Goal: Information Seeking & Learning: Learn about a topic

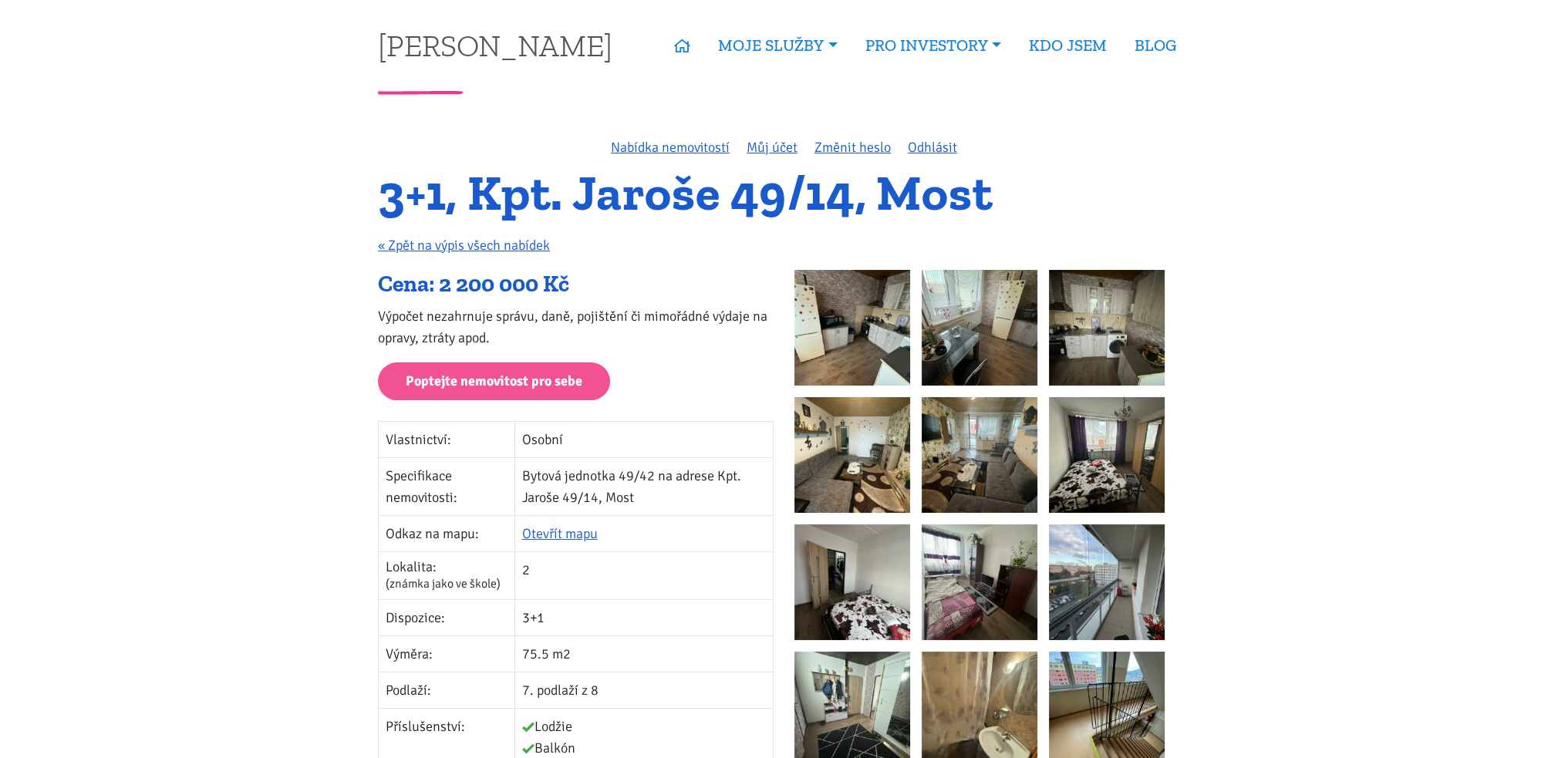
drag, startPoint x: 447, startPoint y: 285, endPoint x: 588, endPoint y: 276, distance: 141.3
click at [588, 276] on div "Cena: 2 200 000 Kč" at bounding box center [575, 284] width 396 height 29
copy div "2 200 000 Kč"
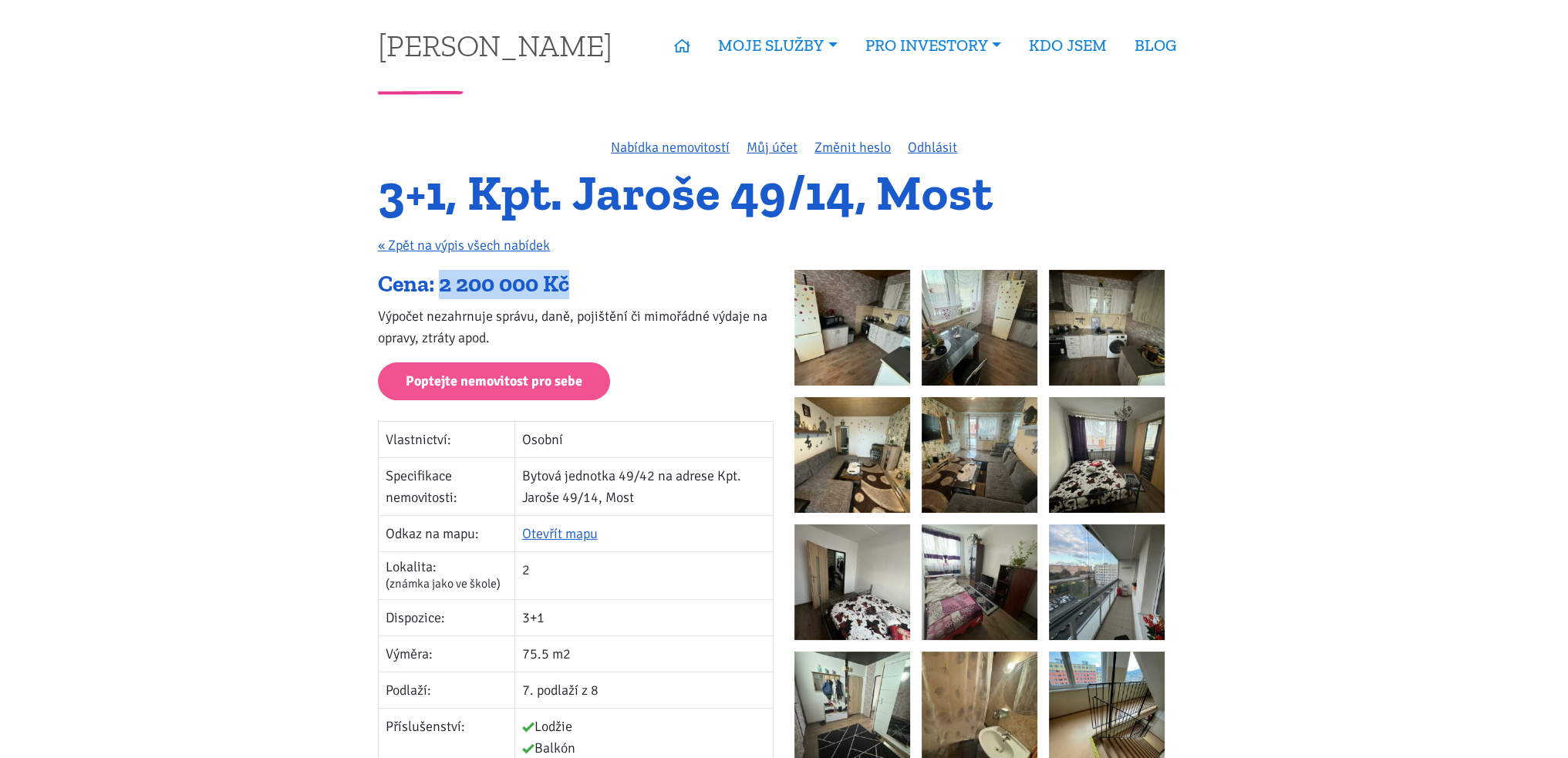
click at [626, 306] on p "Výpočet nezahrnuje správu, daně, pojištění či mimořádné výdaje na opravy, ztrát…" at bounding box center [575, 327] width 396 height 43
drag, startPoint x: 572, startPoint y: 653, endPoint x: 564, endPoint y: 653, distance: 8.0
click at [564, 653] on td "75.5 m2" at bounding box center [644, 654] width 258 height 37
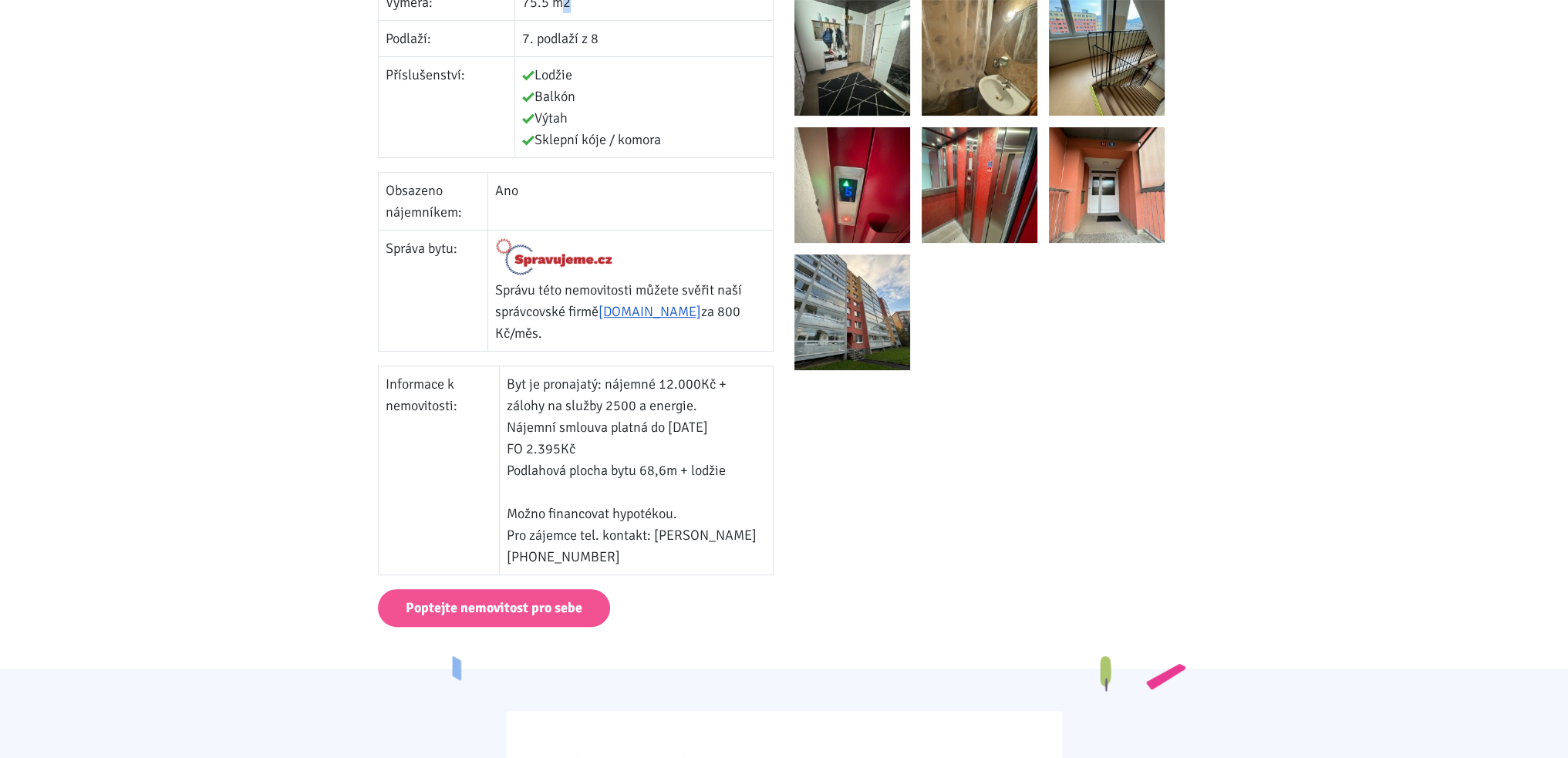
scroll to position [694, 0]
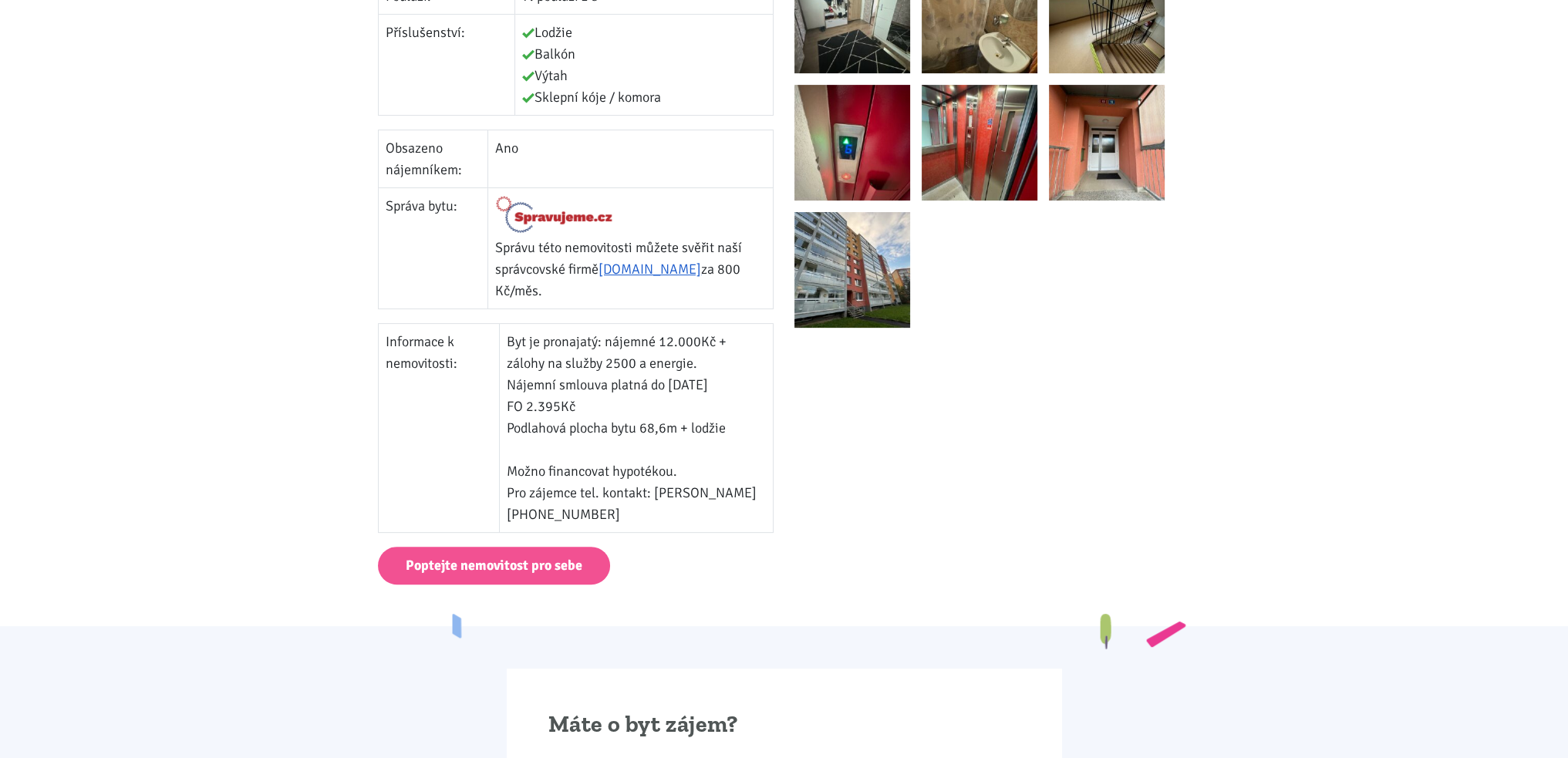
click at [609, 407] on td "Byt je pronajatý: nájemné 12.000Kč + zálohy na služby 2500 a energie. Nájemní s…" at bounding box center [636, 428] width 274 height 209
click at [613, 339] on td "Byt je pronajatý: nájemné 12.000Kč + zálohy na služby 2500 a energie. Nájemní s…" at bounding box center [636, 428] width 274 height 209
drag, startPoint x: 610, startPoint y: 339, endPoint x: 709, endPoint y: 360, distance: 101.2
click at [709, 360] on td "Byt je pronajatý: nájemné 12.000Kč + zálohy na služby 2500 a energie. Nájemní s…" at bounding box center [636, 428] width 274 height 209
copy td "nájemné 12.000Kč + zálohy na služby 2500 a energie."
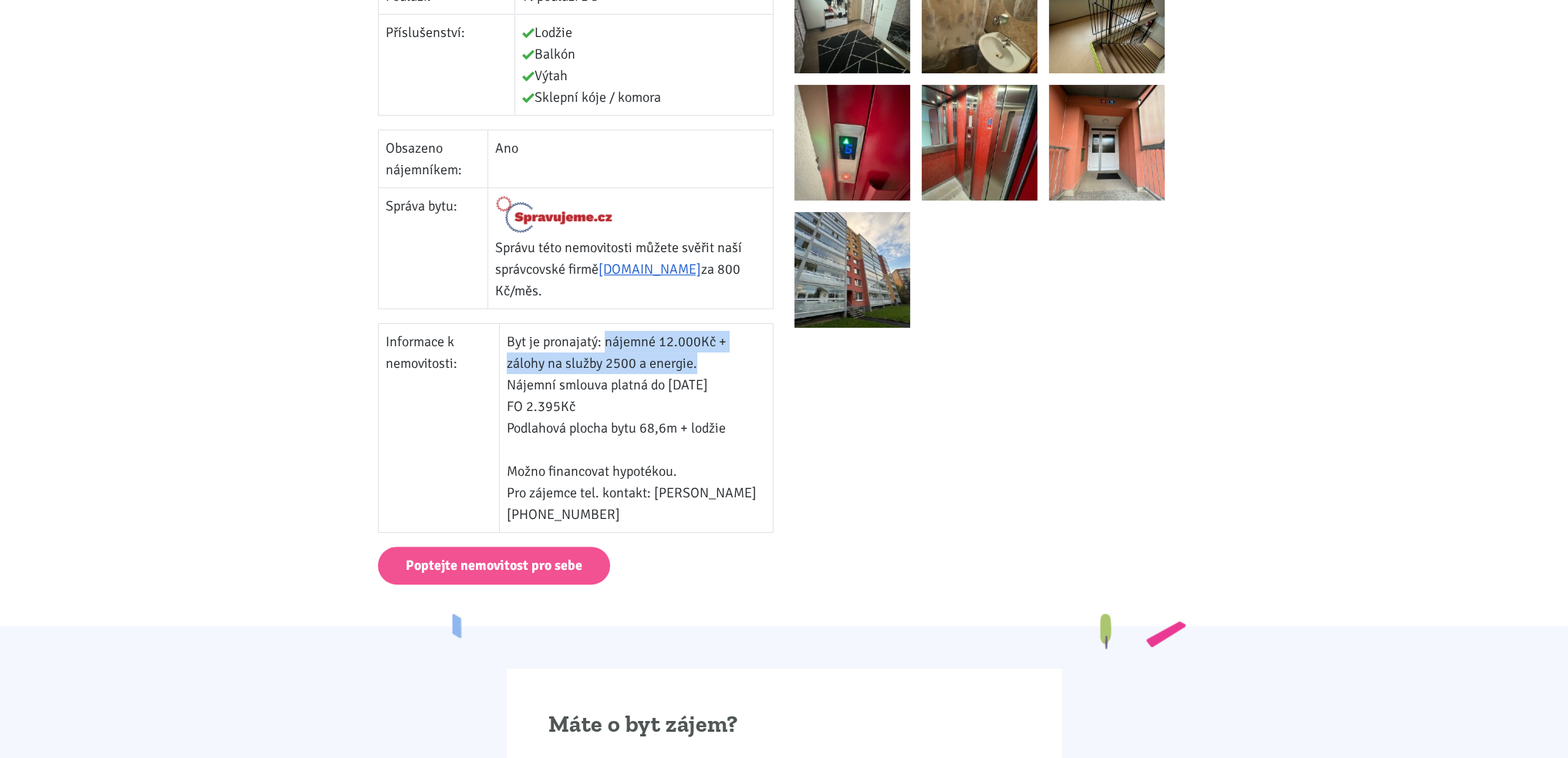
drag, startPoint x: 515, startPoint y: 425, endPoint x: 749, endPoint y: 418, distance: 234.1
click at [749, 418] on td "Byt je pronajatý: nájemné 12.000Kč + zálohy na služby 2500 a energie. Nájemní s…" at bounding box center [636, 428] width 274 height 209
drag, startPoint x: 514, startPoint y: 422, endPoint x: 769, endPoint y: 422, distance: 255.0
click at [769, 422] on td "Byt je pronajatý: nájemné 12.000Kč + zálohy na služby 2500 a energie. Nájemní s…" at bounding box center [636, 428] width 274 height 209
copy td "Podlahová plocha bytu 68,6m + lodžie"
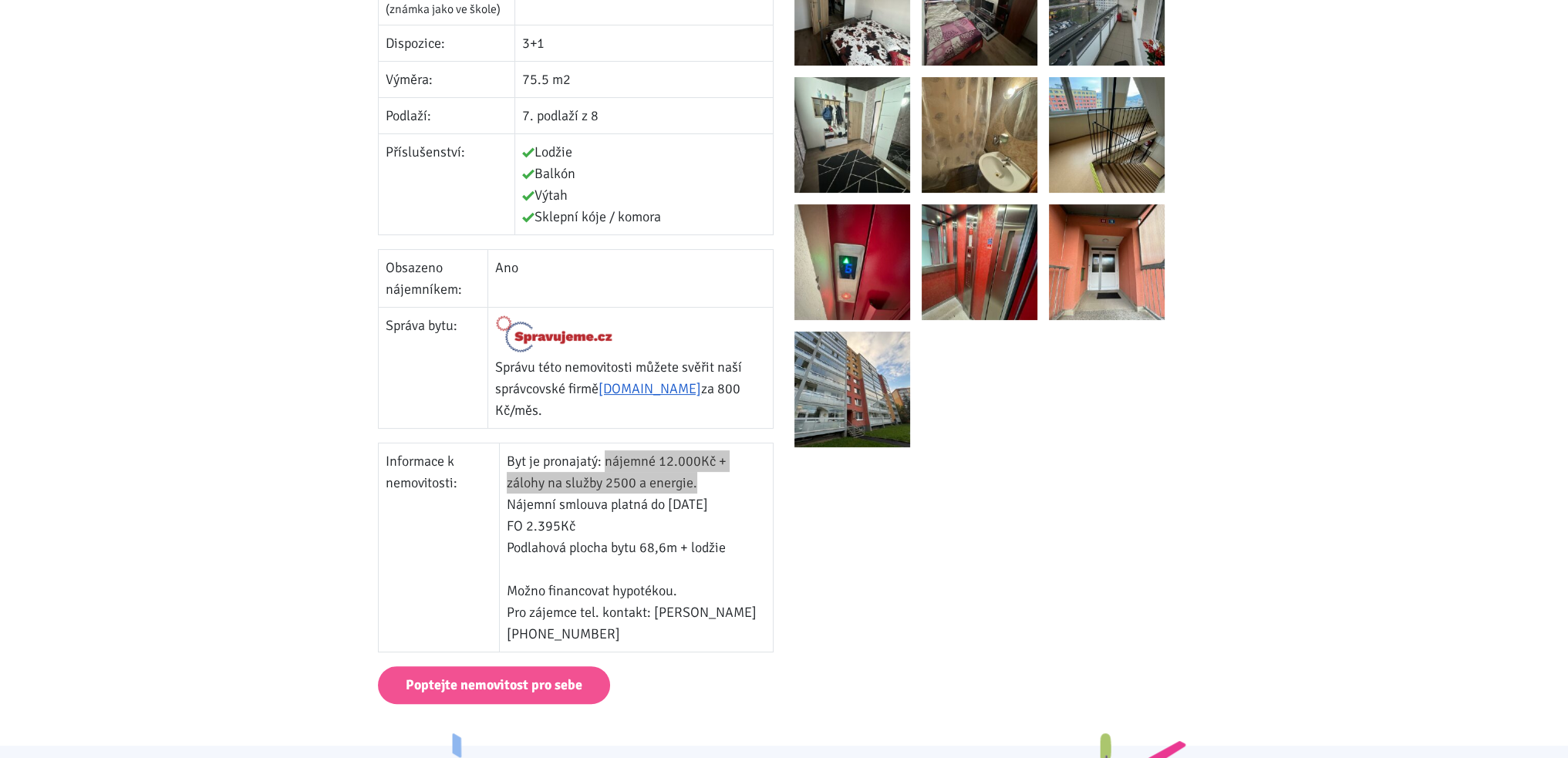
scroll to position [617, 0]
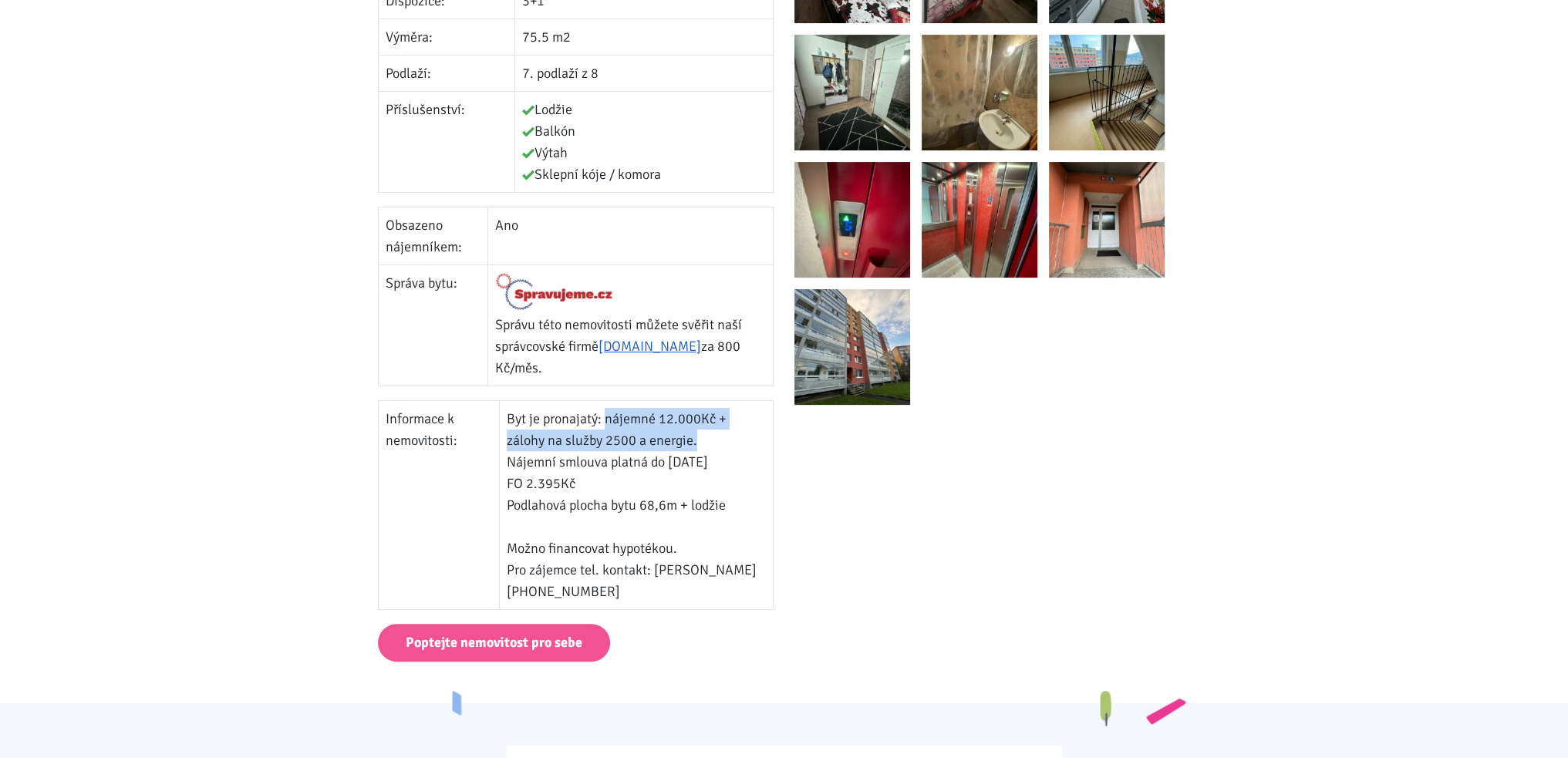
click at [564, 496] on td "Byt je pronajatý: nájemné 12.000Kč + zálohy na služby 2500 a energie. Nájemní s…" at bounding box center [636, 506] width 274 height 209
click at [579, 477] on td "Byt je pronajatý: nájemné 12.000Kč + zálohy na služby 2500 a energie. Nájemní s…" at bounding box center [636, 506] width 274 height 209
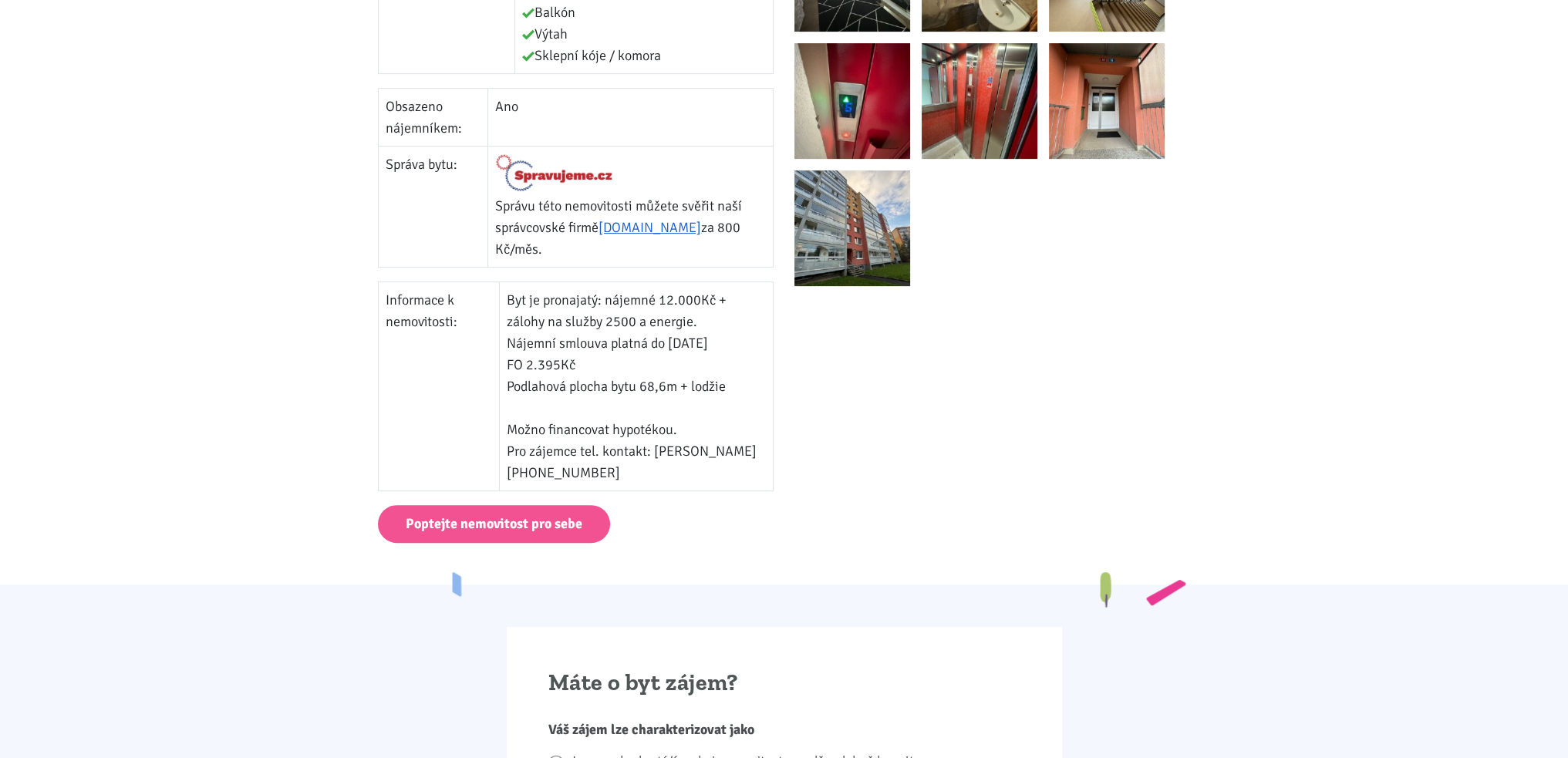
scroll to position [0, 0]
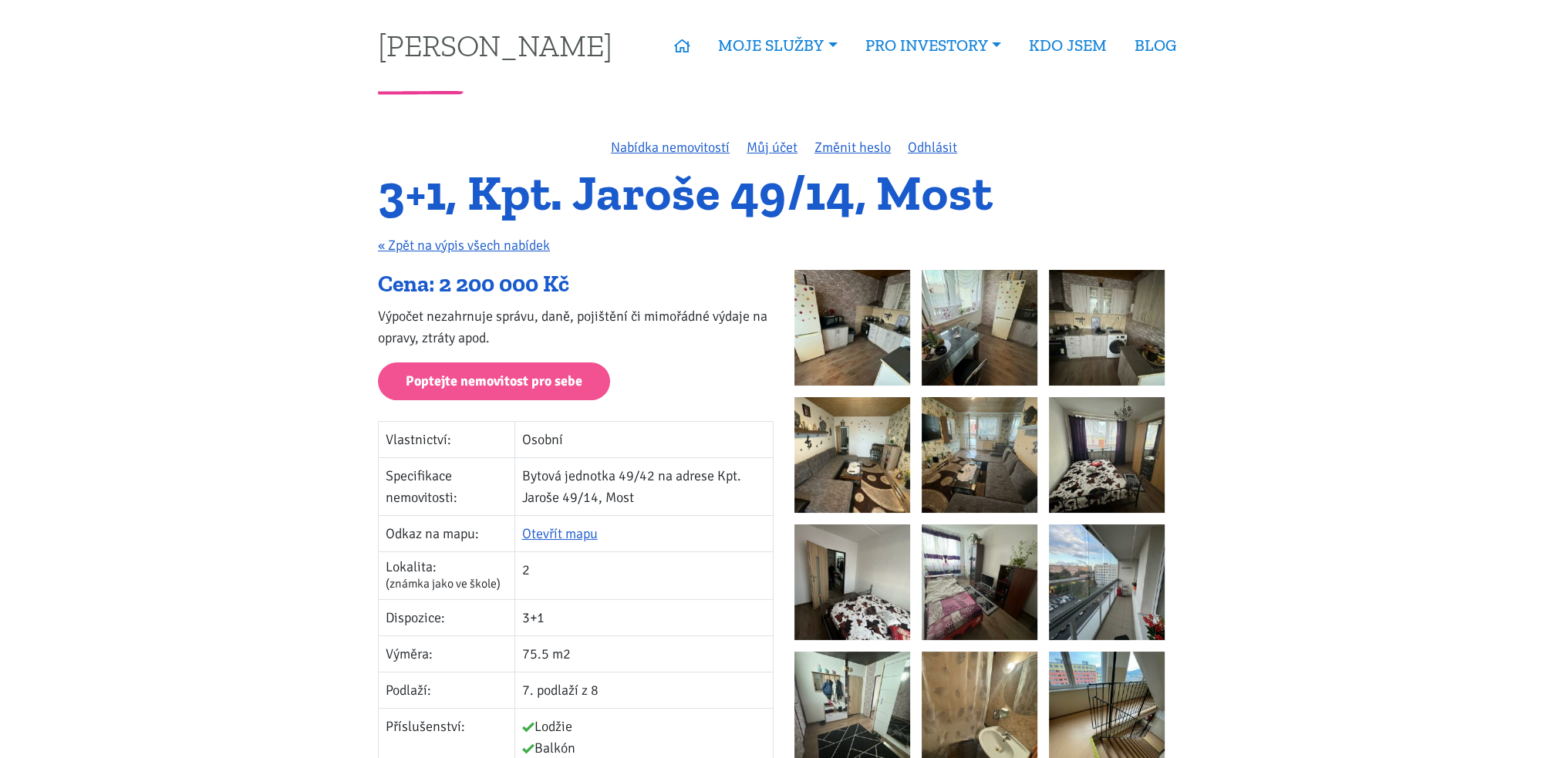
click at [816, 336] on img at bounding box center [852, 327] width 116 height 116
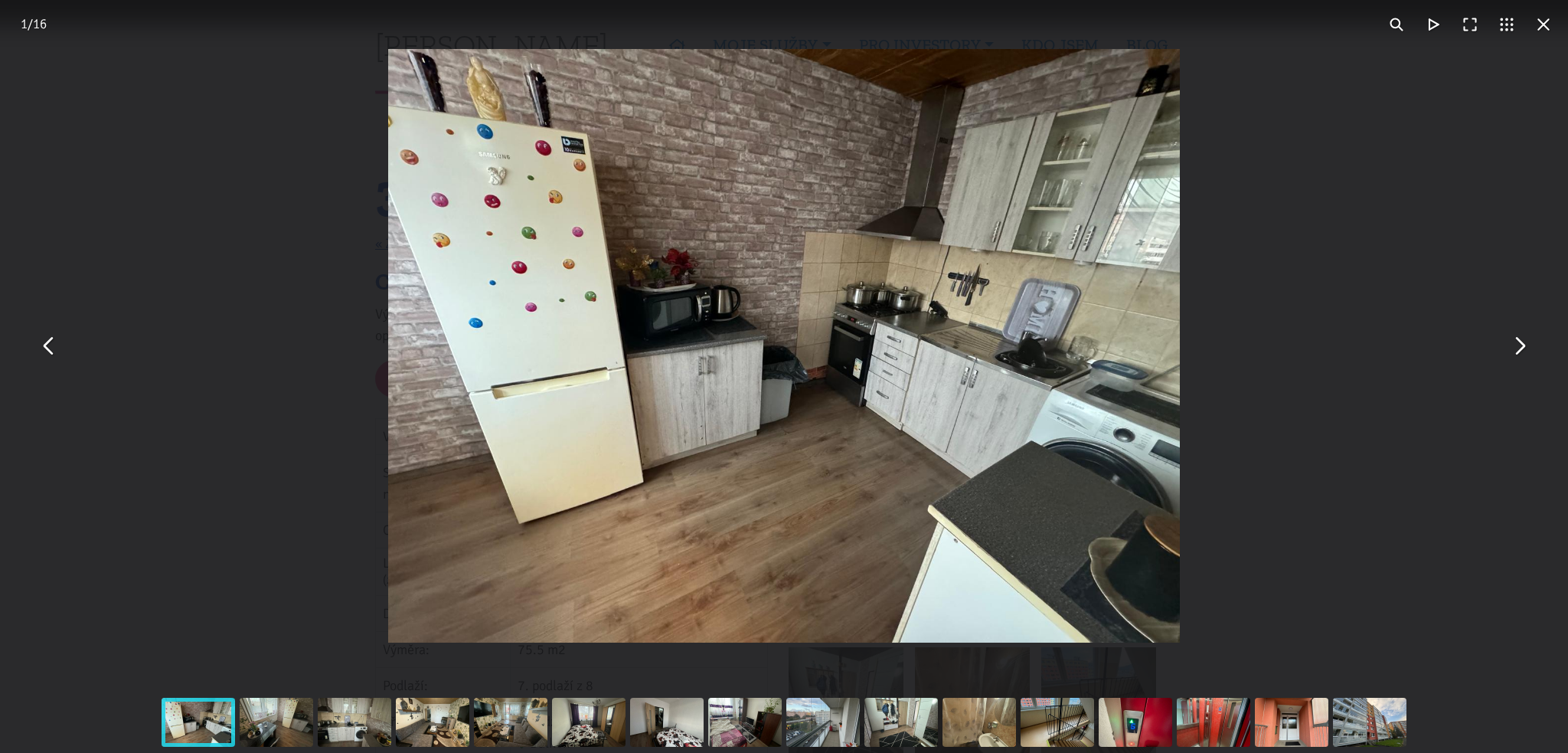
click at [1528, 355] on button "You can close this modal content with the ESC key" at bounding box center [1519, 346] width 36 height 36
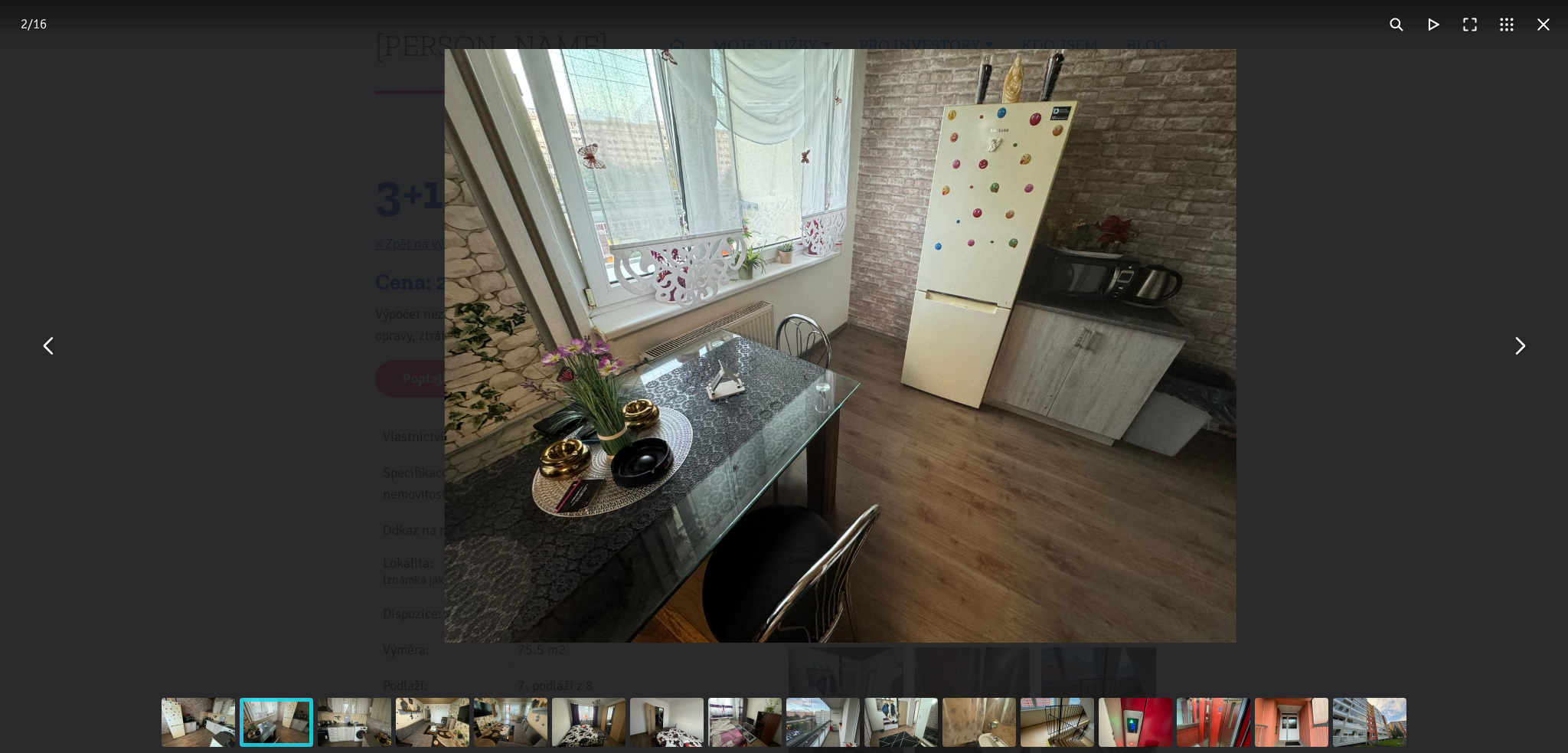
click at [1528, 355] on button "You can close this modal content with the ESC key" at bounding box center [1519, 346] width 36 height 36
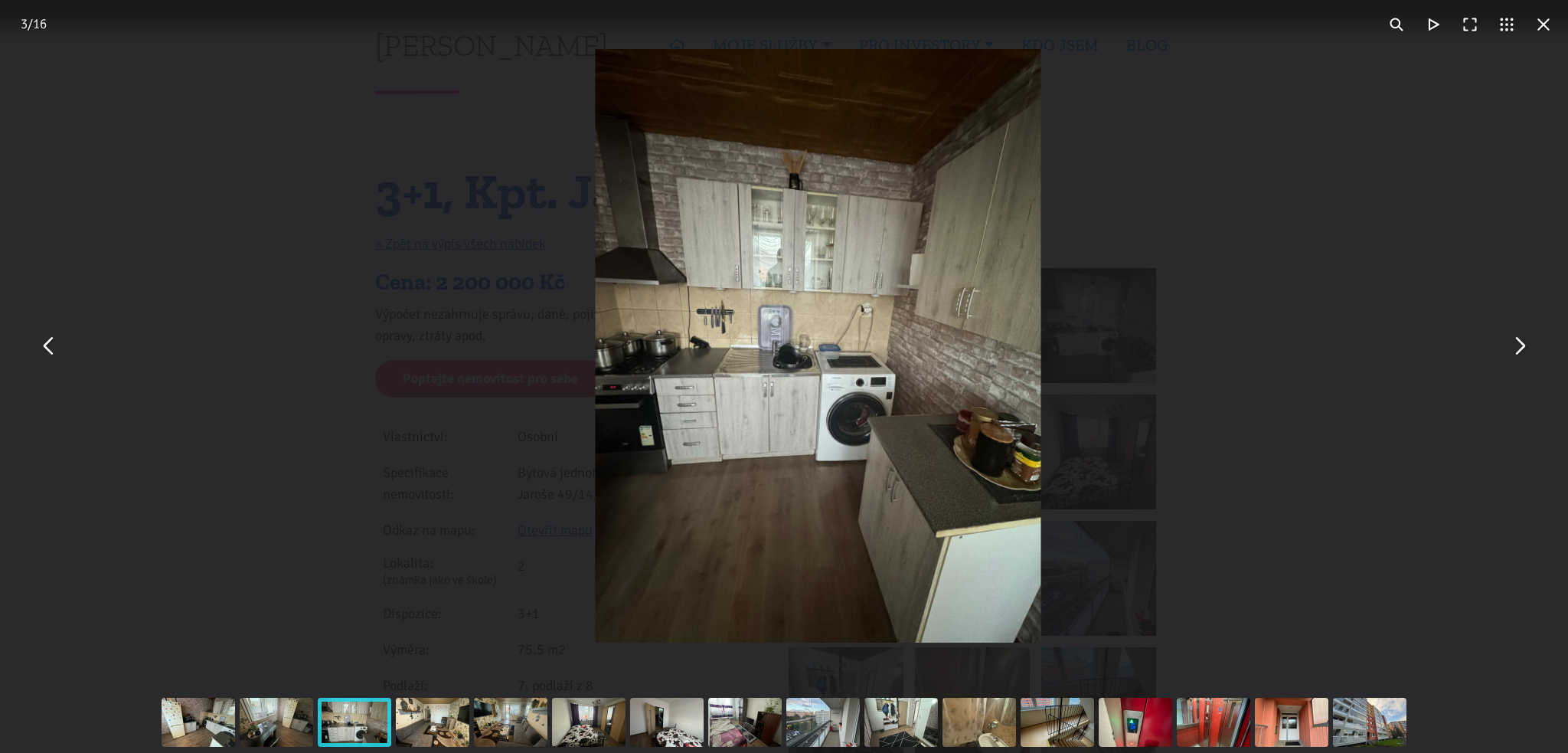
click at [1528, 355] on button "You can close this modal content with the ESC key" at bounding box center [1519, 346] width 36 height 36
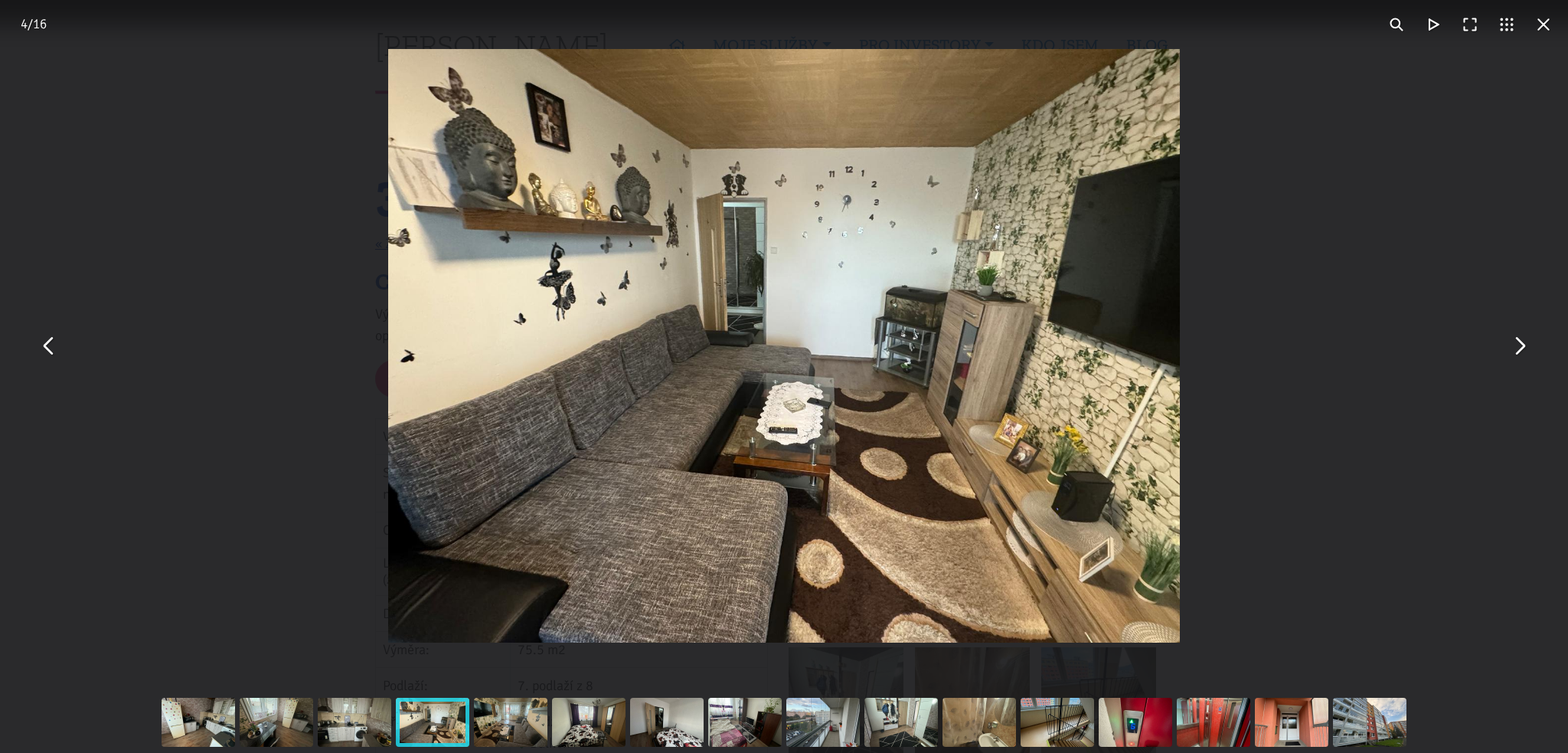
click at [1528, 355] on button "You can close this modal content with the ESC key" at bounding box center [1519, 346] width 36 height 36
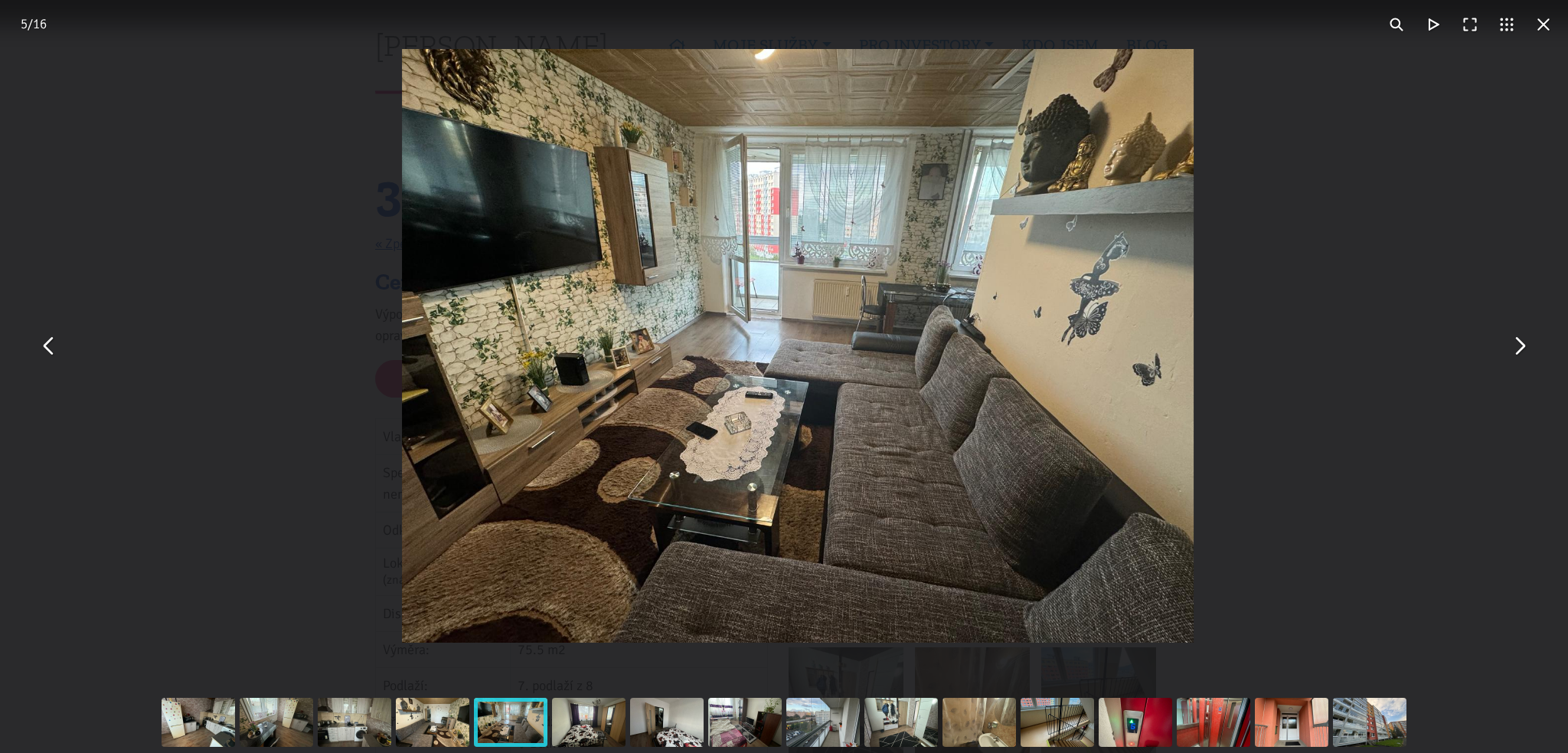
click at [1528, 355] on button "You can close this modal content with the ESC key" at bounding box center [1519, 346] width 36 height 36
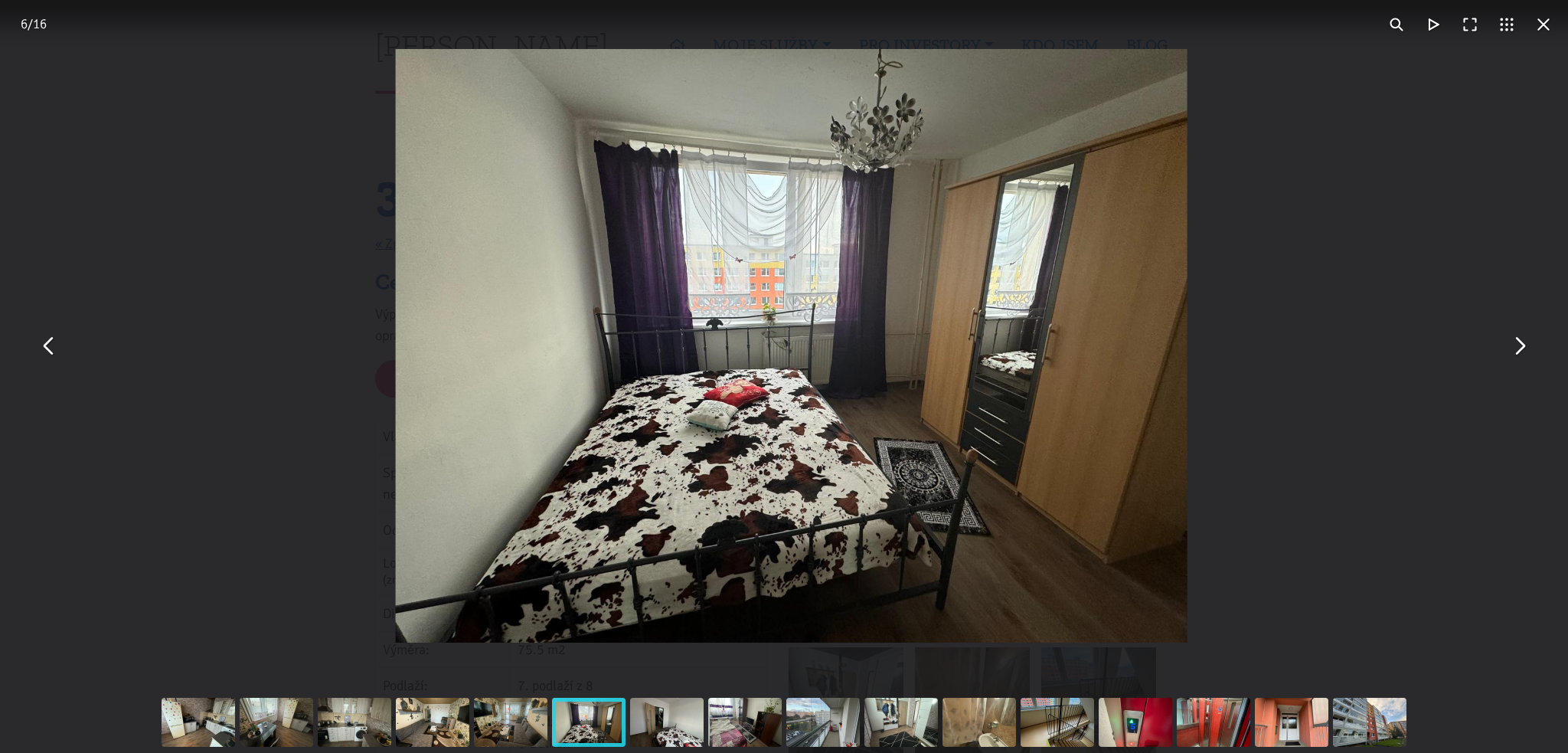
click at [1528, 355] on button "You can close this modal content with the ESC key" at bounding box center [1519, 346] width 36 height 36
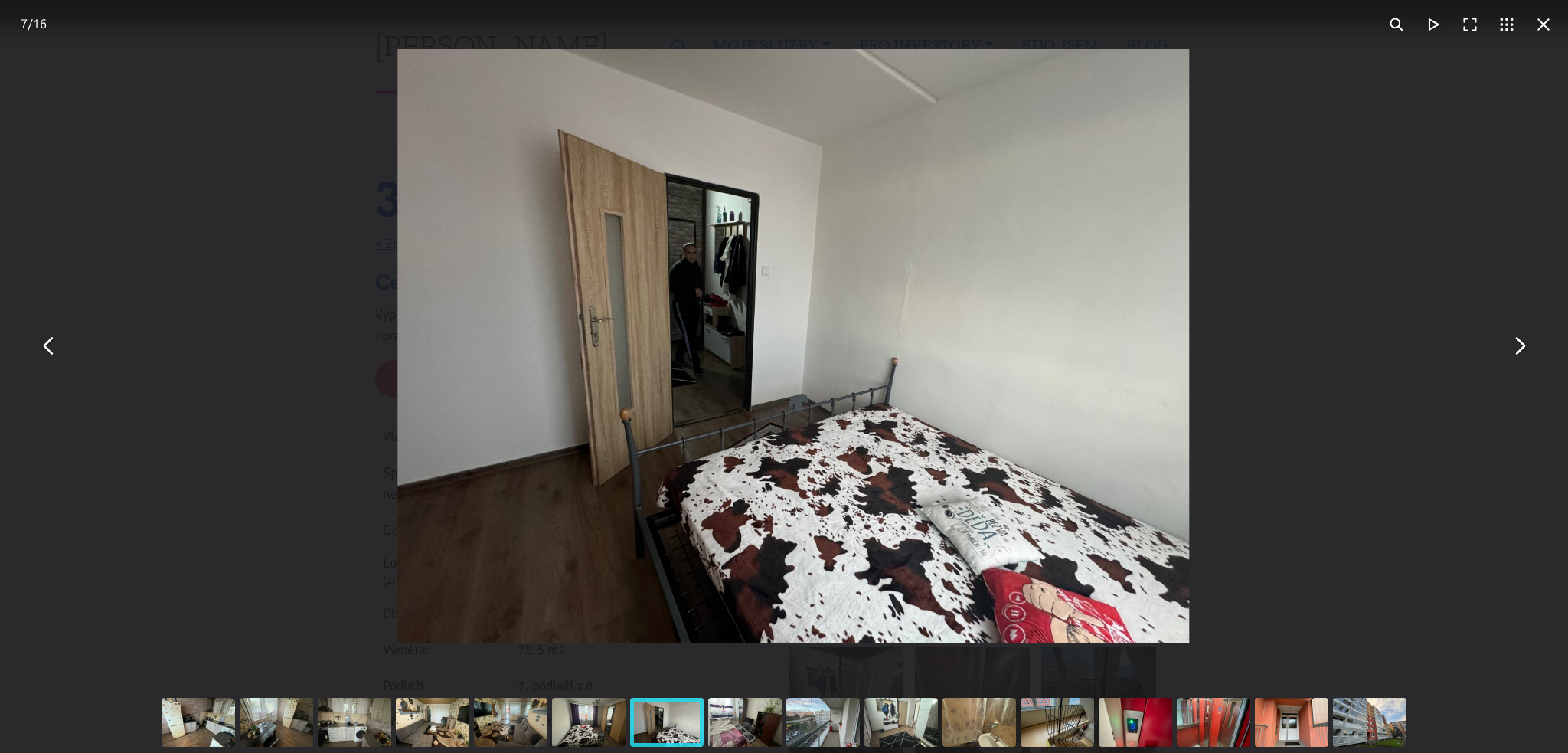
click at [1528, 355] on button "You can close this modal content with the ESC key" at bounding box center [1519, 346] width 36 height 36
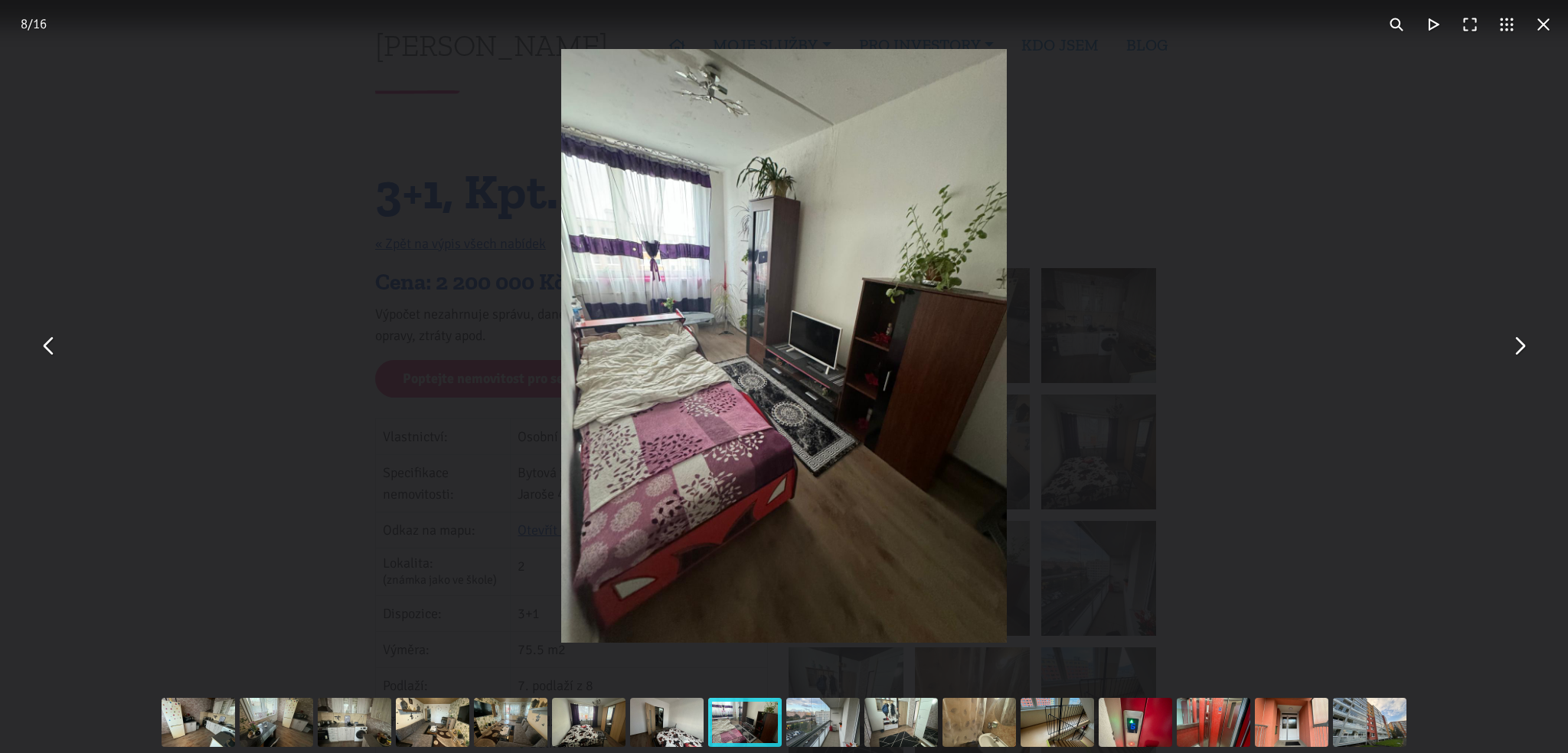
click at [53, 348] on button "You can close this modal content with the ESC key" at bounding box center [49, 346] width 36 height 36
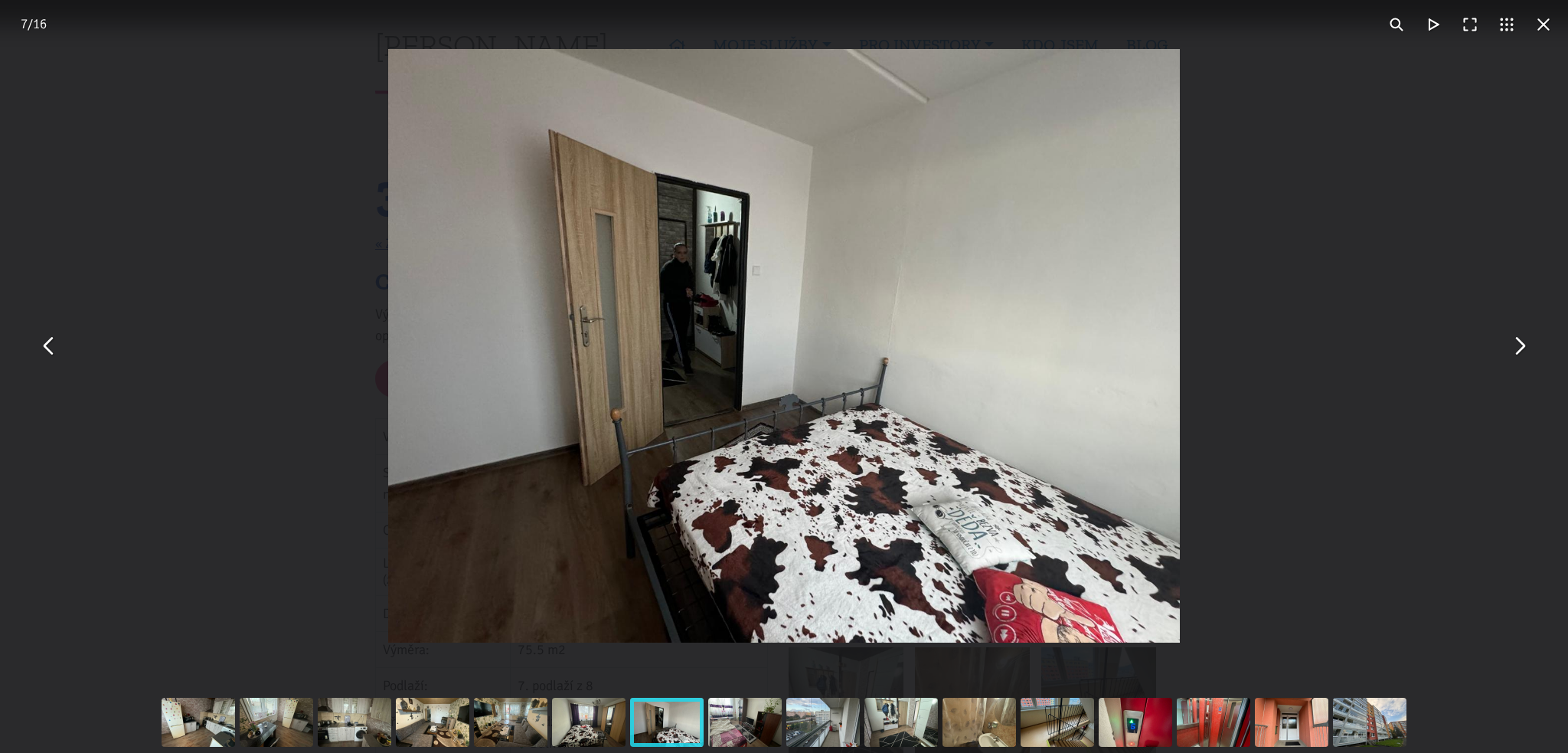
click at [683, 266] on img "You can close this modal content with the ESC key" at bounding box center [783, 346] width 791 height 594
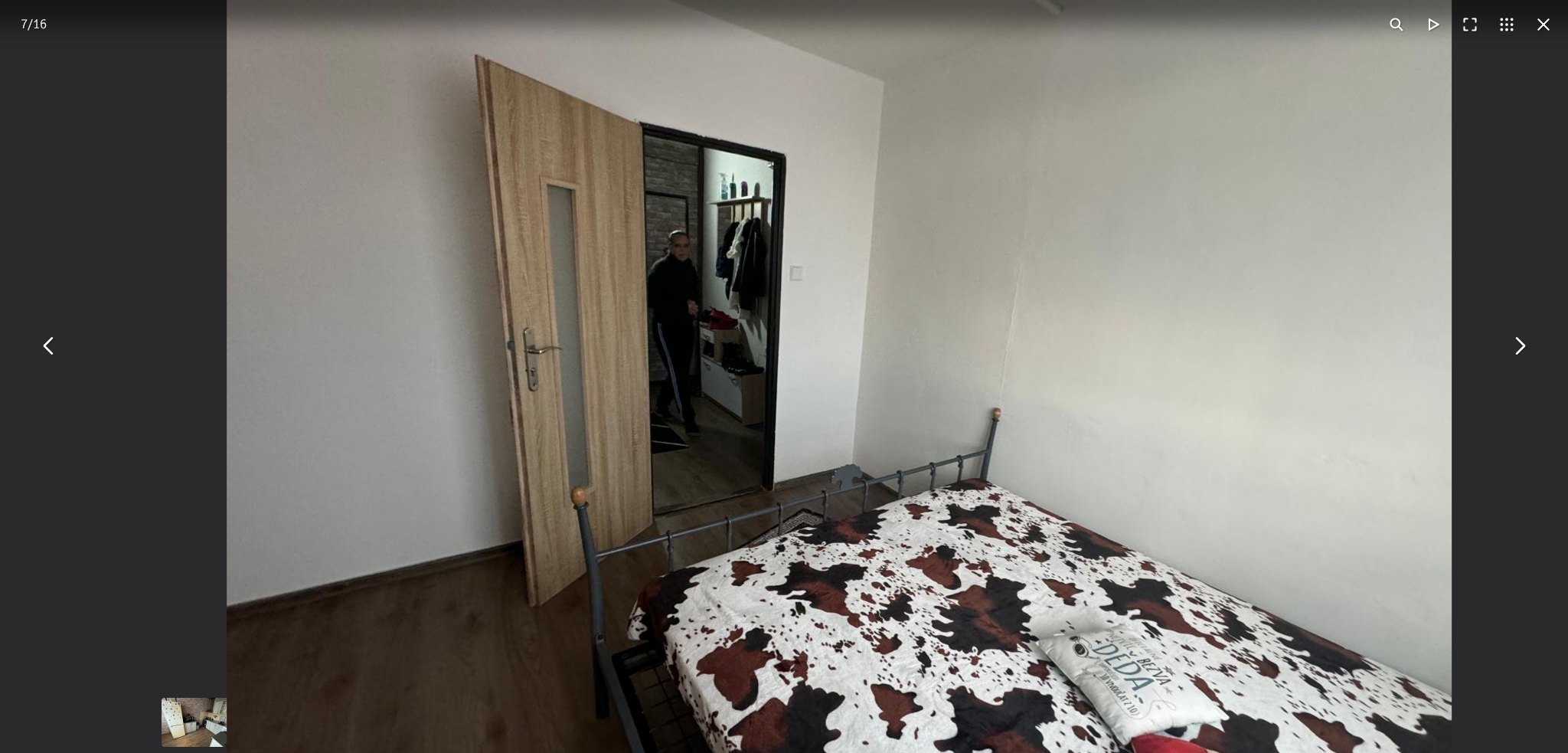
click at [689, 273] on img "You can close this modal content with the ESC key" at bounding box center [839, 390] width 1226 height 919
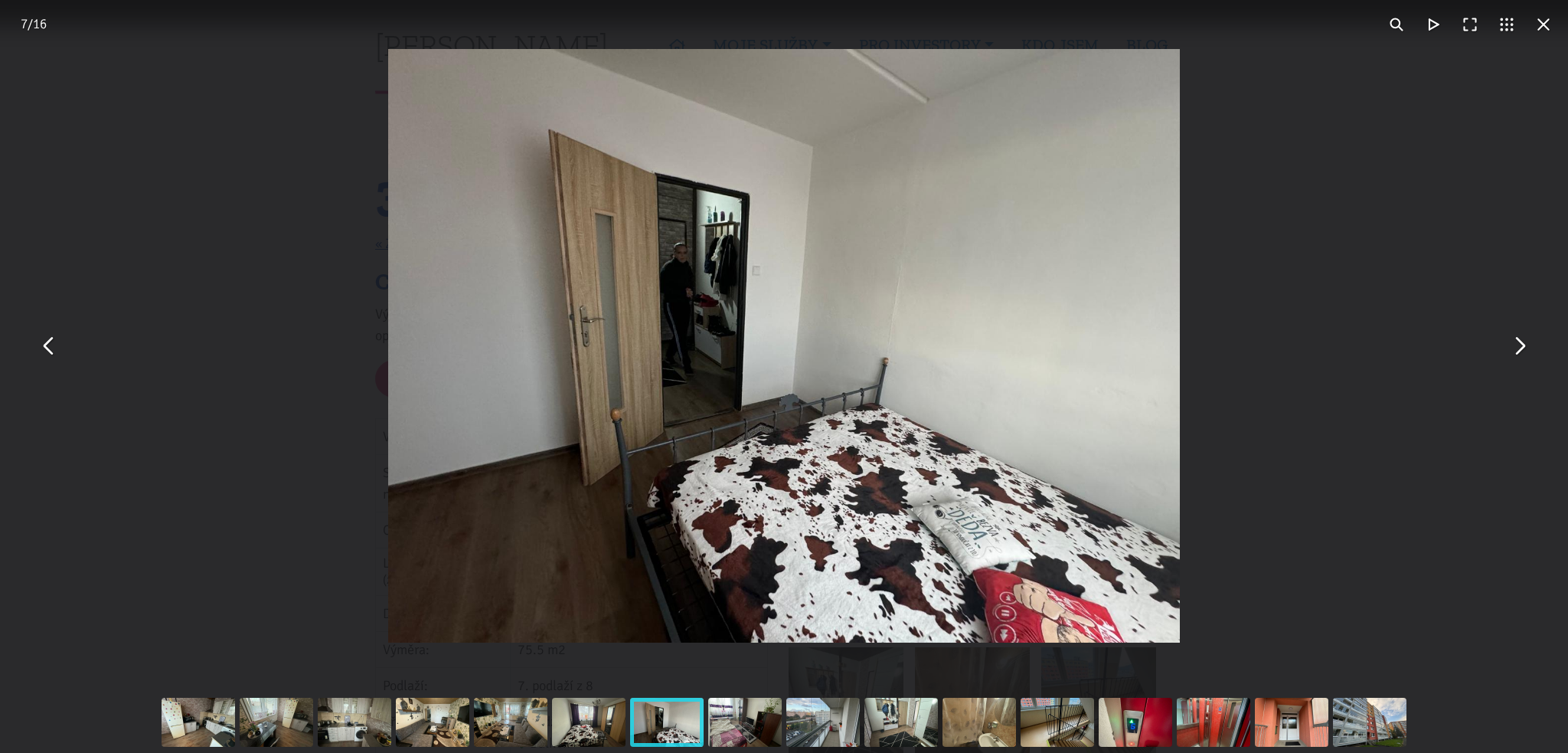
click at [1538, 16] on button "You can close this modal content with the ESC key" at bounding box center [1544, 24] width 36 height 36
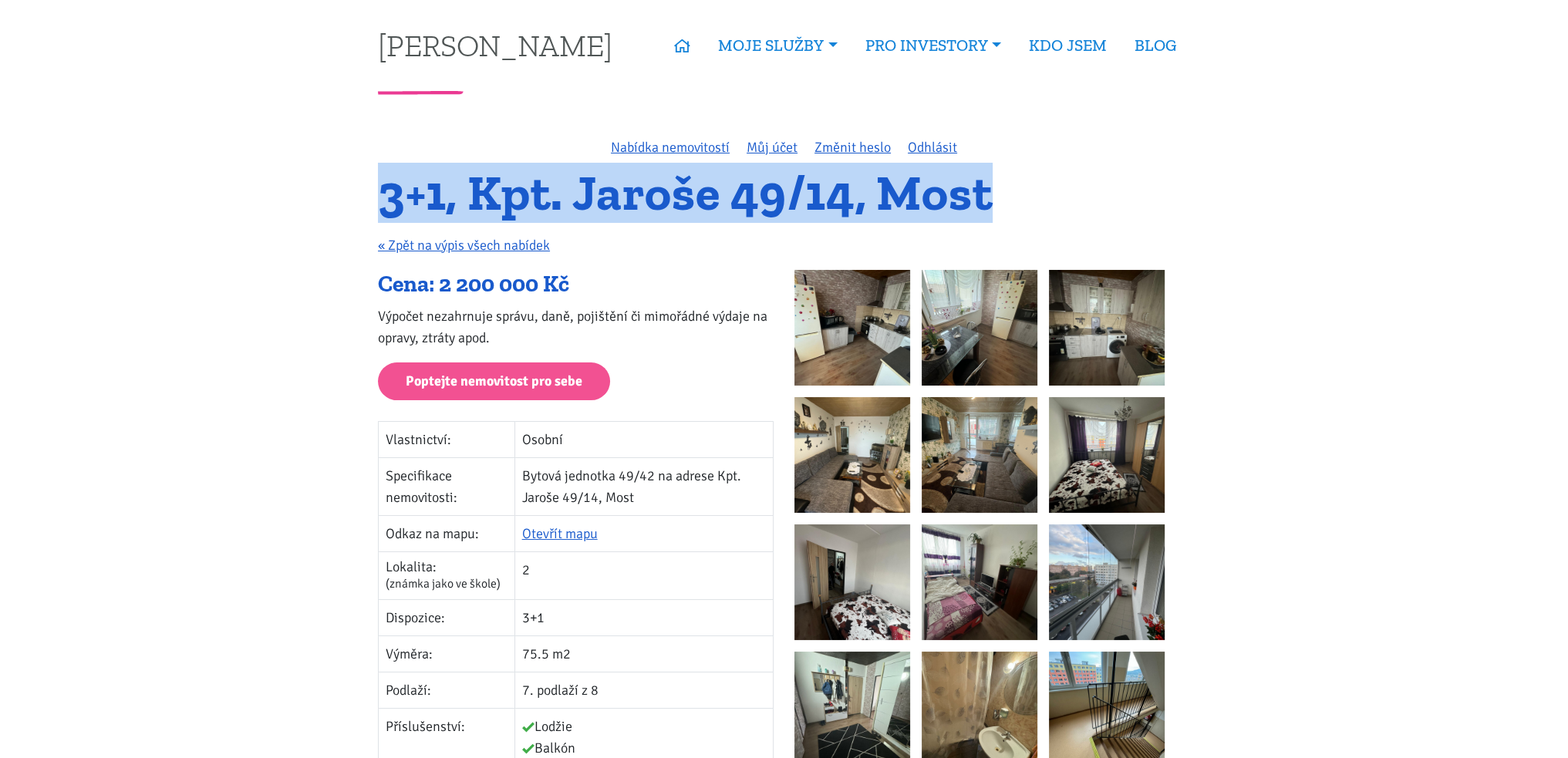
drag, startPoint x: 383, startPoint y: 200, endPoint x: 1024, endPoint y: 199, distance: 641.0
click at [1024, 199] on h1 "3+1, Kpt. Jaroše 49/14, Most" at bounding box center [784, 192] width 812 height 42
drag, startPoint x: 992, startPoint y: 202, endPoint x: 398, endPoint y: 212, distance: 594.1
click at [398, 212] on h1 "3+1, Kpt. Jaroše 49/14, Most" at bounding box center [784, 192] width 812 height 42
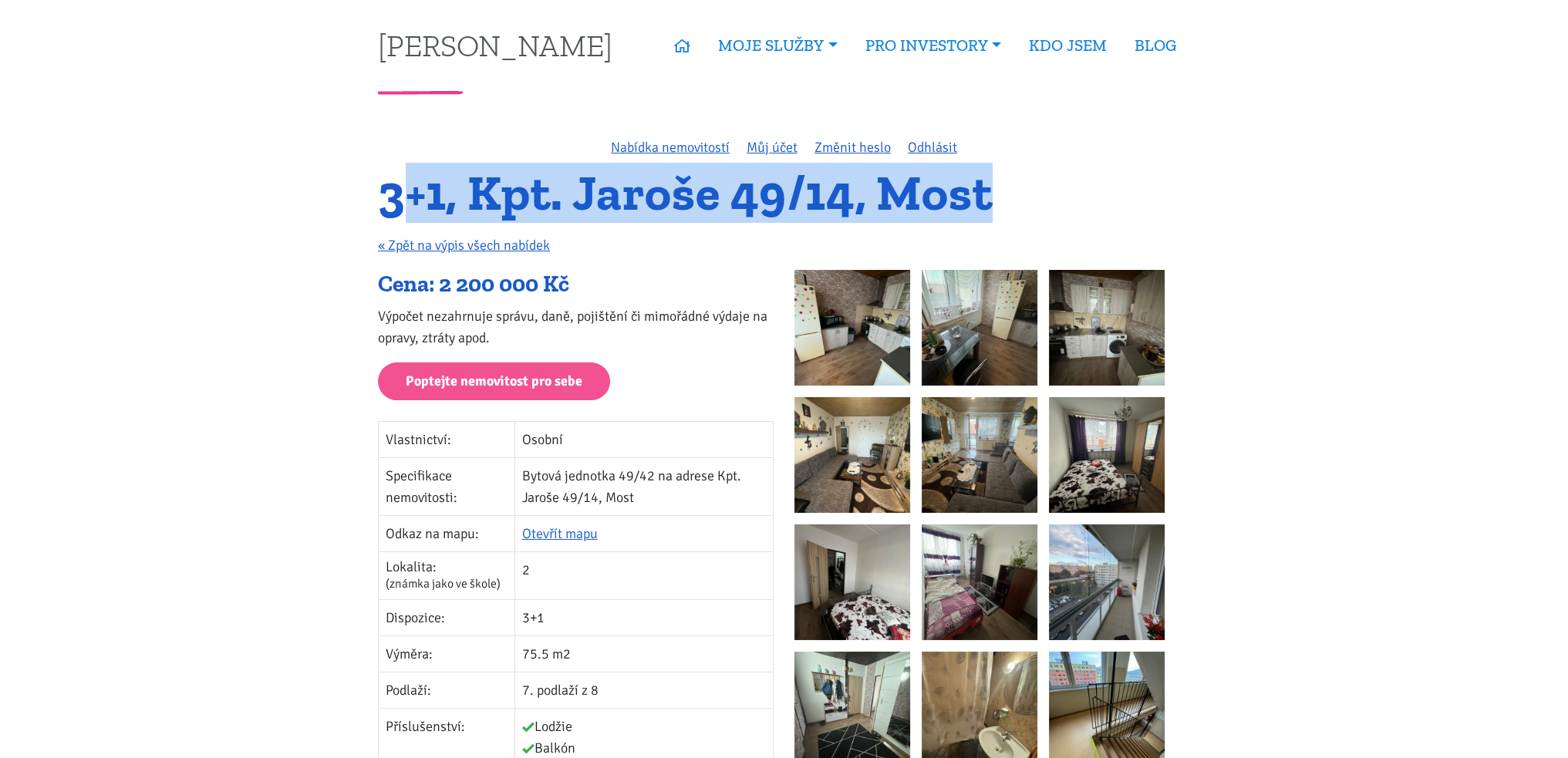
click at [398, 212] on h1 "3+1, Kpt. Jaroše 49/14, Most" at bounding box center [784, 192] width 812 height 42
drag, startPoint x: 376, startPoint y: 205, endPoint x: 1135, endPoint y: 202, distance: 759.0
click at [1135, 202] on div "3+1, Kpt. Jaroše 49/14, Most « Zpět na výpis všech nabídek" at bounding box center [784, 221] width 833 height 98
click at [1135, 202] on h1 "3+1, Kpt. Jaroše 49/14, Most" at bounding box center [784, 192] width 812 height 42
drag, startPoint x: 1073, startPoint y: 206, endPoint x: 386, endPoint y: 203, distance: 687.0
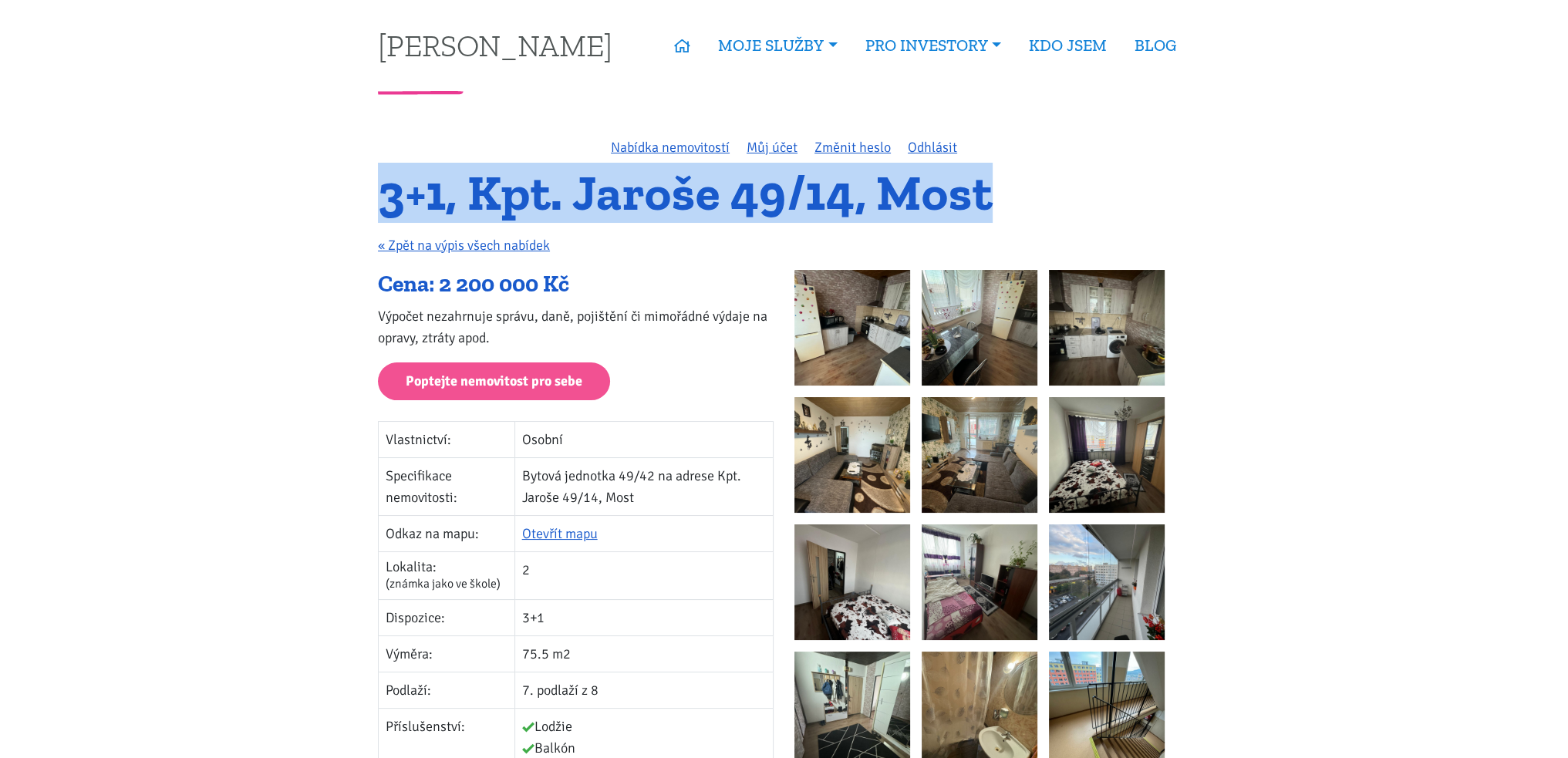
click at [386, 203] on h1 "3+1, Kpt. Jaroše 49/14, Most" at bounding box center [784, 192] width 812 height 42
drag, startPoint x: 381, startPoint y: 196, endPoint x: 1059, endPoint y: 171, distance: 678.5
click at [1059, 171] on div "Nabídka nemovitostí Můj účet Změnit heslo Odhlásit 3+1, Kpt. Jaroše 49/14, Most…" at bounding box center [784, 707] width 833 height 1142
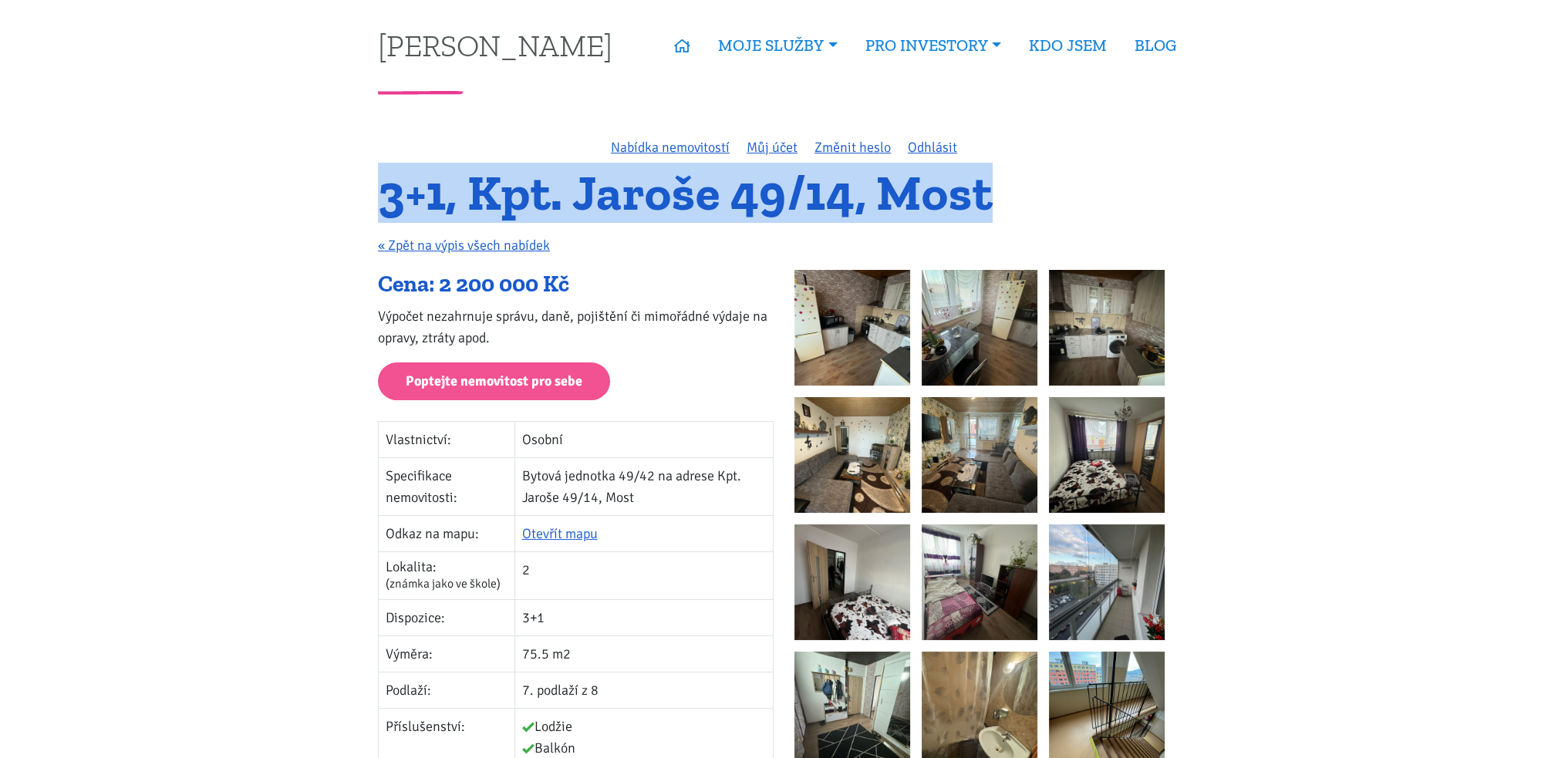
drag, startPoint x: 1044, startPoint y: 182, endPoint x: 356, endPoint y: 214, distance: 688.7
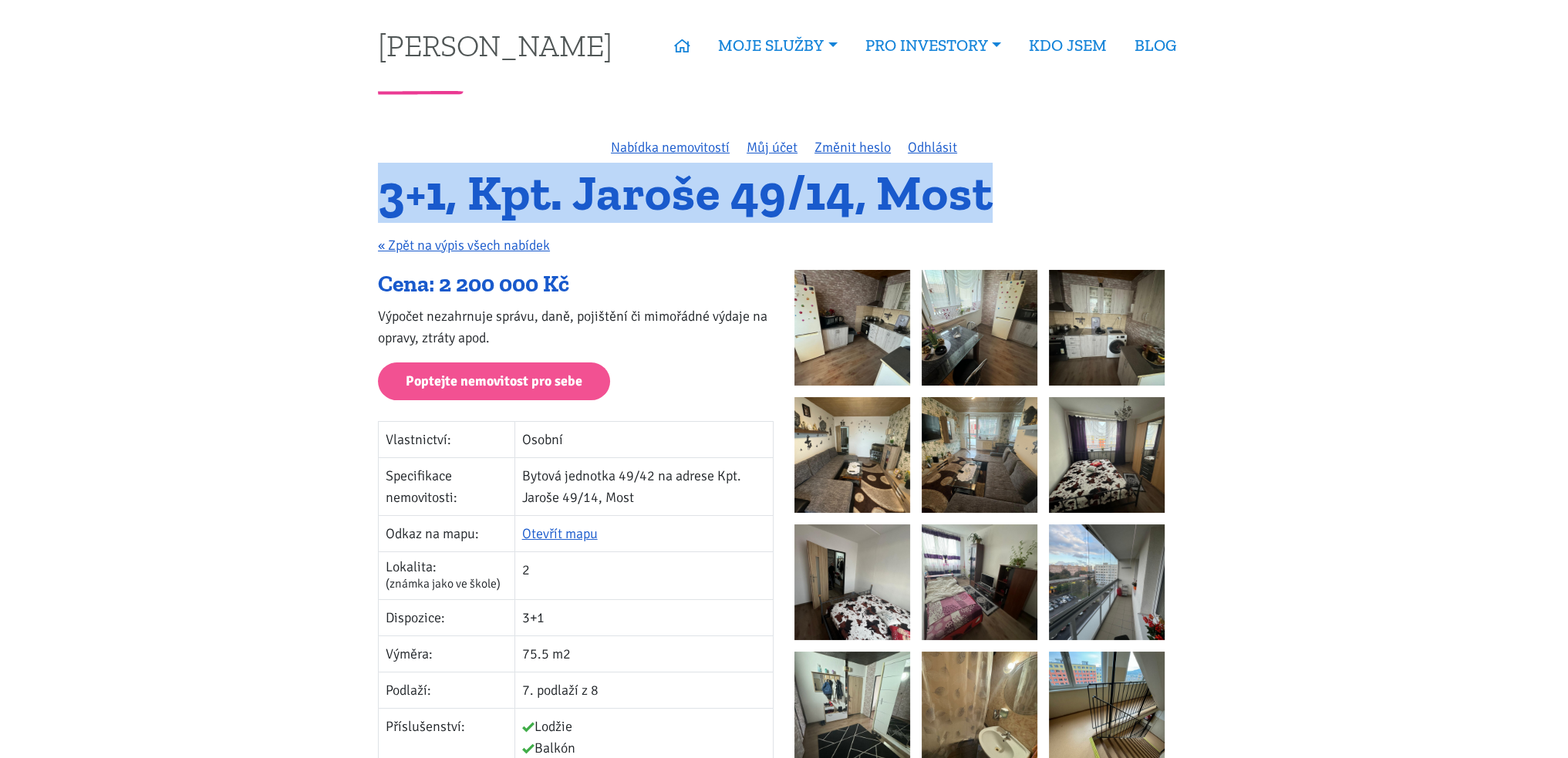
drag, startPoint x: 364, startPoint y: 206, endPoint x: 1060, endPoint y: 186, distance: 696.3
click at [1060, 186] on h1 "3+1, Kpt. Jaroše 49/14, Most" at bounding box center [784, 192] width 812 height 42
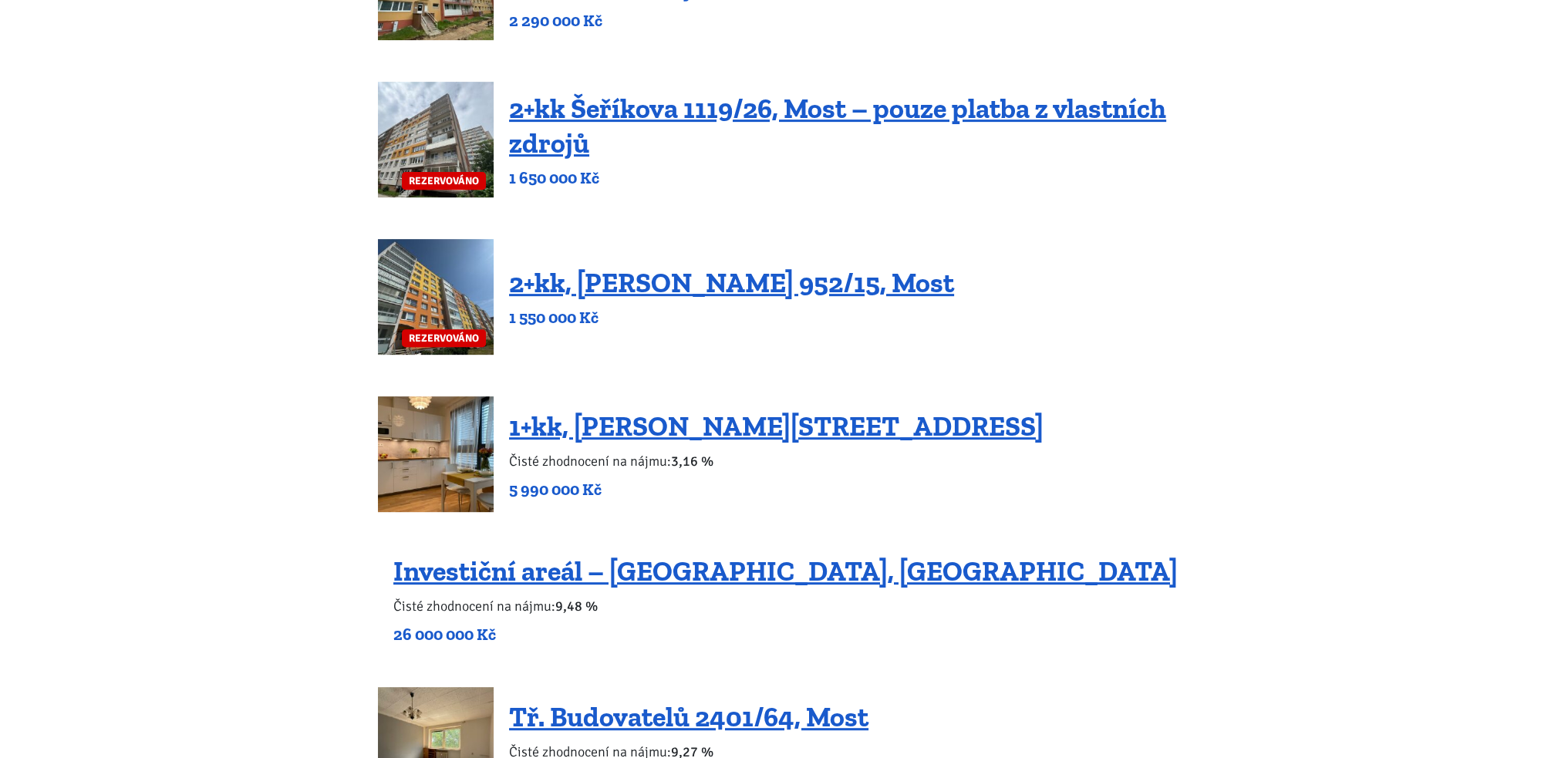
scroll to position [925, 0]
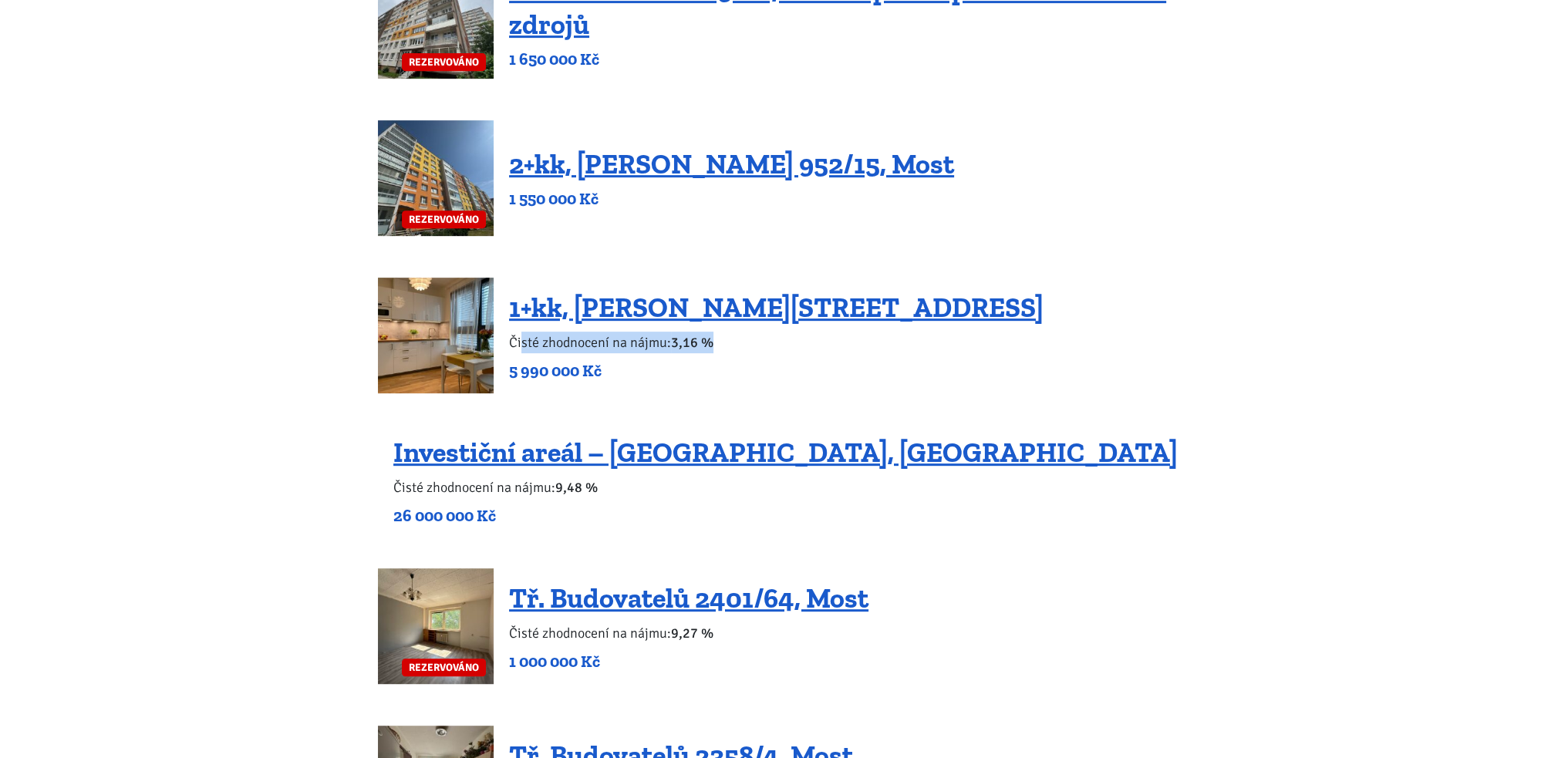
drag, startPoint x: 714, startPoint y: 337, endPoint x: 520, endPoint y: 342, distance: 194.1
click at [520, 342] on p "Čisté zhodnocení na nájmu: 3,16 %" at bounding box center [776, 342] width 535 height 22
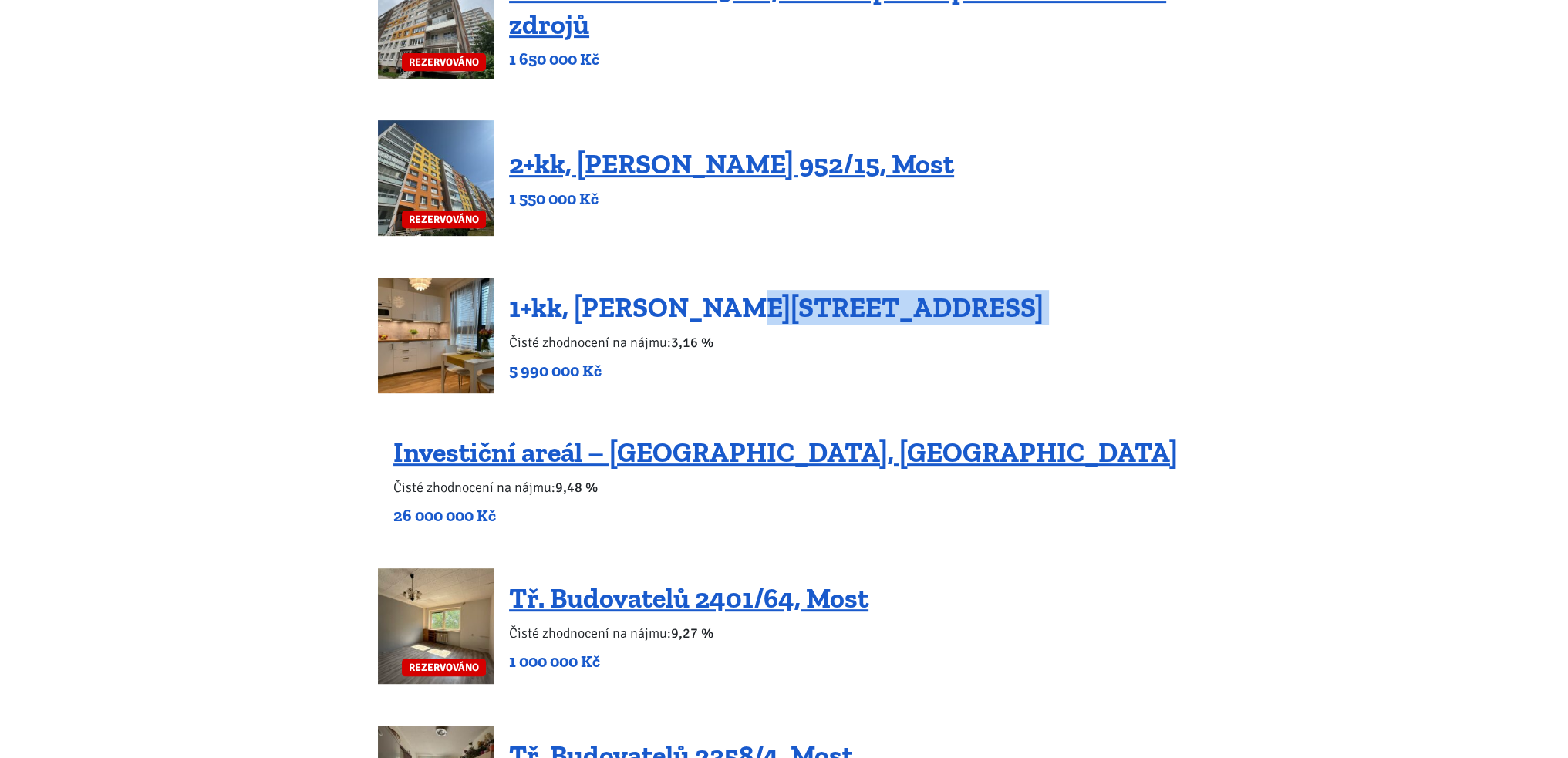
drag, startPoint x: 510, startPoint y: 342, endPoint x: 737, endPoint y: 322, distance: 227.9
click at [737, 322] on div "1+kk, [PERSON_NAME][STREET_ADDRESS] Čisté zhodnocení na nájmu: 3,16 % 5 990 000…" at bounding box center [776, 336] width 535 height 92
click at [733, 332] on p "Čisté zhodnocení na nájmu: 3,16 %" at bounding box center [776, 342] width 535 height 22
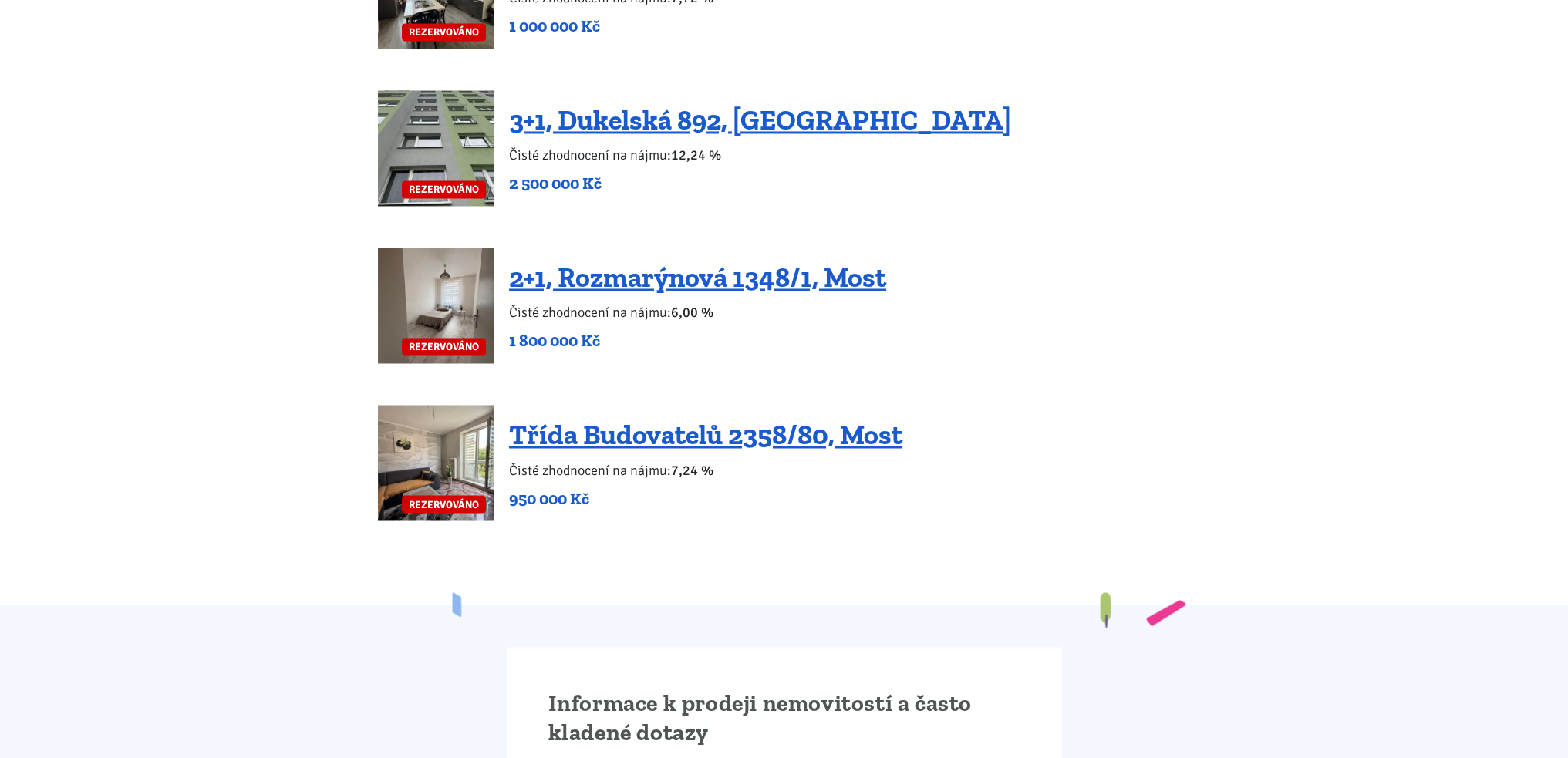
scroll to position [3703, 0]
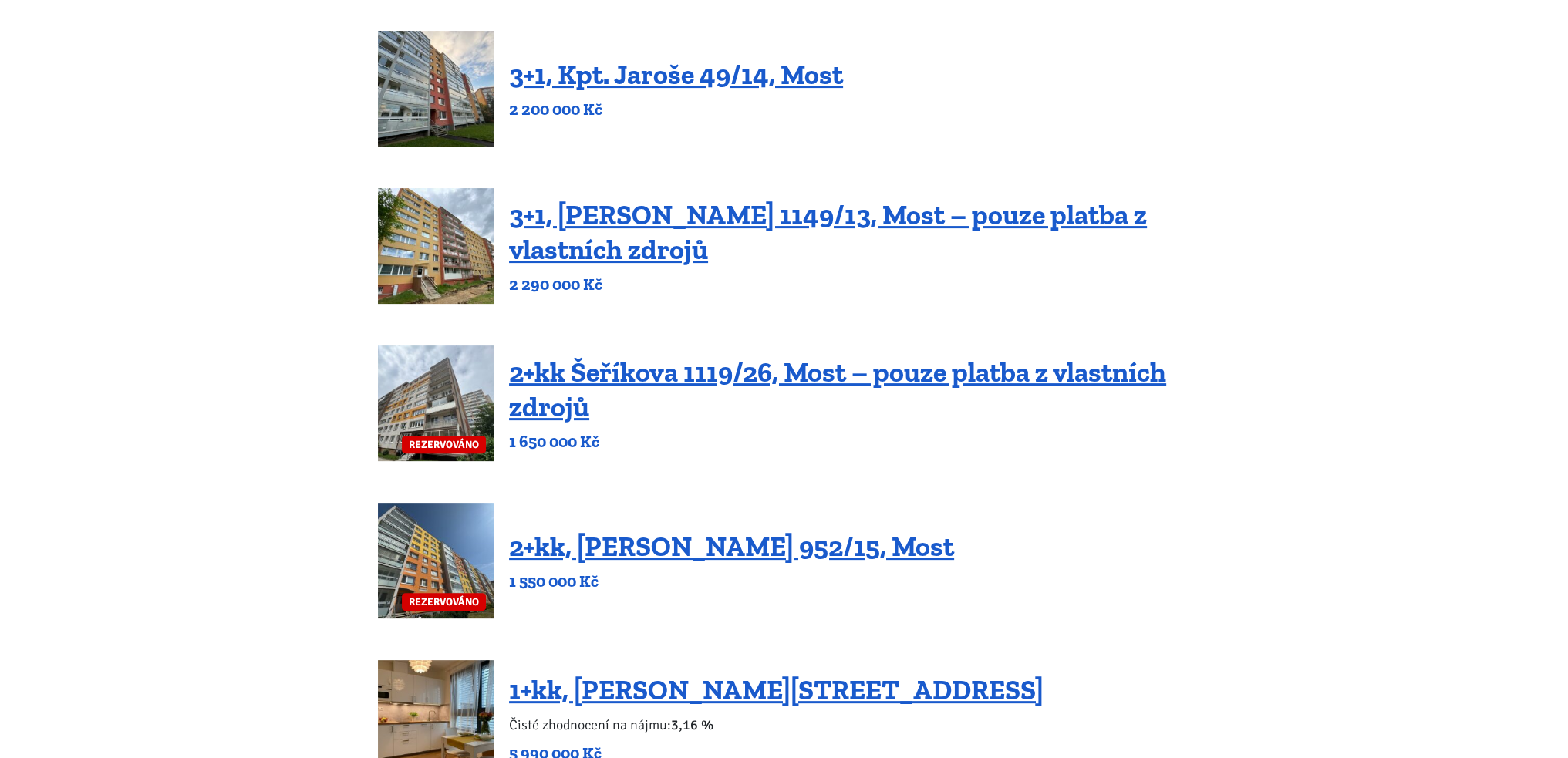
scroll to position [540, 0]
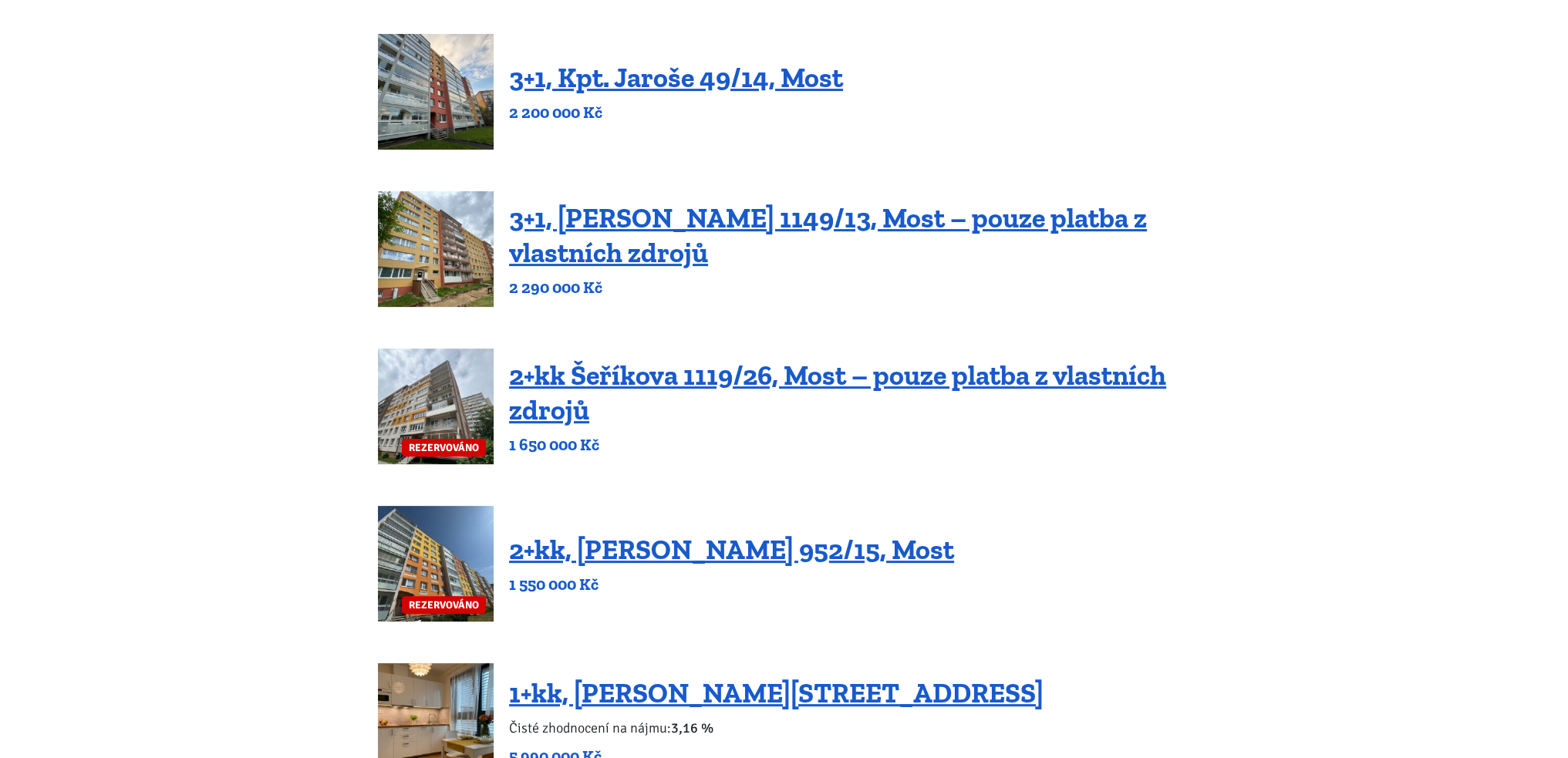
drag, startPoint x: 1039, startPoint y: 381, endPoint x: 944, endPoint y: 419, distance: 102.3
click at [944, 419] on h4 "2+kk Šeříkova 1119/26, Most – pouze platba z vlastních zdrojů" at bounding box center [849, 392] width 681 height 69
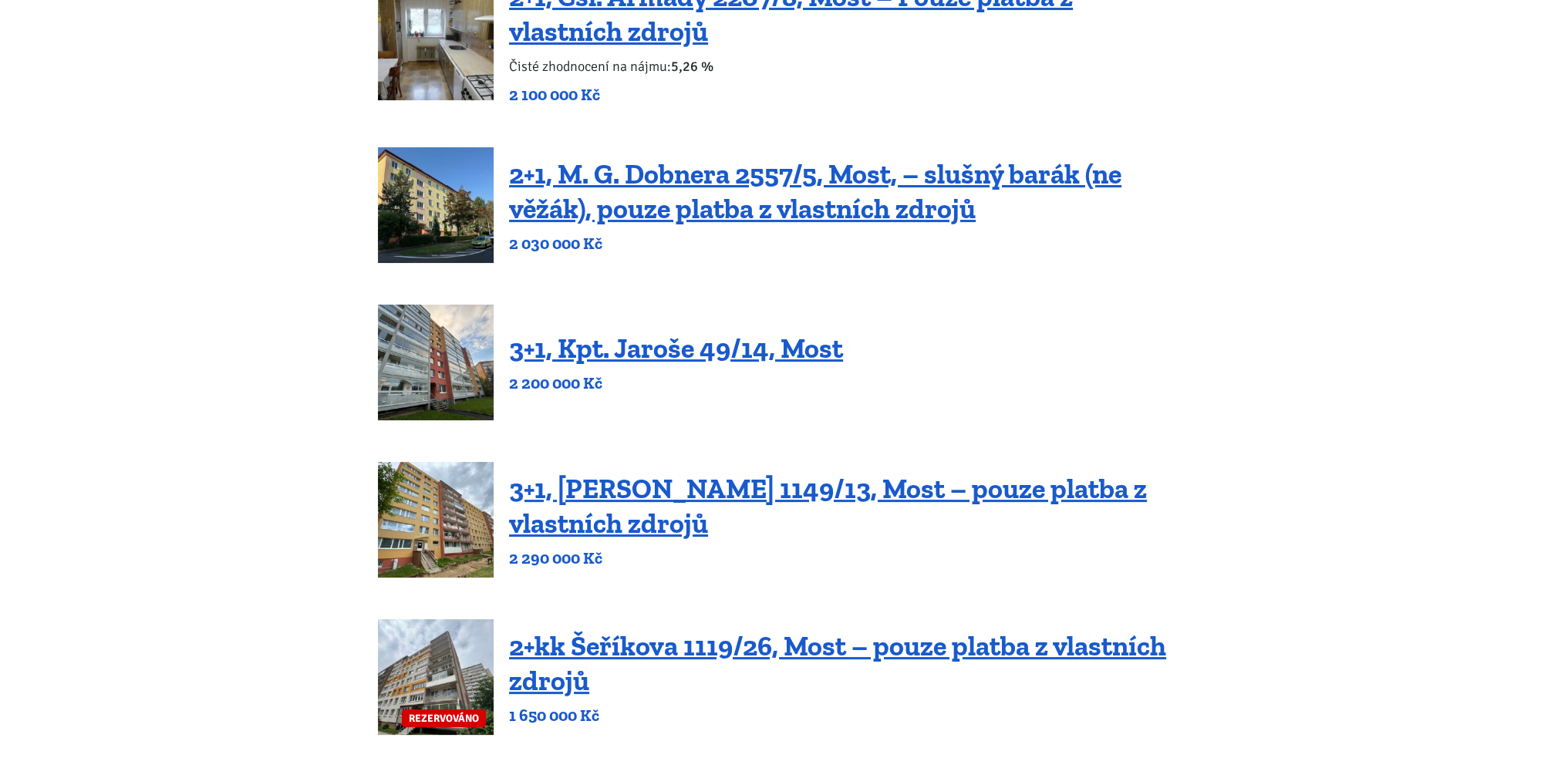
scroll to position [77, 0]
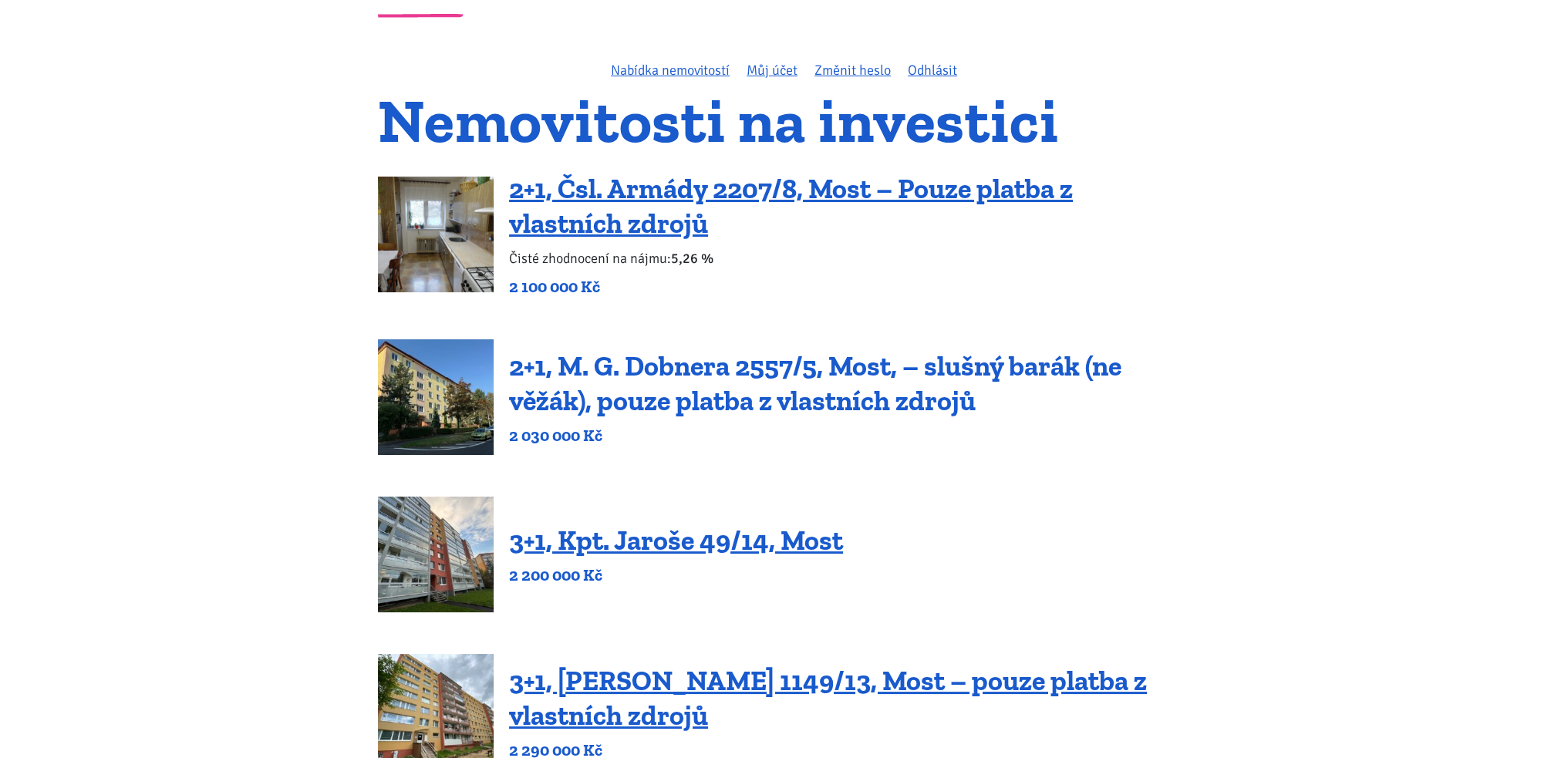
click at [769, 367] on link "2+1, M. G. Dobnera 2557/5, Most, – slušný barák (ne věžák), pouze platba z vlas…" at bounding box center [814, 382] width 612 height 67
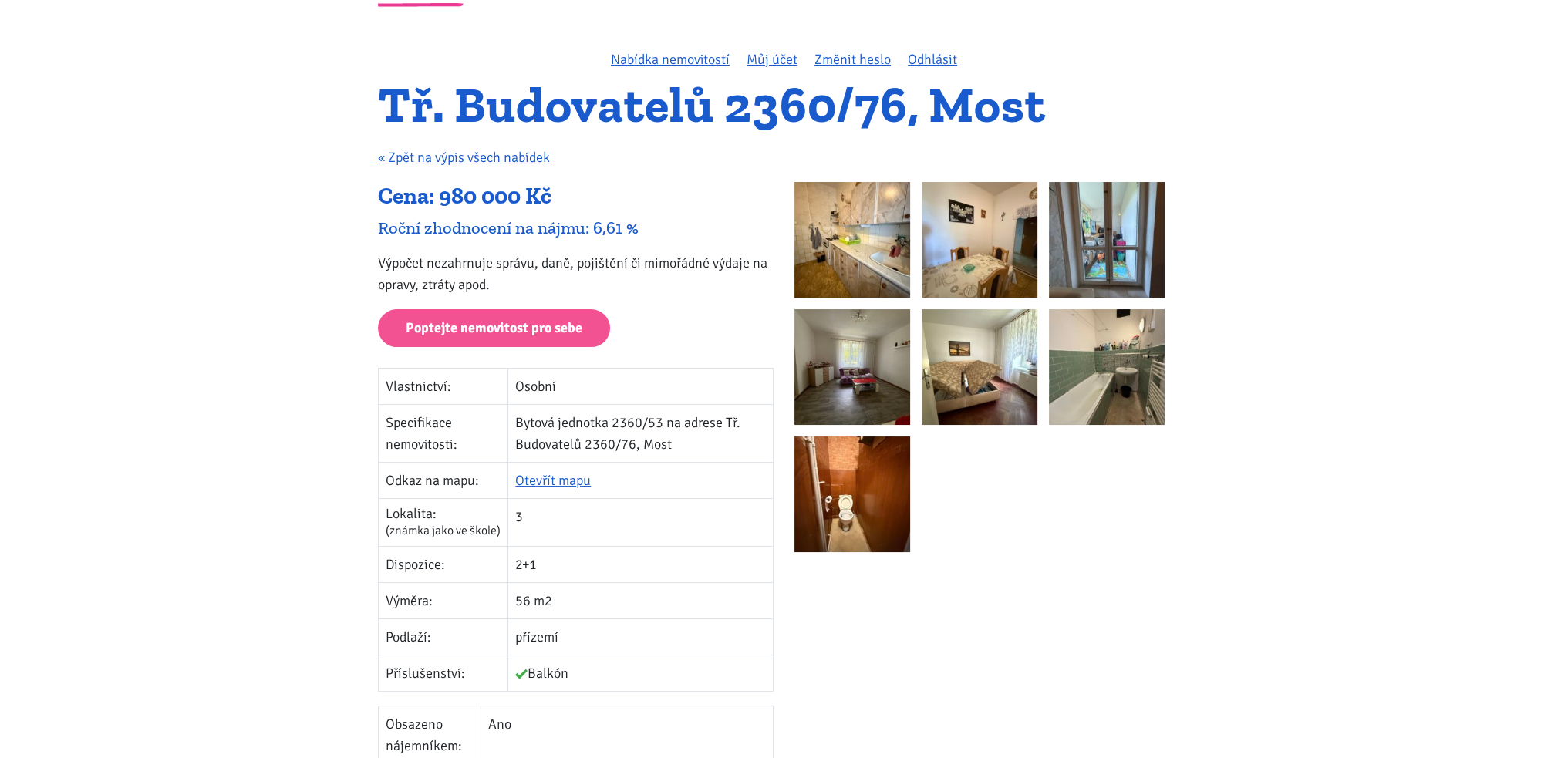
scroll to position [154, 0]
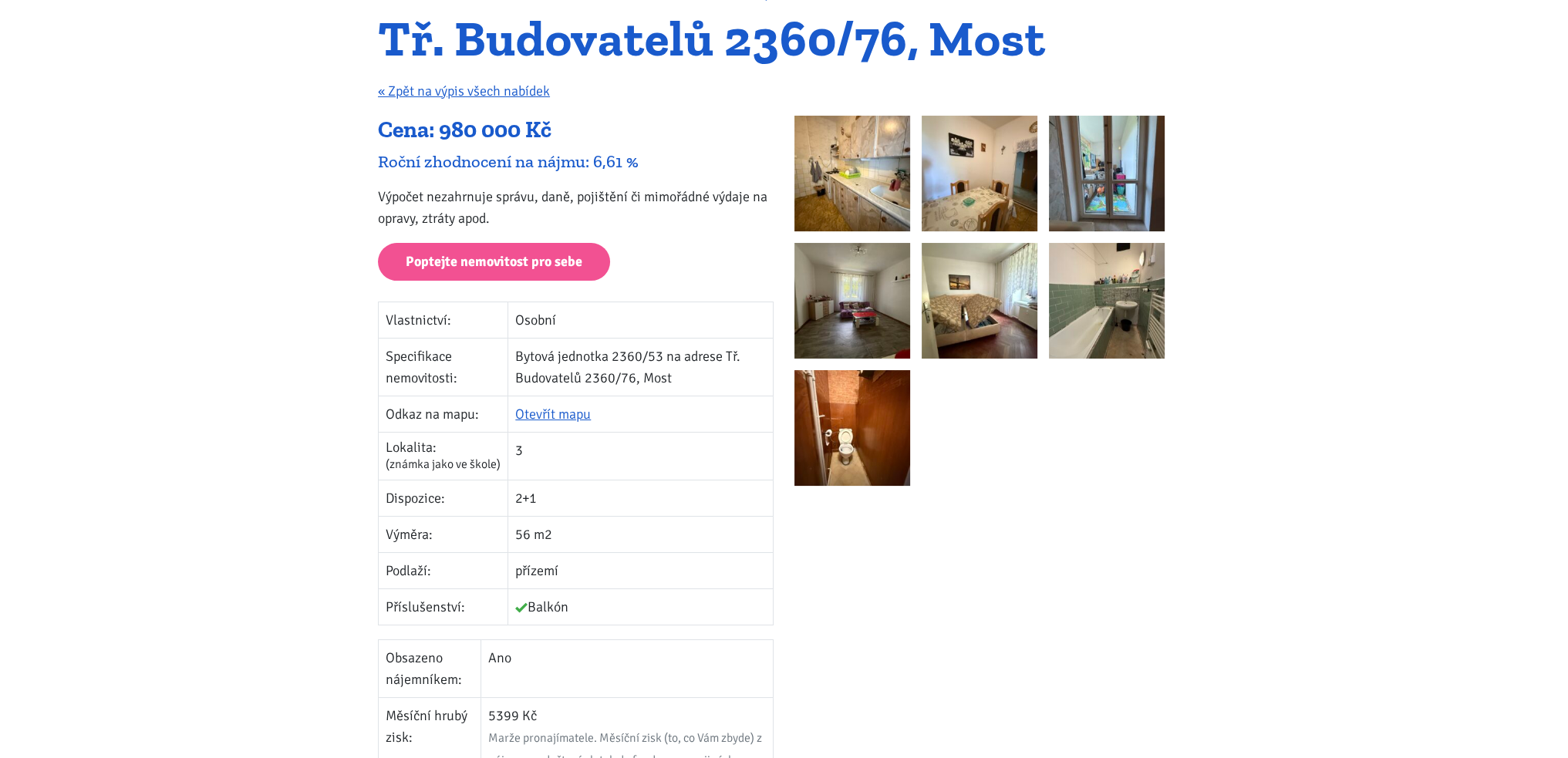
click at [859, 137] on img at bounding box center [852, 173] width 116 height 116
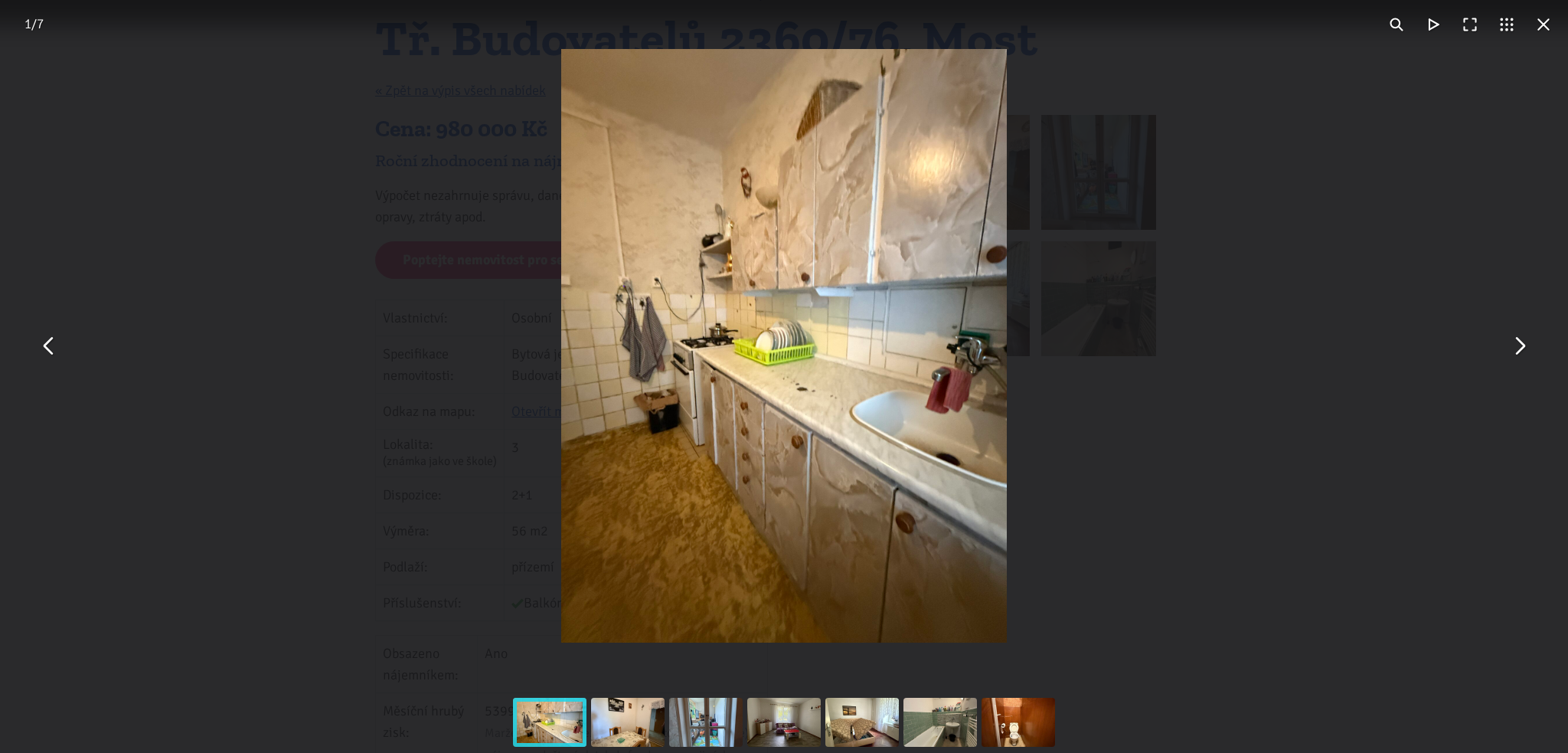
click at [1523, 352] on button "You can close this modal content with the ESC key" at bounding box center [1519, 346] width 36 height 36
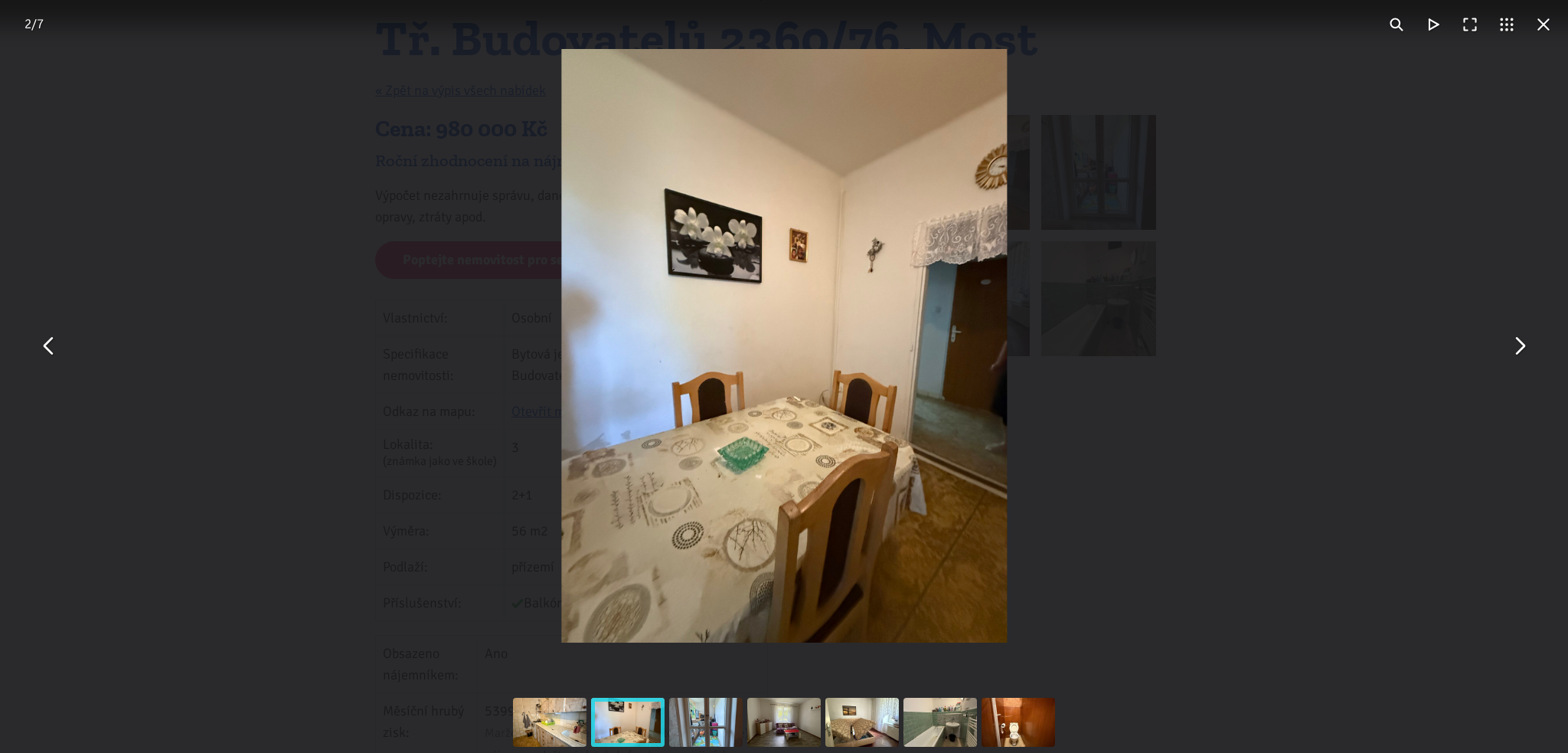
click at [1522, 352] on button "You can close this modal content with the ESC key" at bounding box center [1519, 346] width 36 height 36
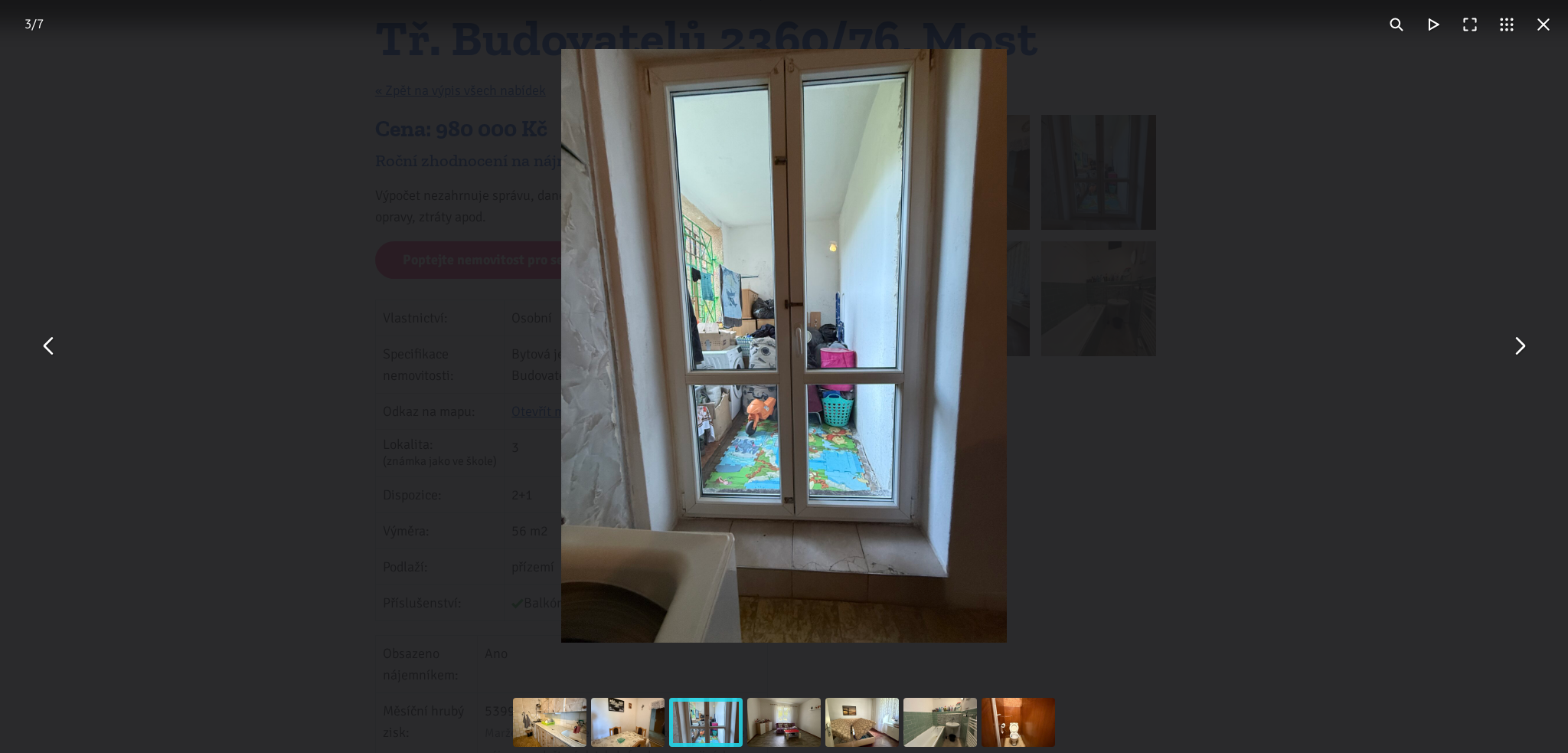
click at [1522, 352] on button "You can close this modal content with the ESC key" at bounding box center [1519, 346] width 36 height 36
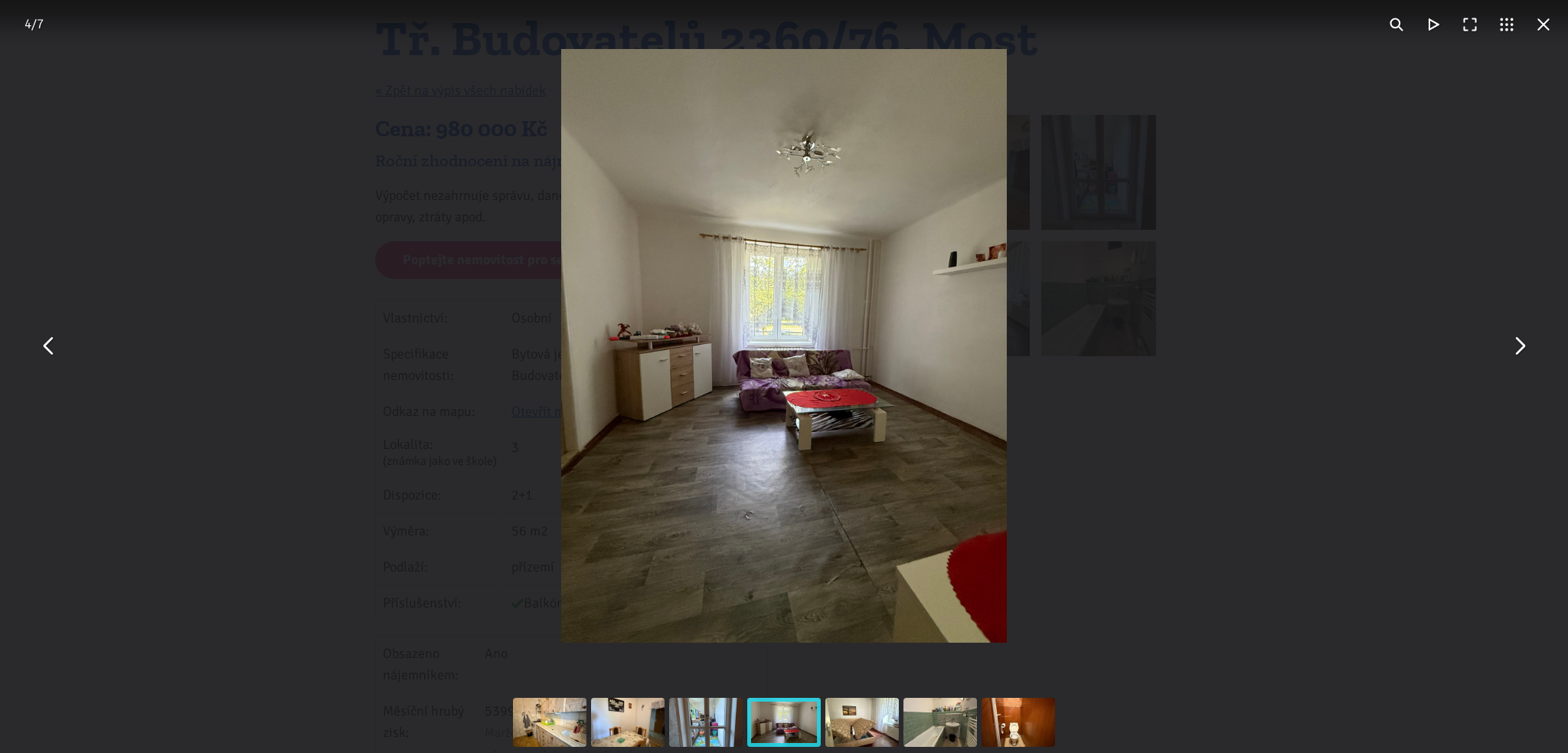
click at [1522, 352] on button "You can close this modal content with the ESC key" at bounding box center [1519, 346] width 36 height 36
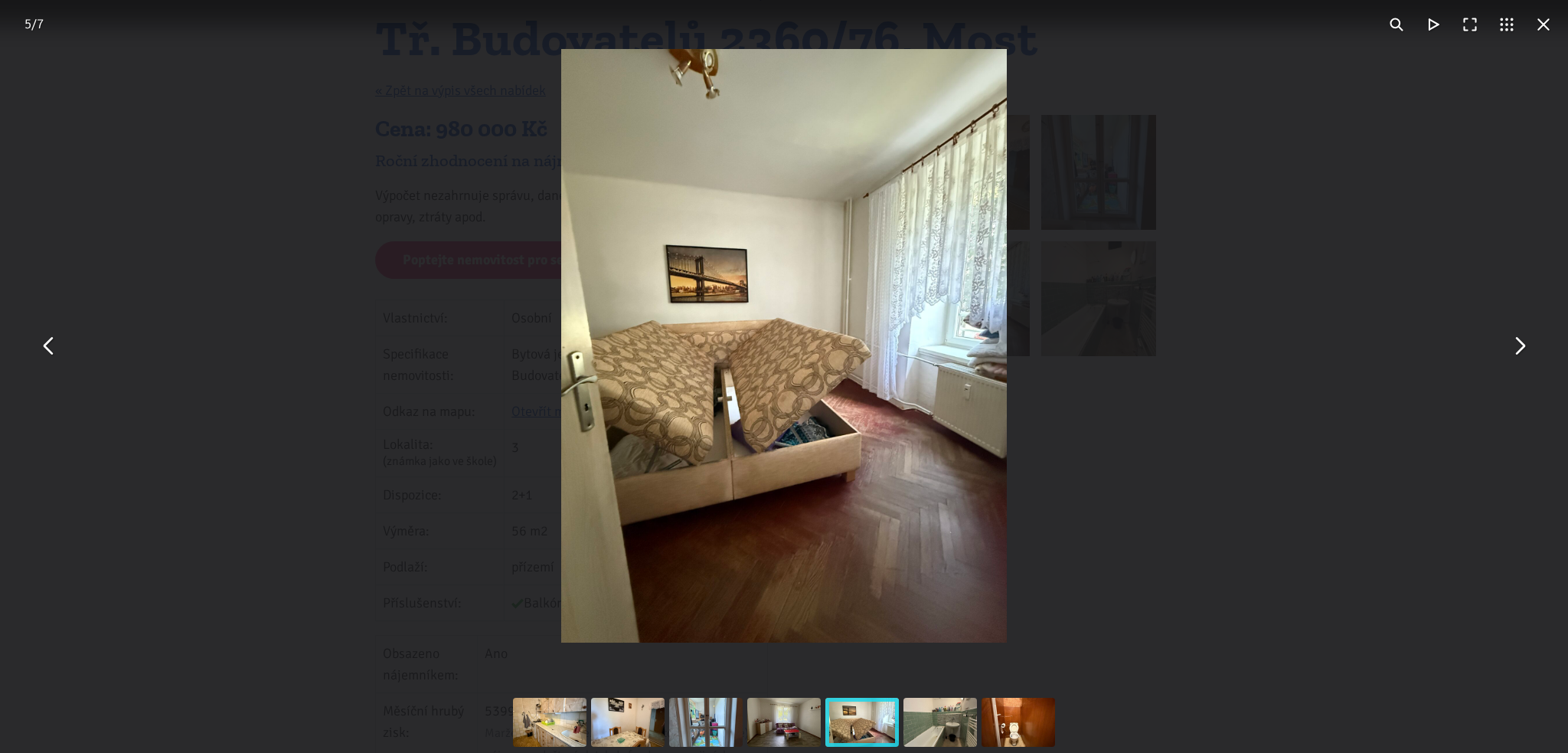
click at [1547, 30] on button "You can close this modal content with the ESC key" at bounding box center [1544, 24] width 36 height 36
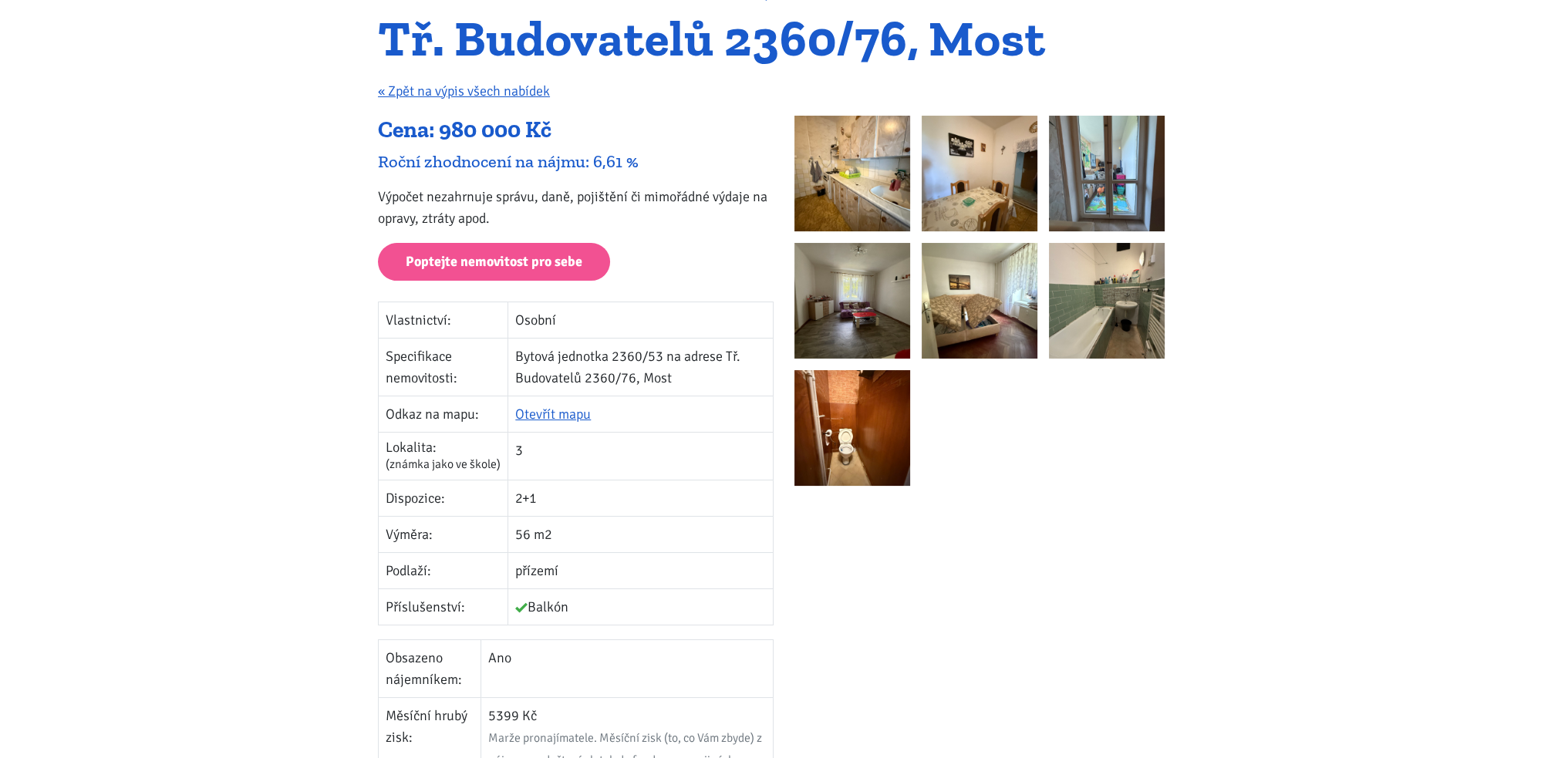
scroll to position [0, 0]
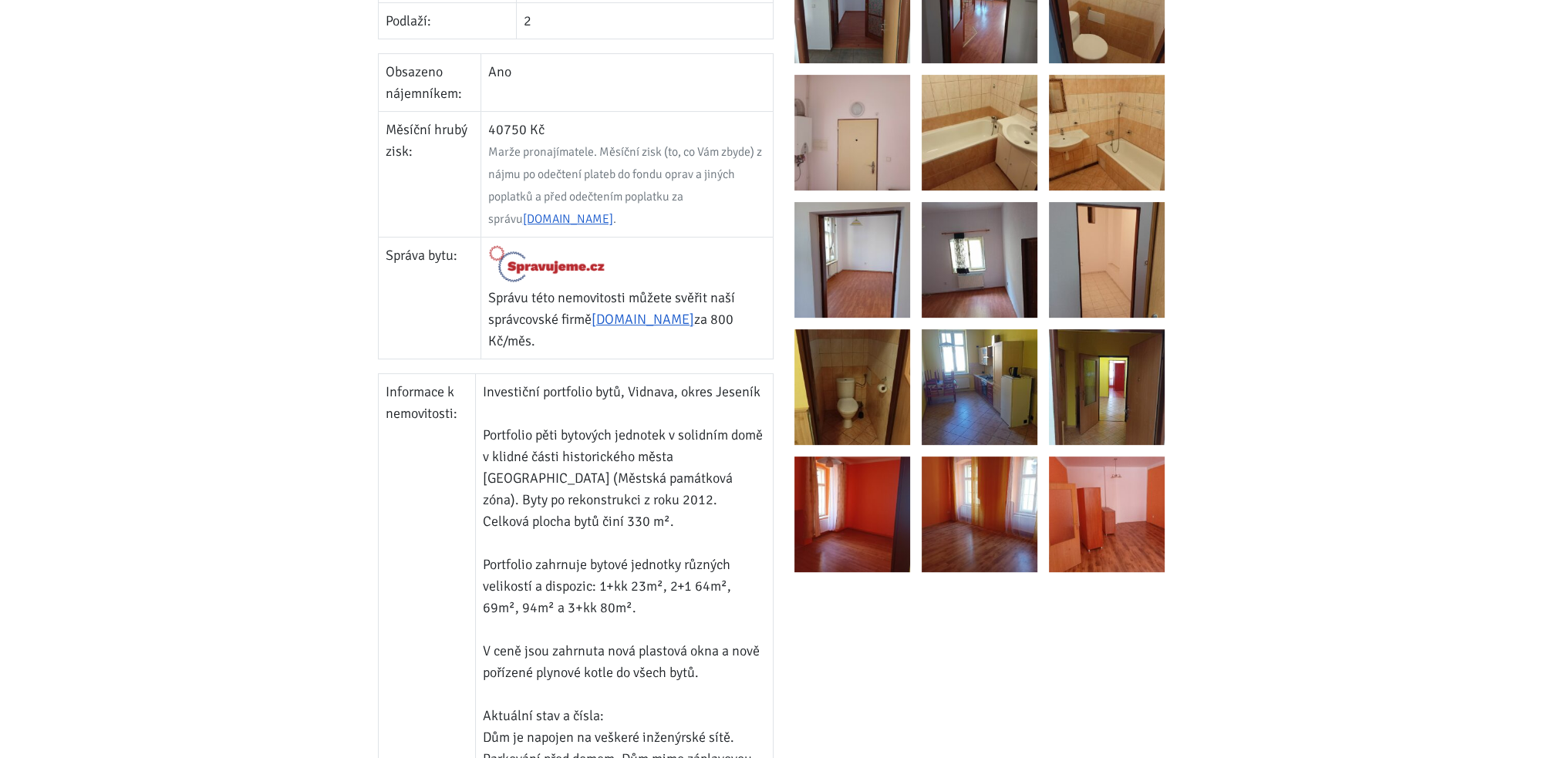
scroll to position [771, 0]
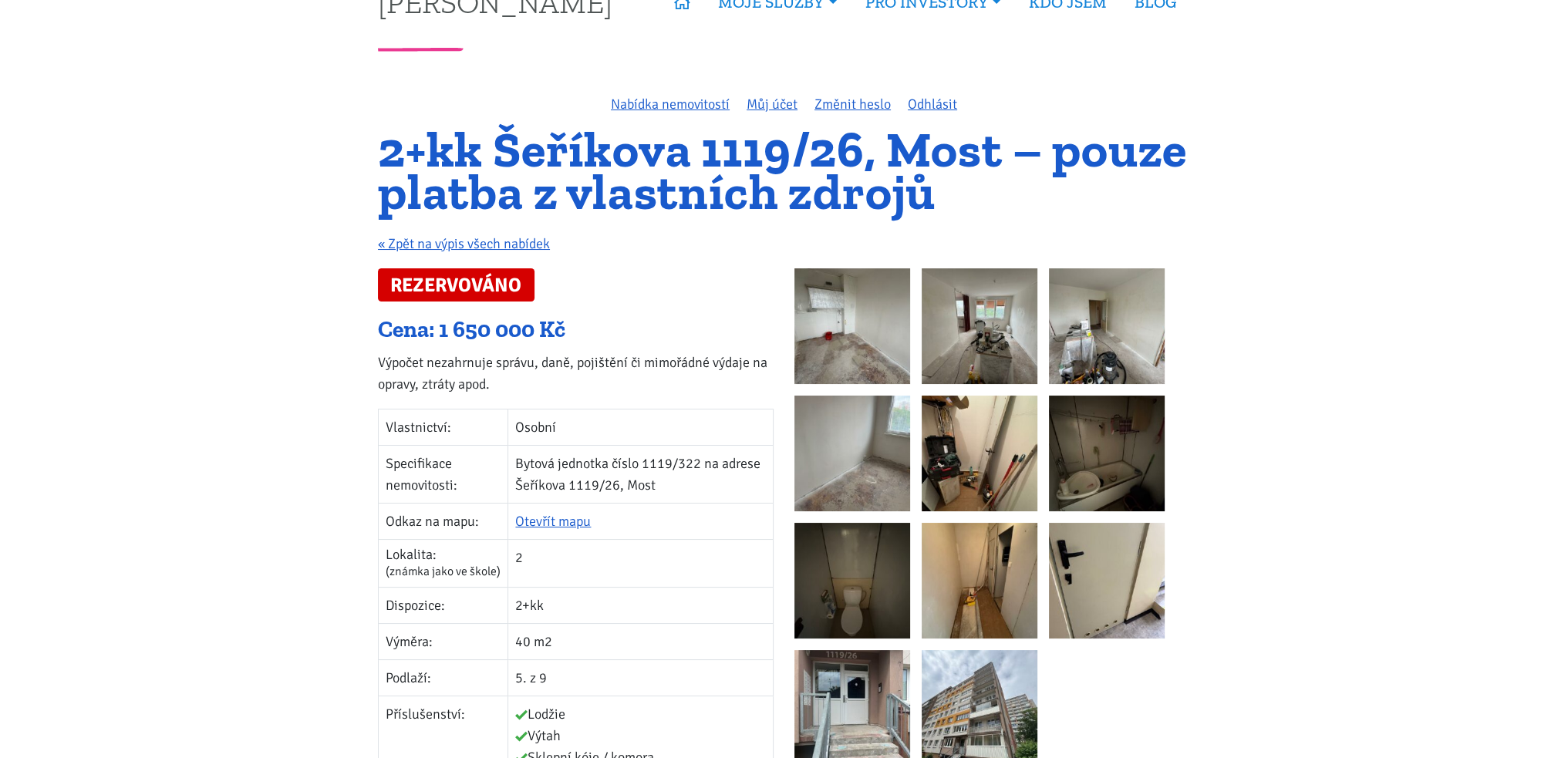
scroll to position [77, 0]
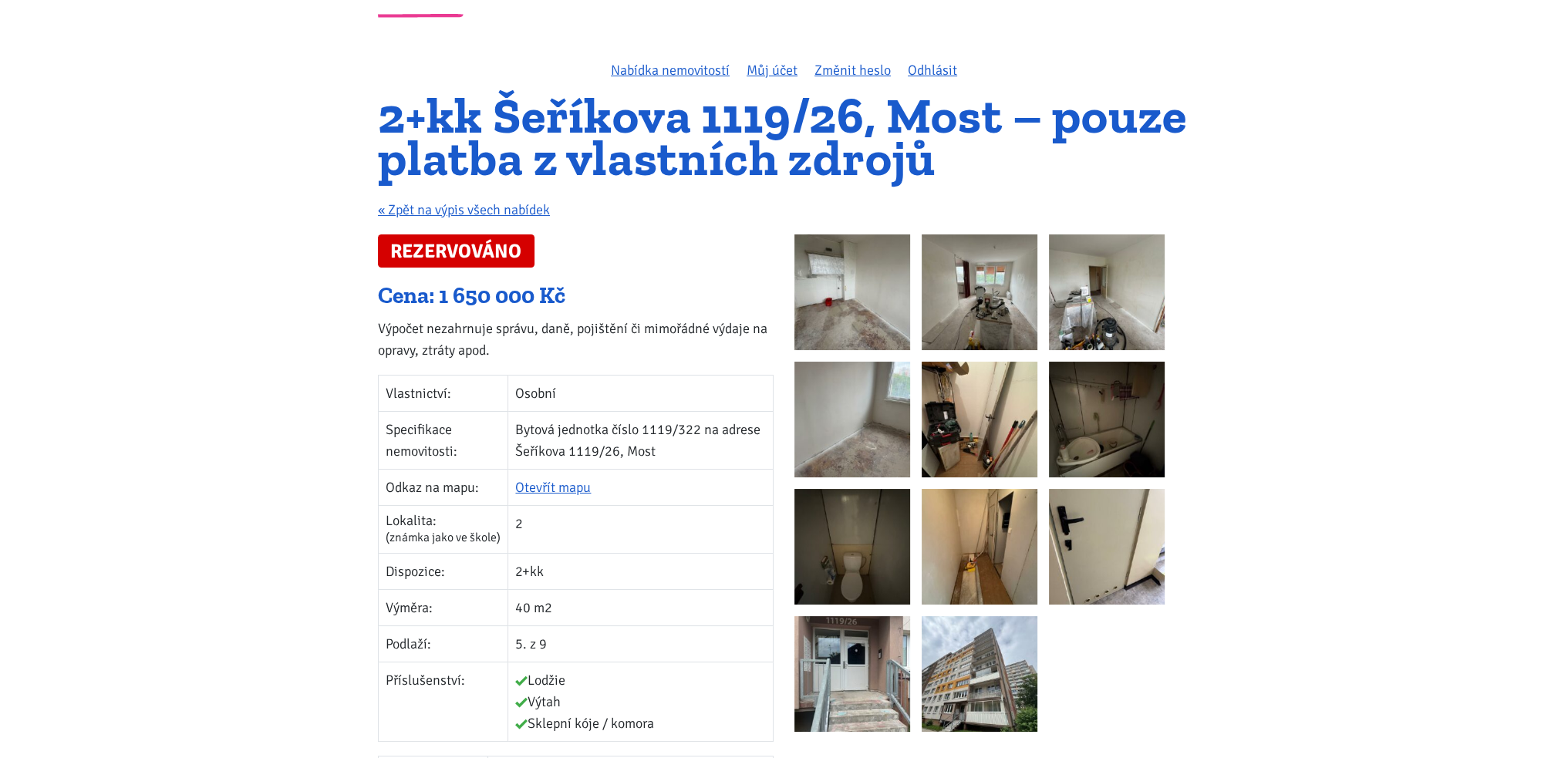
click at [855, 307] on img at bounding box center [852, 292] width 116 height 116
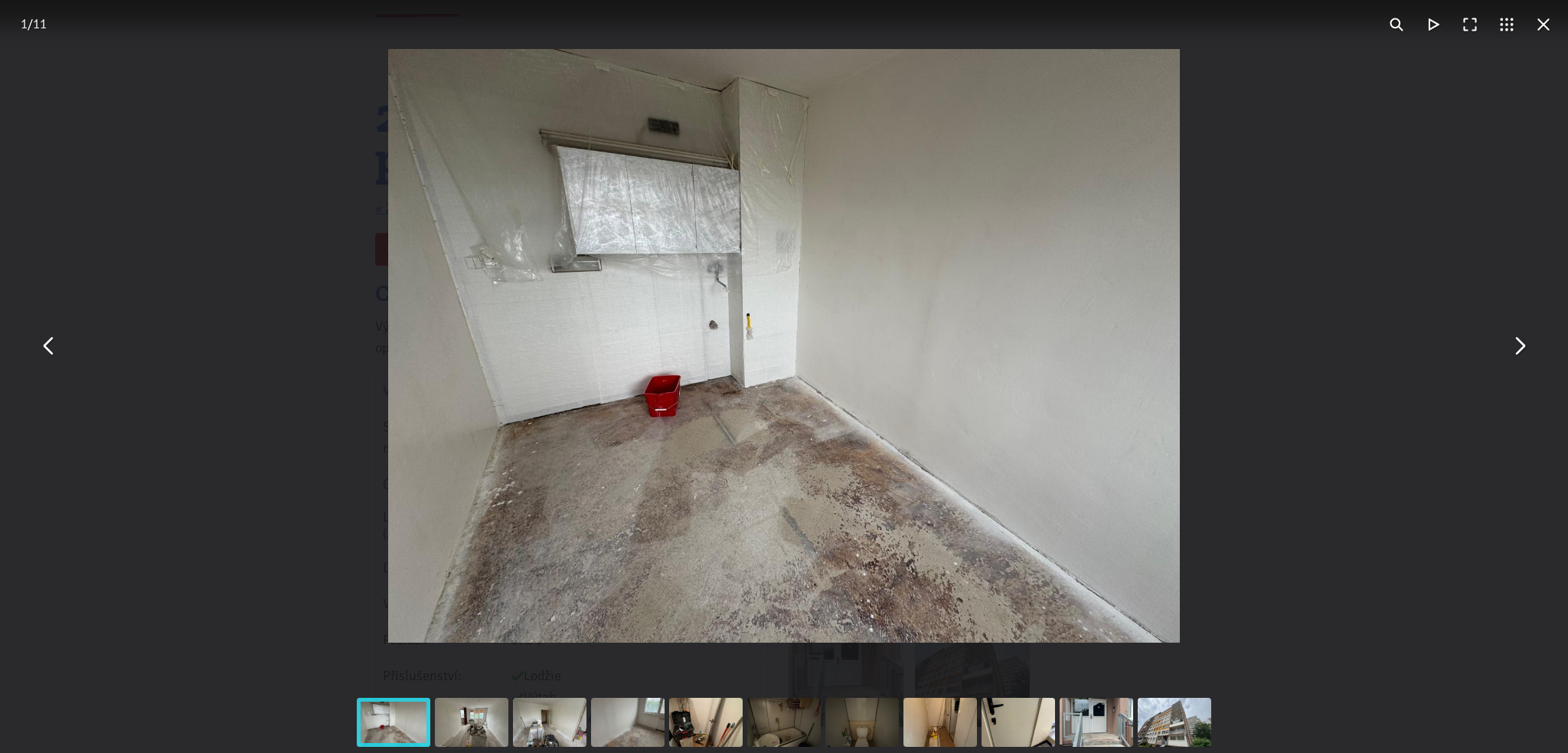
click at [1527, 347] on button "You can close this modal content with the ESC key" at bounding box center [1519, 346] width 36 height 36
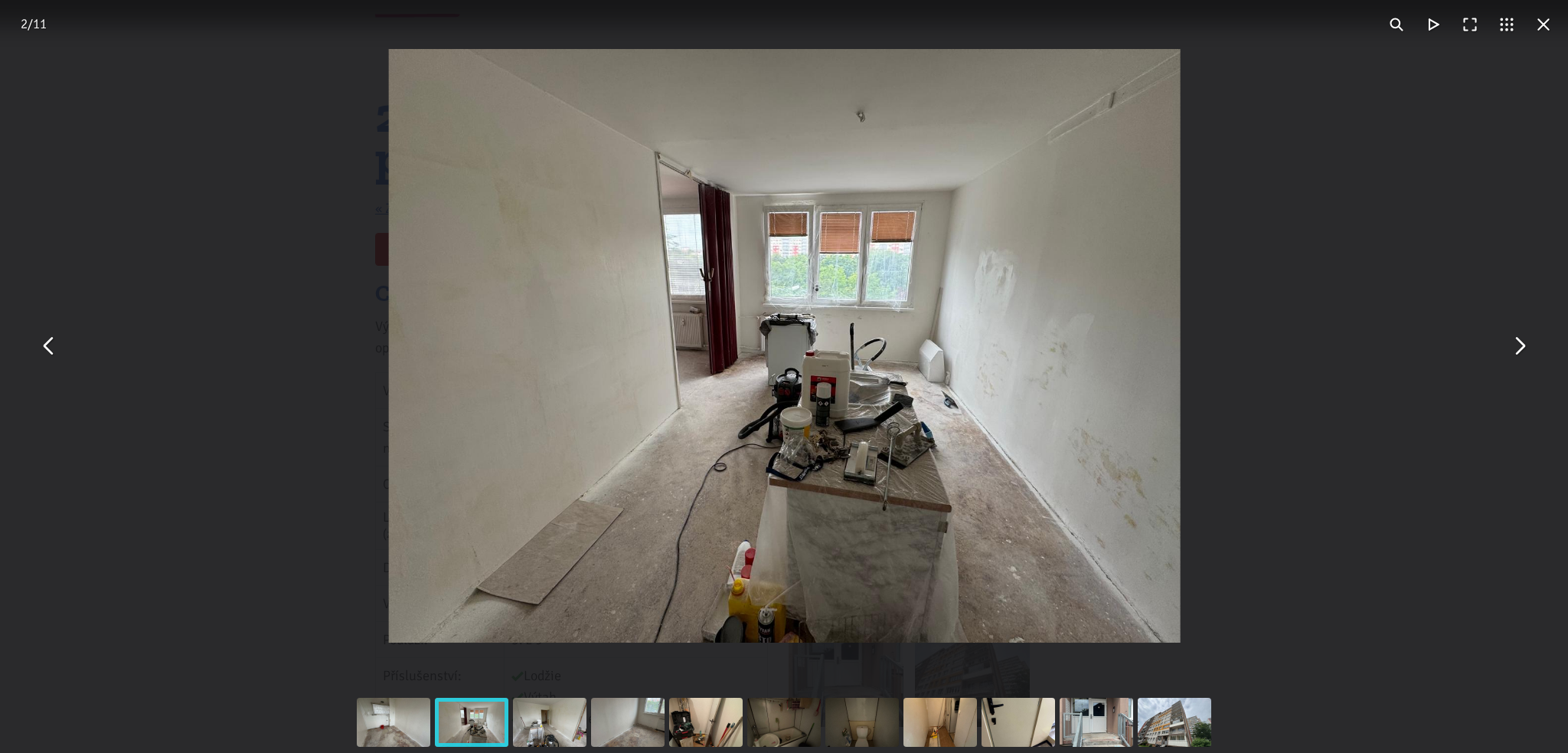
click at [1527, 347] on button "You can close this modal content with the ESC key" at bounding box center [1519, 346] width 36 height 36
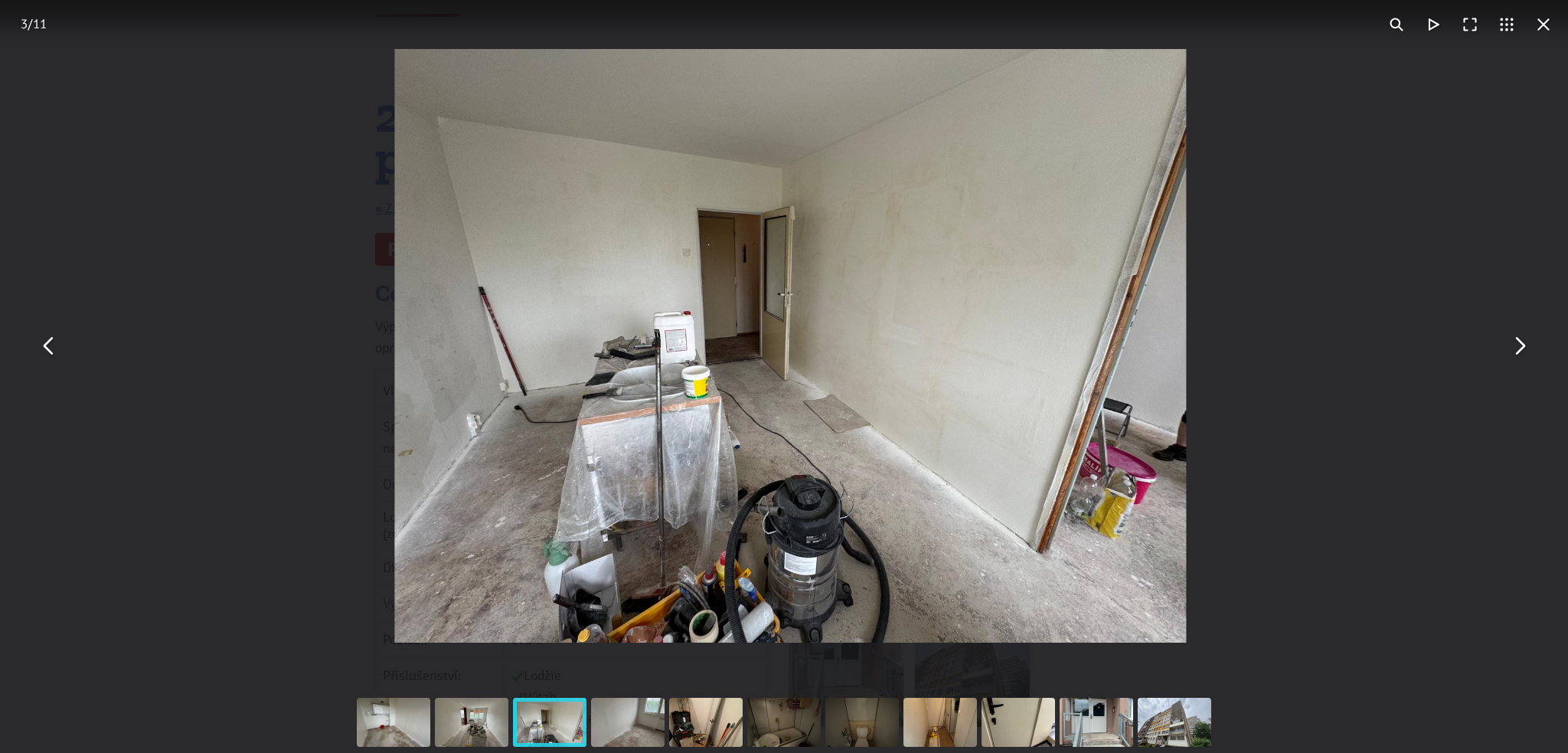
click at [1527, 347] on button "You can close this modal content with the ESC key" at bounding box center [1519, 346] width 36 height 36
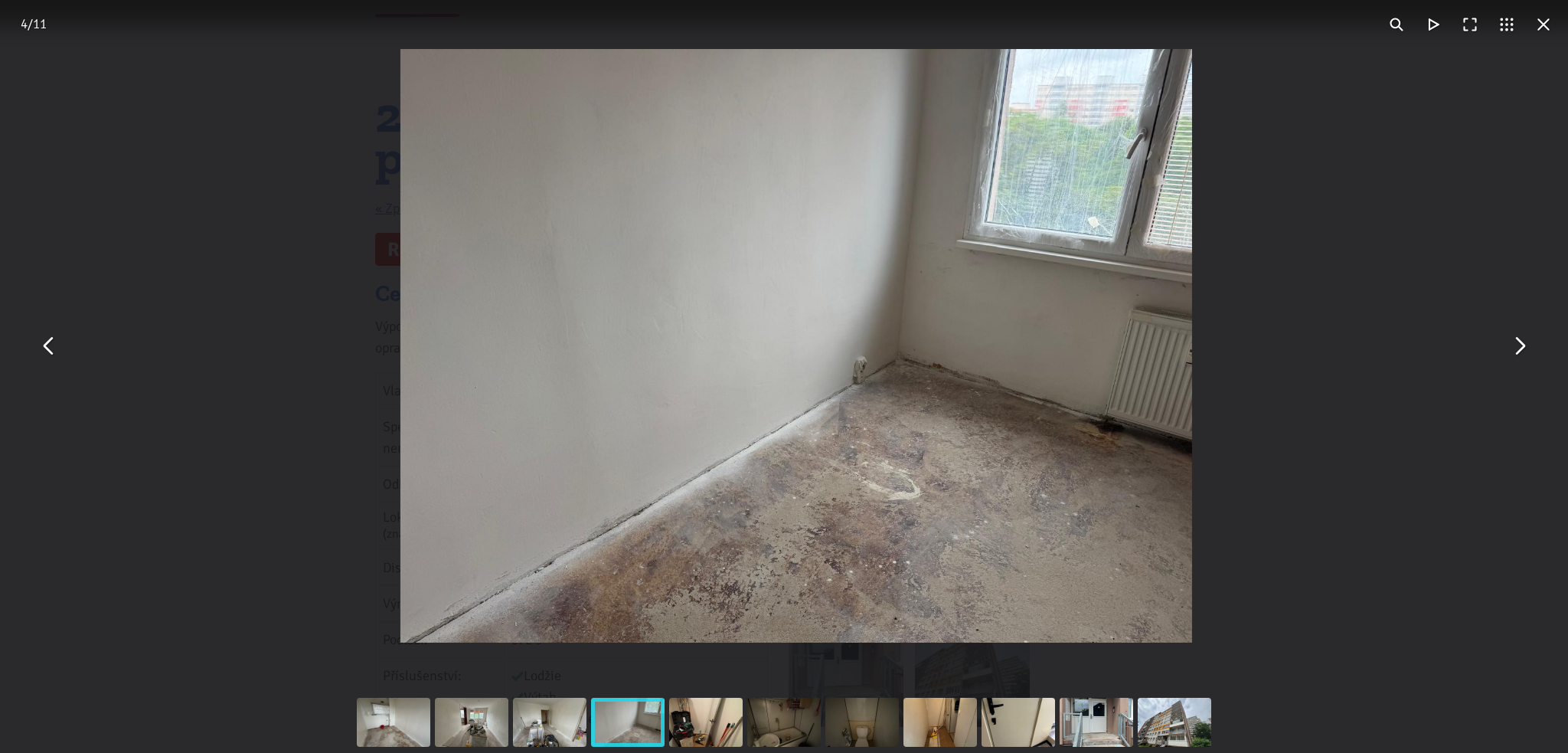
click at [1527, 347] on button "You can close this modal content with the ESC key" at bounding box center [1519, 346] width 36 height 36
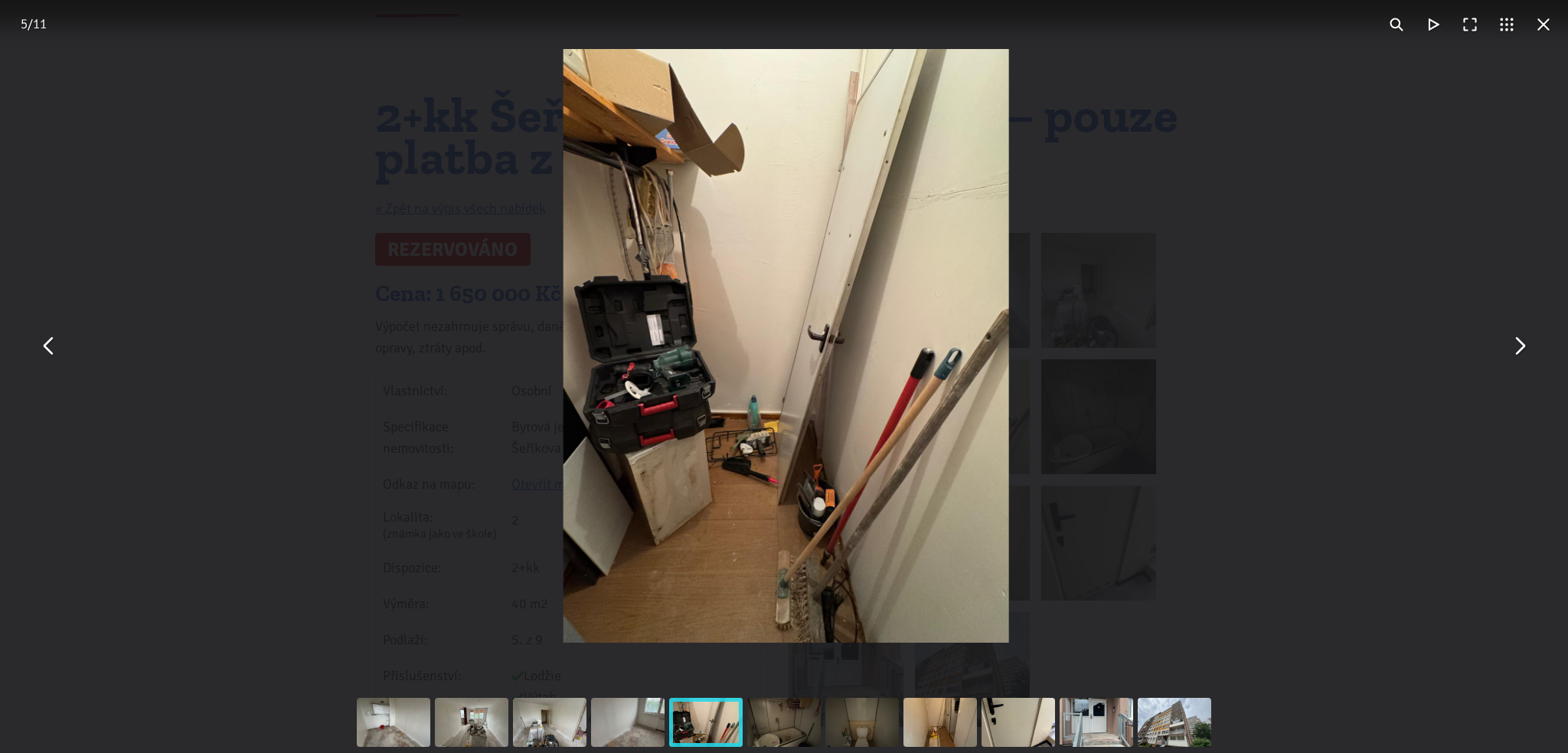
click at [1527, 347] on button "You can close this modal content with the ESC key" at bounding box center [1519, 346] width 36 height 36
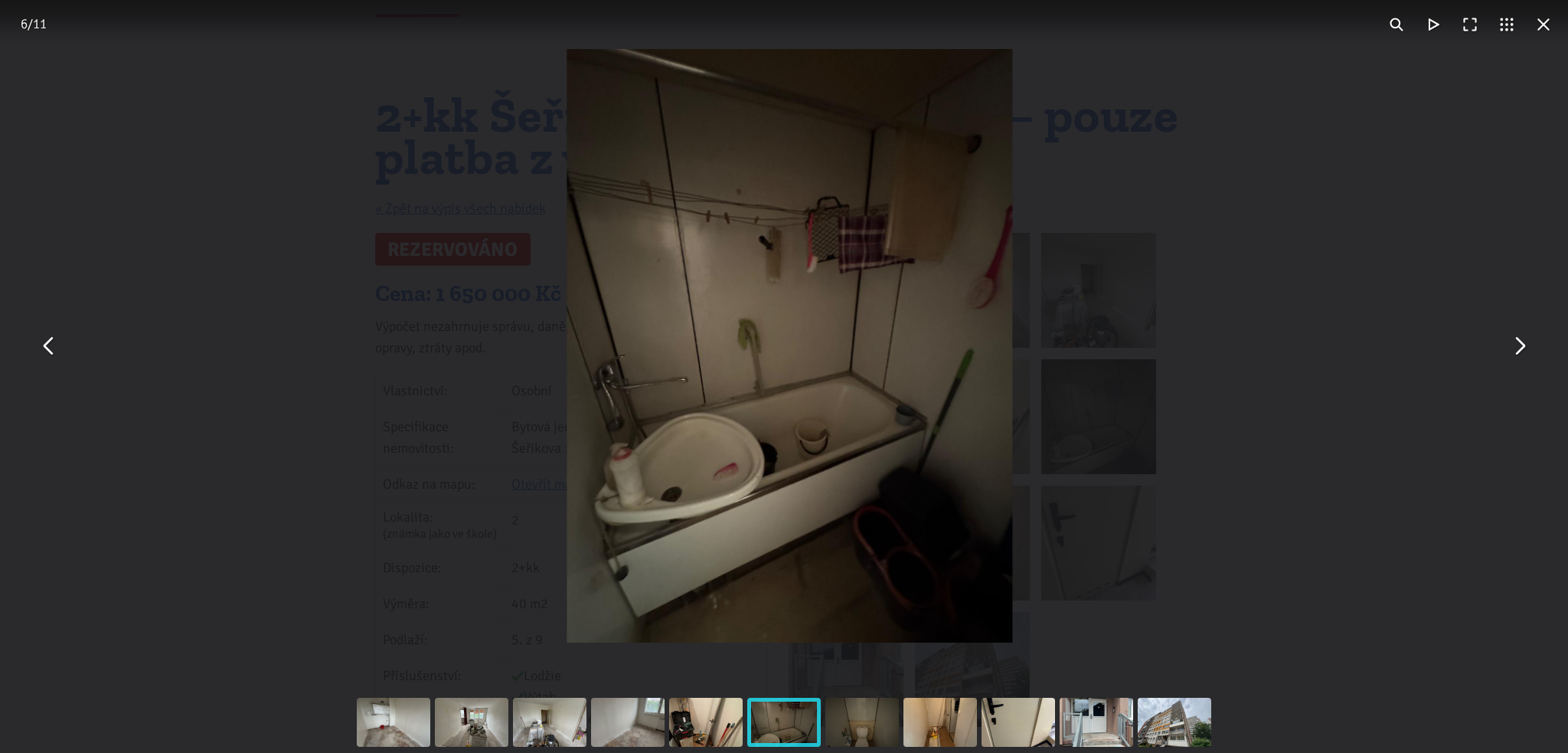
click at [1527, 347] on button "You can close this modal content with the ESC key" at bounding box center [1519, 346] width 36 height 36
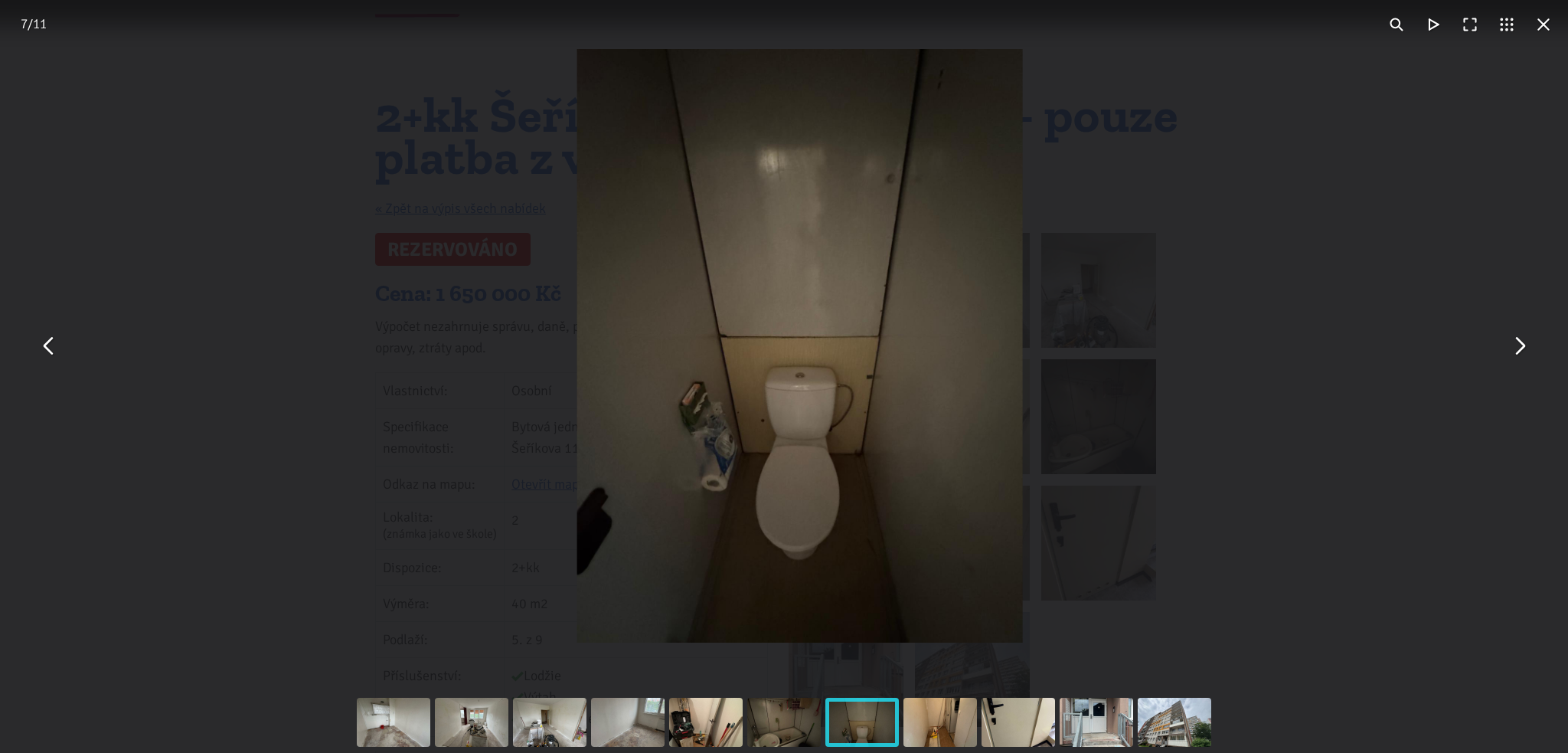
click at [1527, 347] on button "You can close this modal content with the ESC key" at bounding box center [1519, 346] width 36 height 36
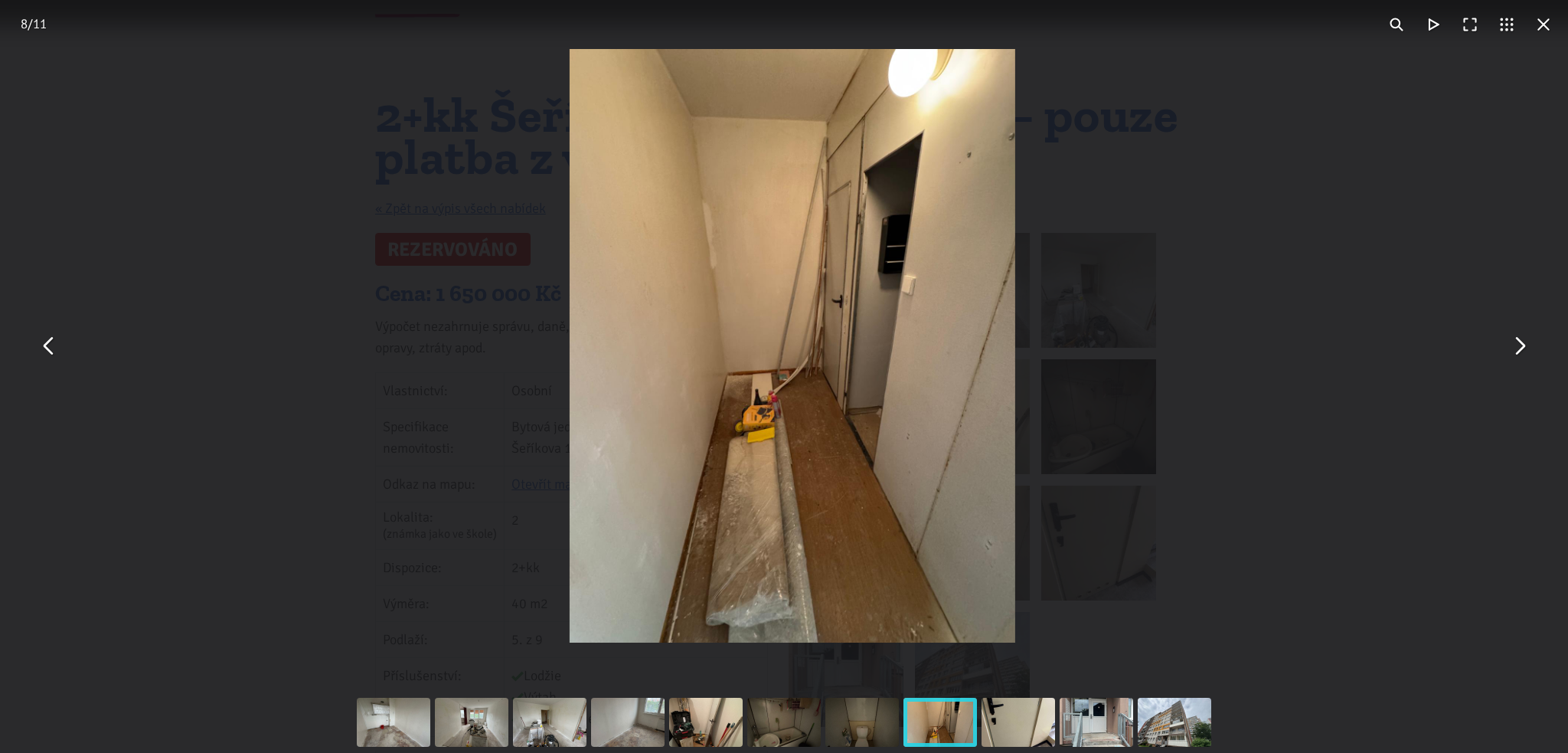
click at [1527, 347] on button "You can close this modal content with the ESC key" at bounding box center [1519, 346] width 36 height 36
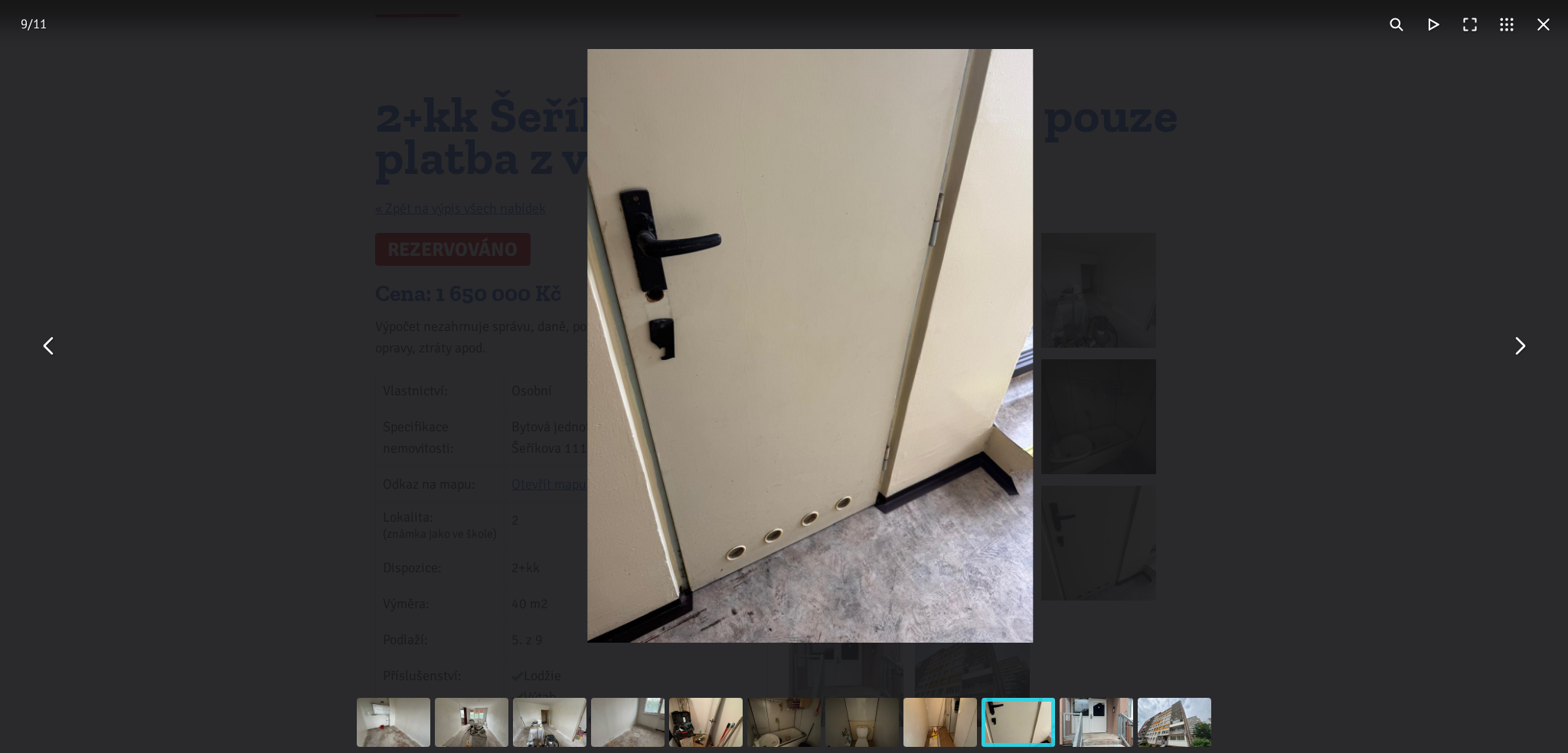
click at [1527, 347] on button "You can close this modal content with the ESC key" at bounding box center [1519, 346] width 36 height 36
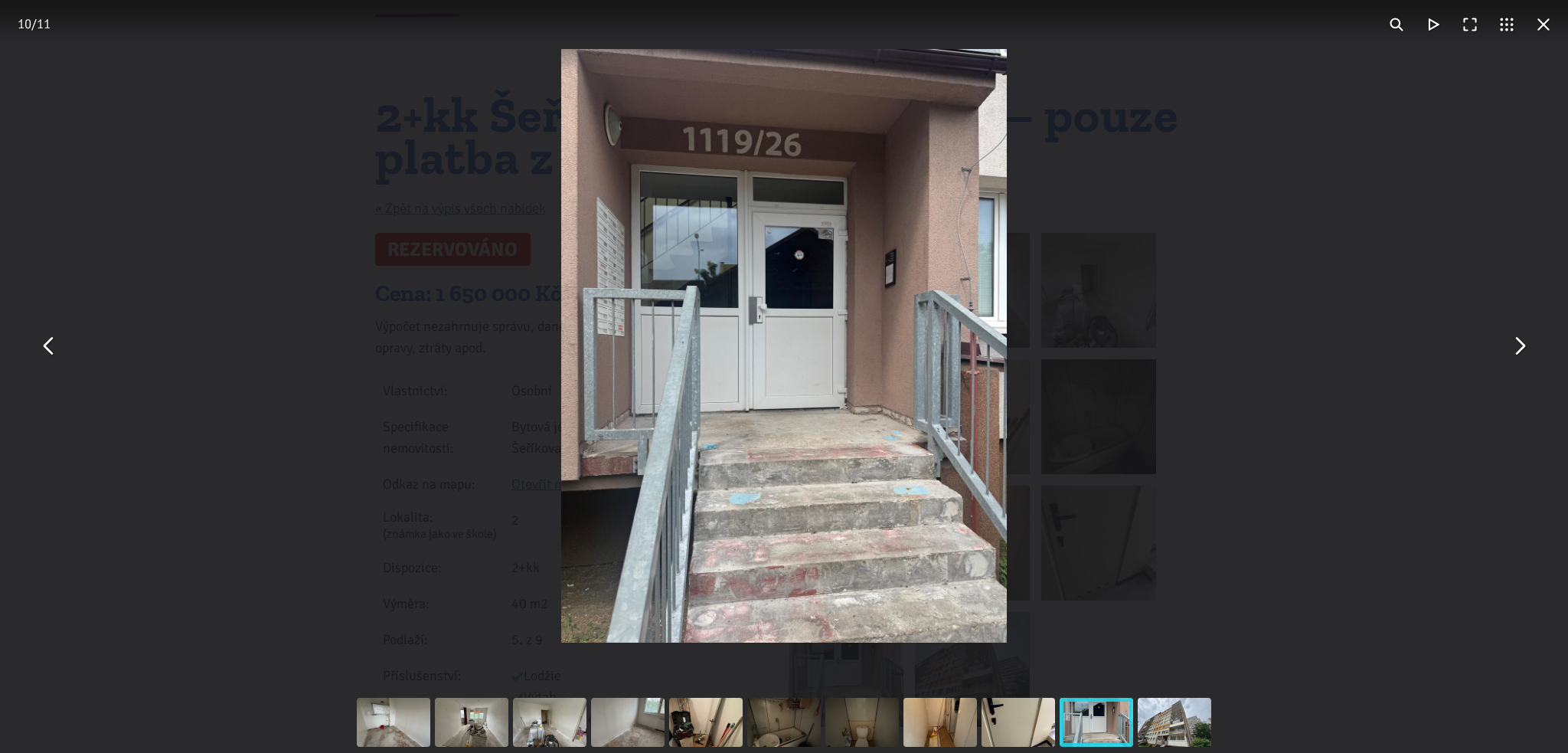
click at [1544, 21] on button "You can close this modal content with the ESC key" at bounding box center [1544, 24] width 36 height 36
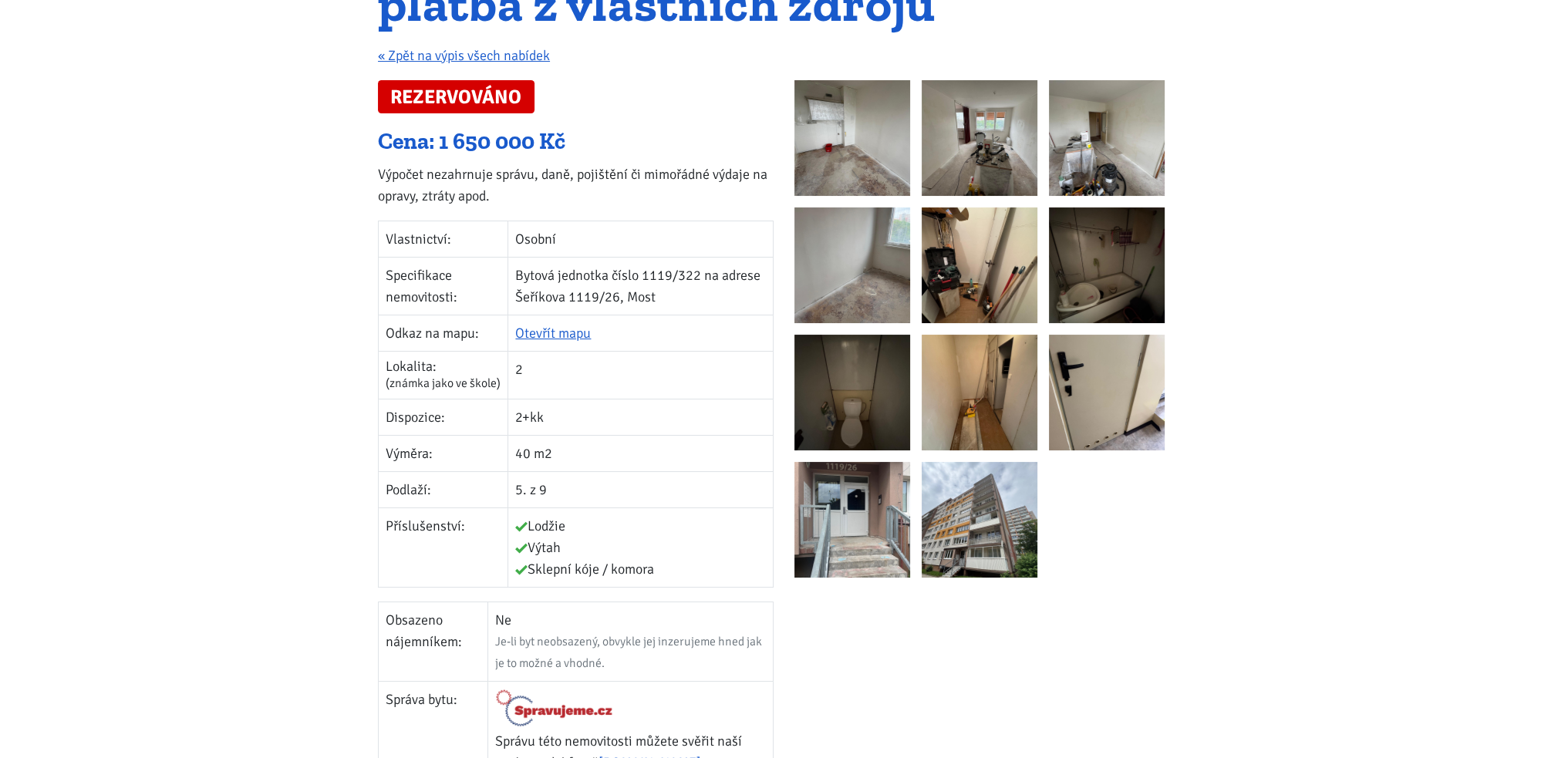
scroll to position [0, 0]
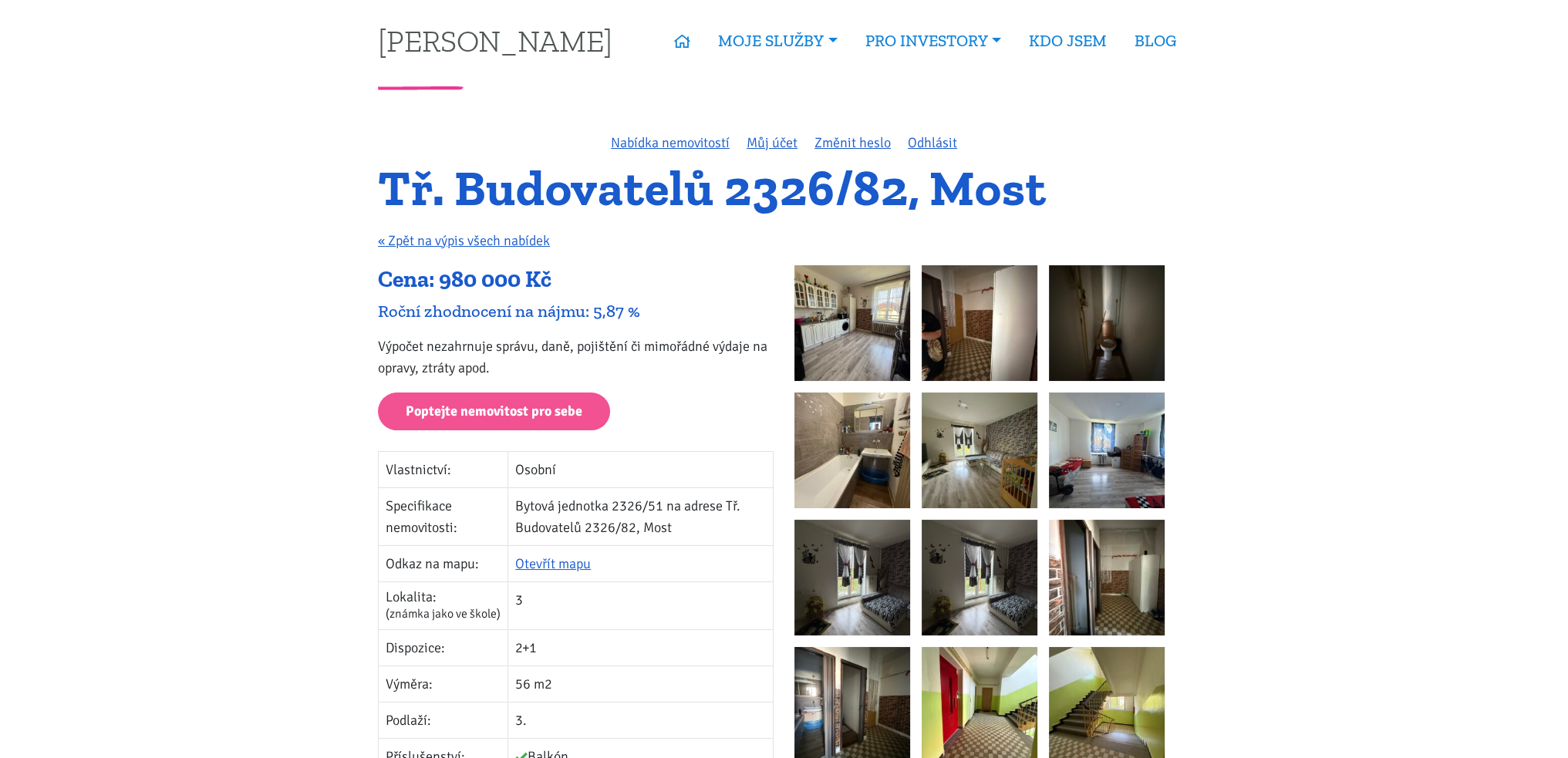
scroll to position [77, 0]
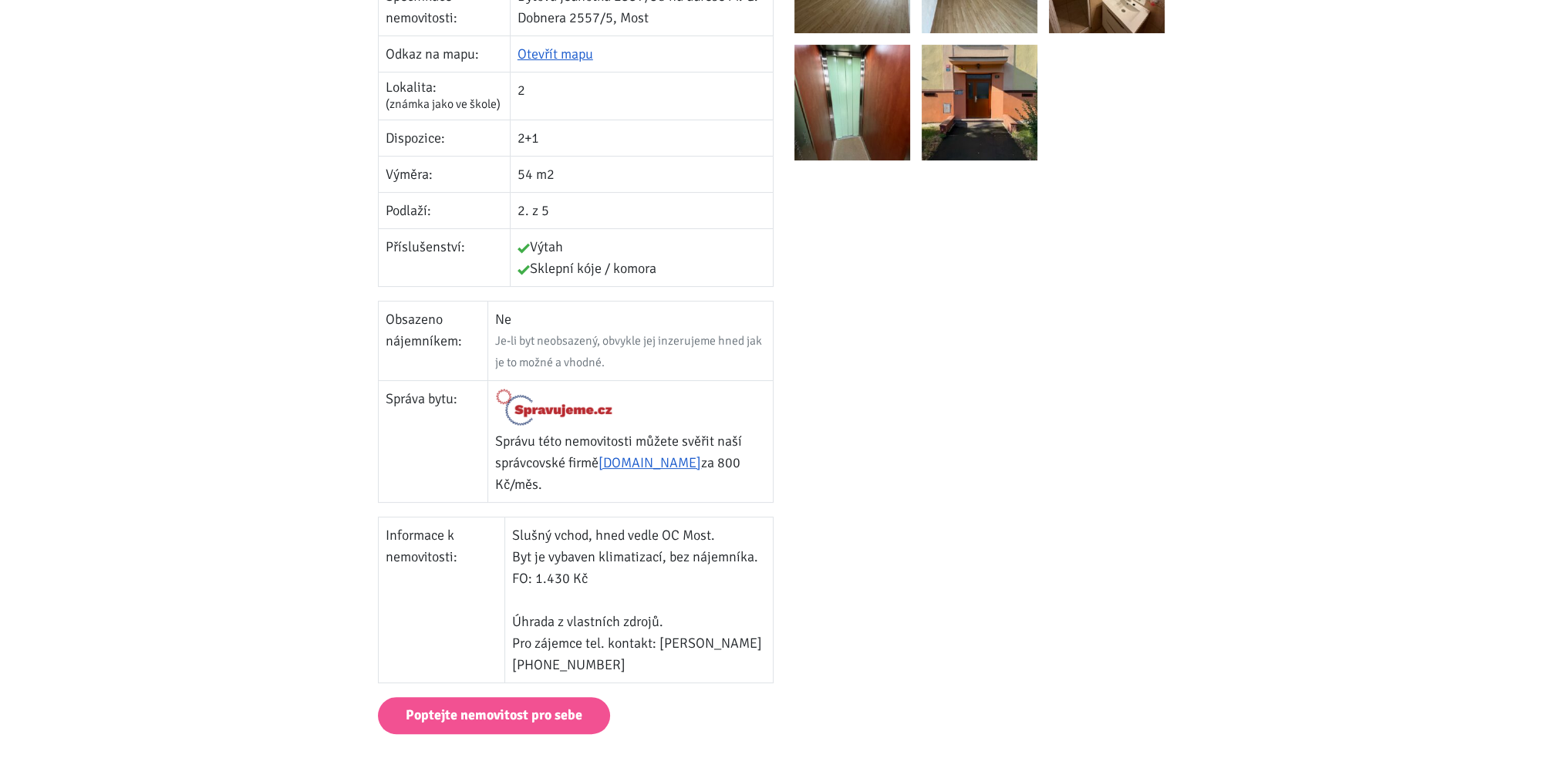
scroll to position [617, 0]
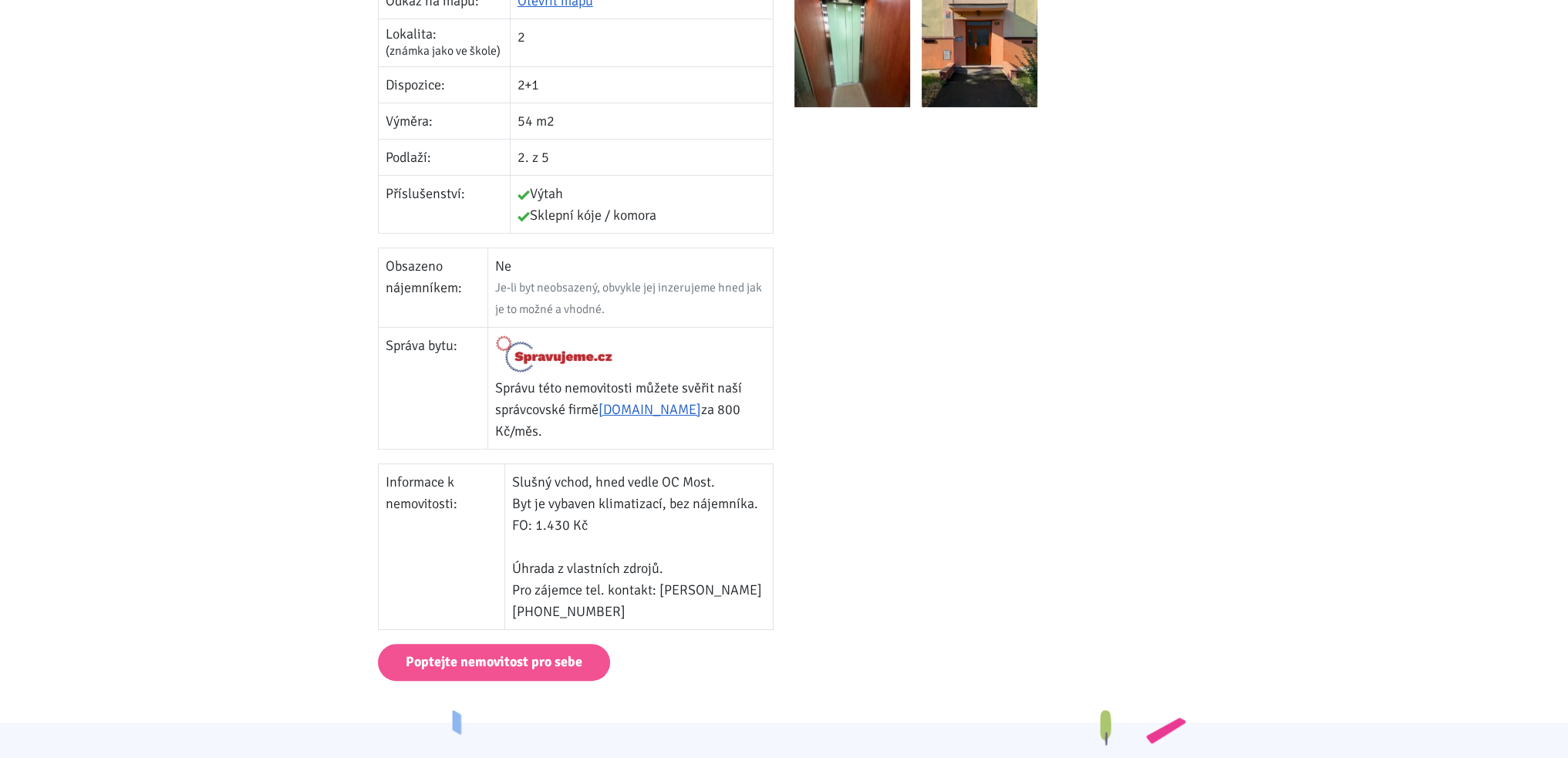
drag, startPoint x: 619, startPoint y: 528, endPoint x: 525, endPoint y: 517, distance: 94.6
click at [510, 507] on td "Slušný vchod, hned vedle OC Most. Byt je vybaven klimatizací, bez nájemníka. FO…" at bounding box center [639, 546] width 268 height 166
click at [550, 530] on td "Slušný vchod, hned vedle OC Most. Byt je vybaven klimatizací, bez nájemníka. FO…" at bounding box center [639, 546] width 268 height 166
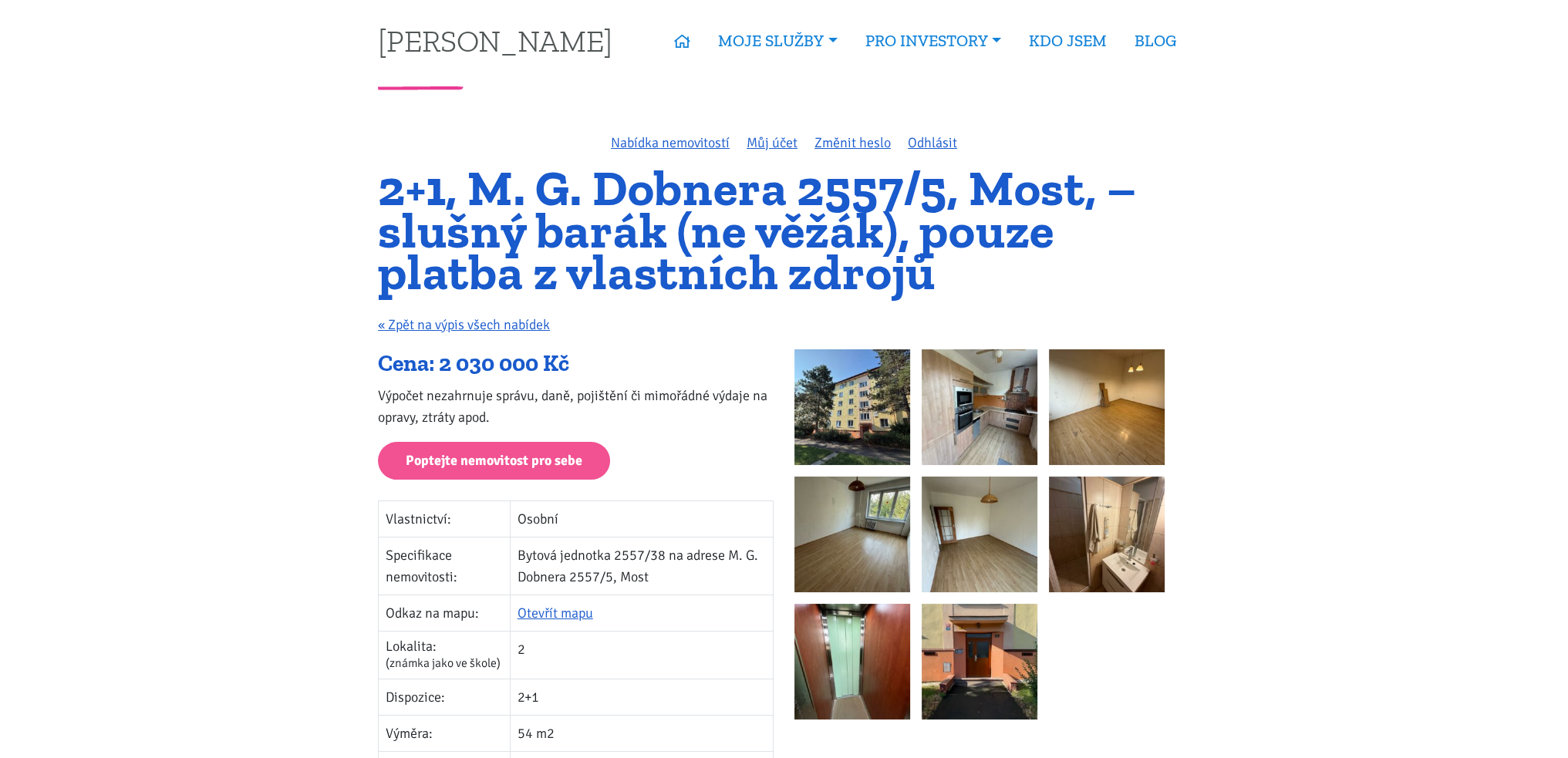
scroll to position [0, 0]
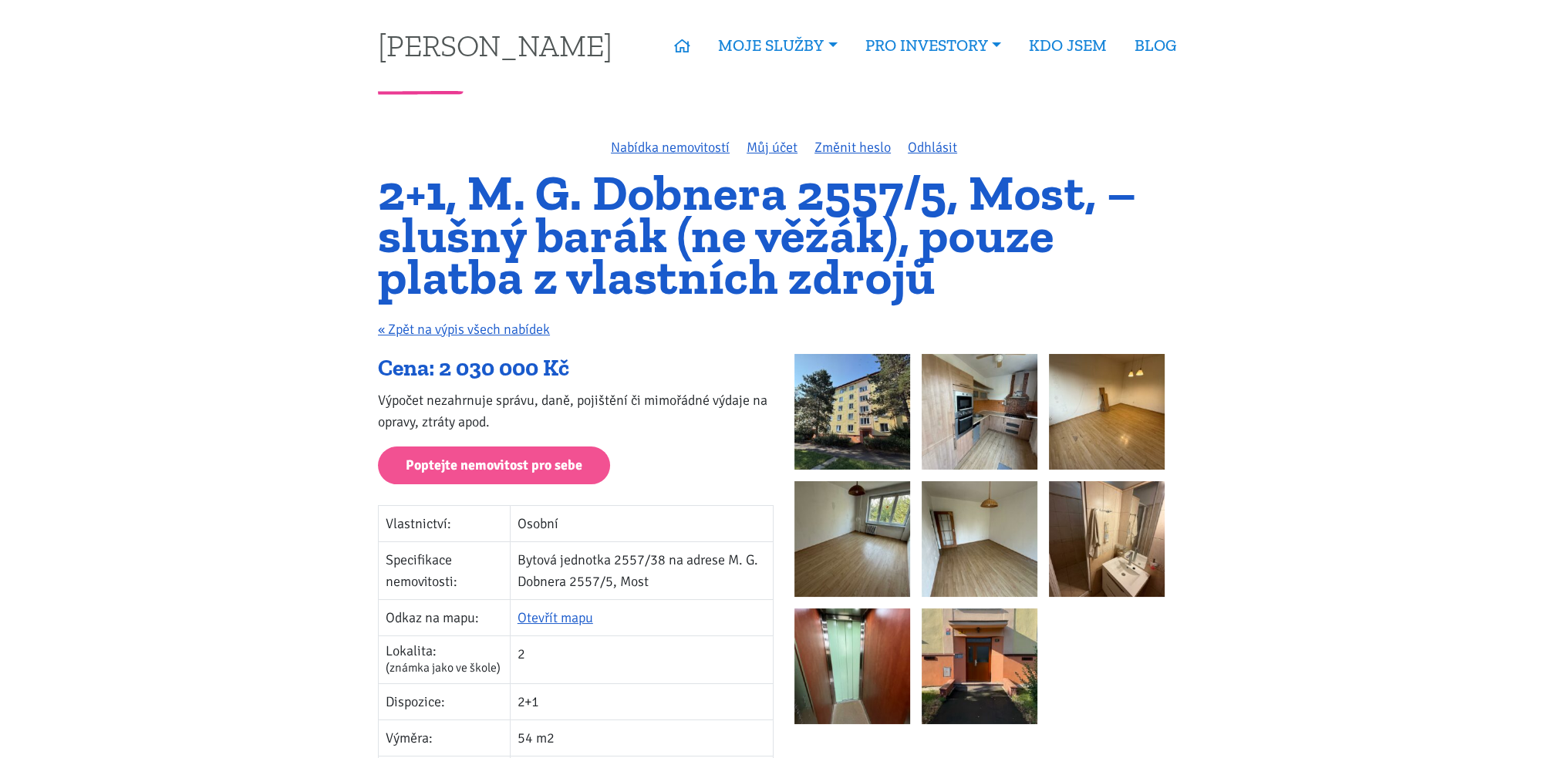
click at [864, 397] on img at bounding box center [852, 411] width 116 height 116
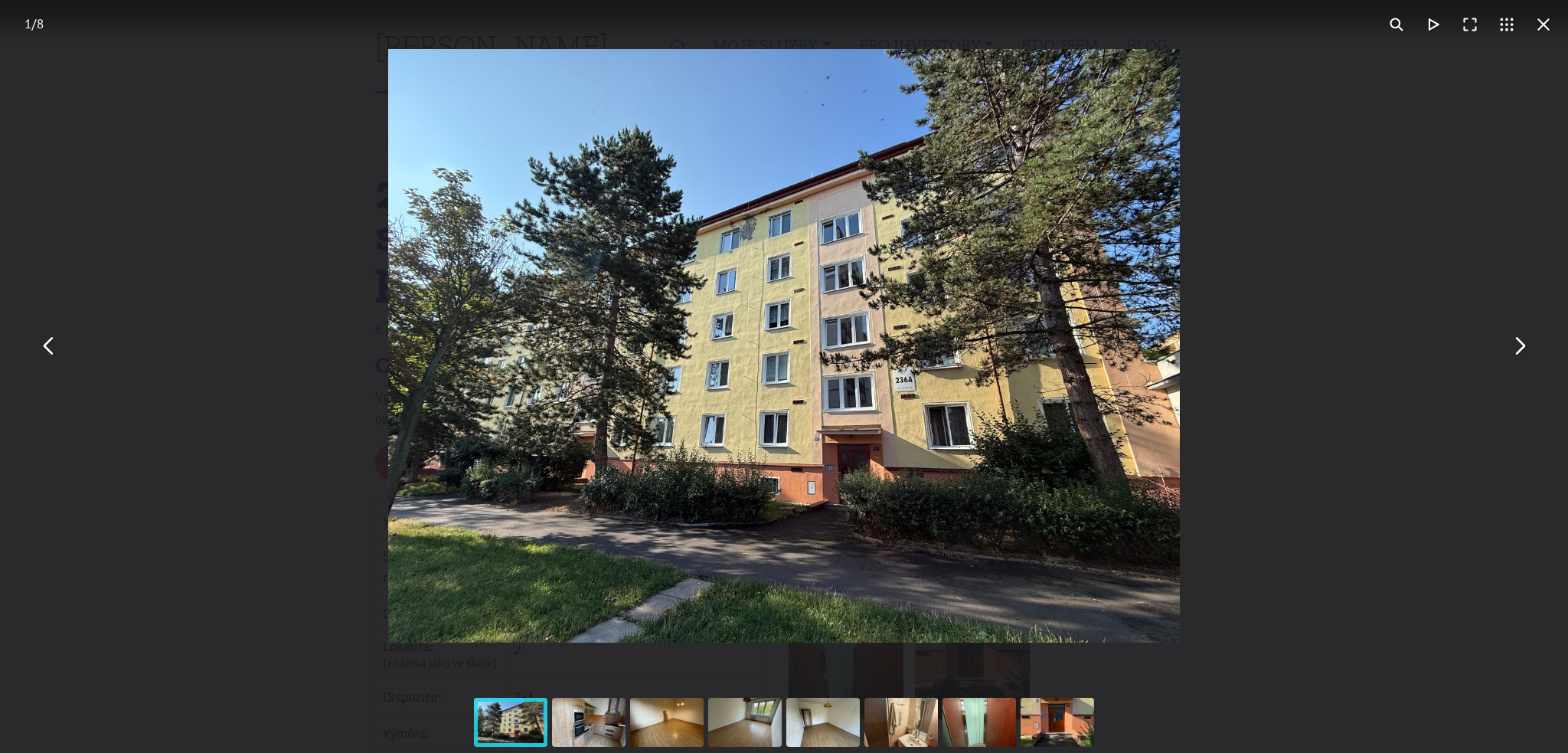
click at [1519, 347] on button "You can close this modal content with the ESC key" at bounding box center [1519, 346] width 36 height 36
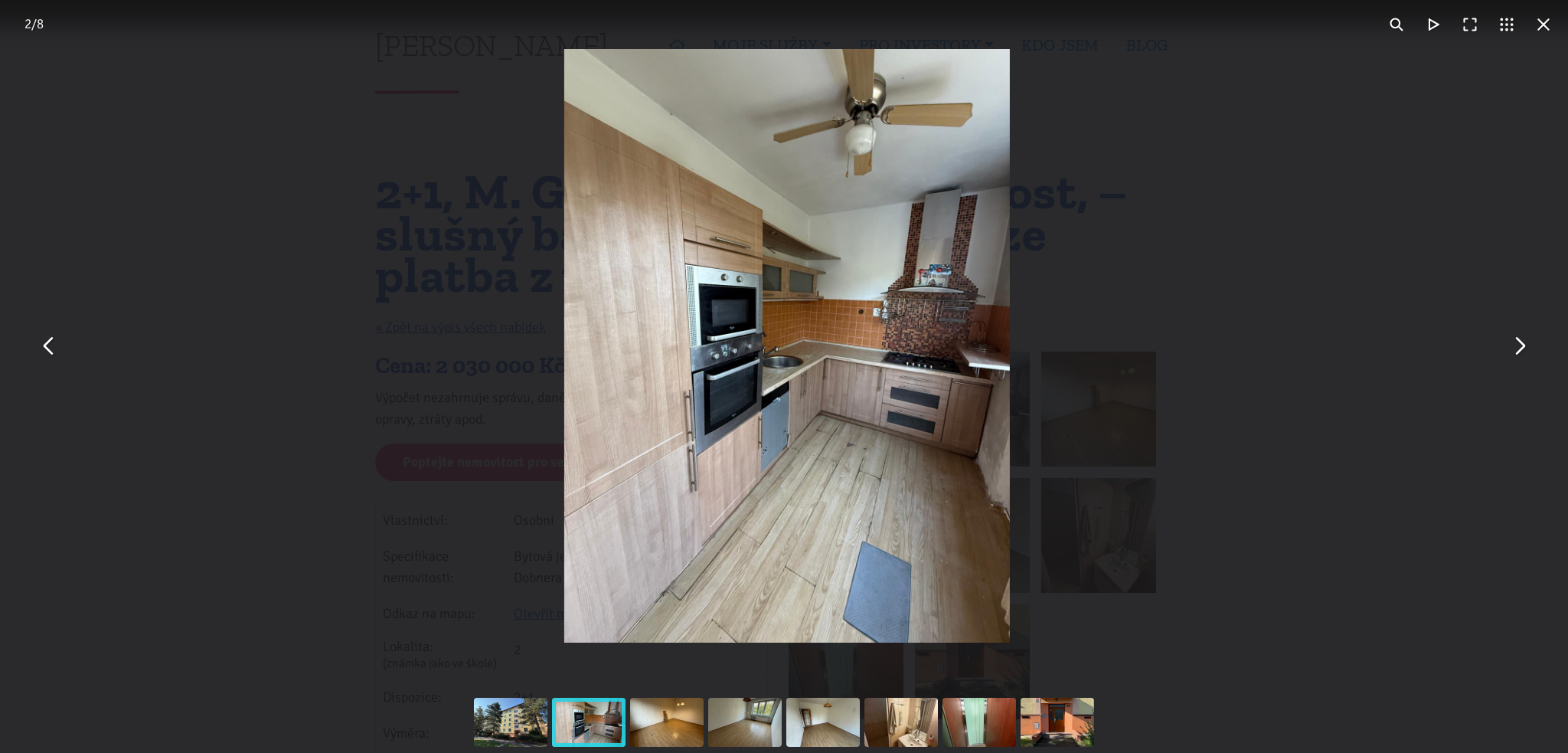
click at [1516, 346] on button "You can close this modal content with the ESC key" at bounding box center [1519, 346] width 36 height 36
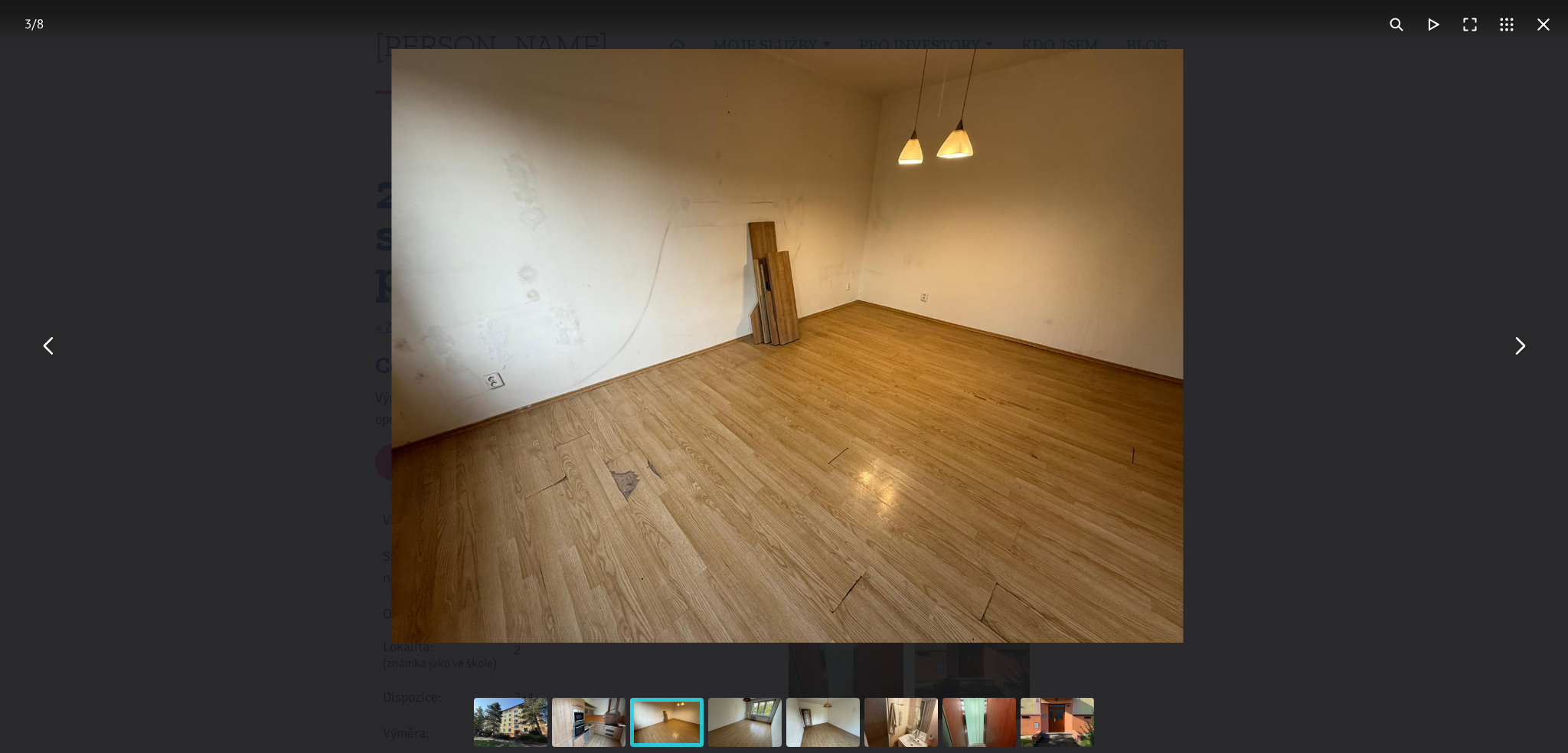
click at [1516, 346] on button "You can close this modal content with the ESC key" at bounding box center [1519, 346] width 36 height 36
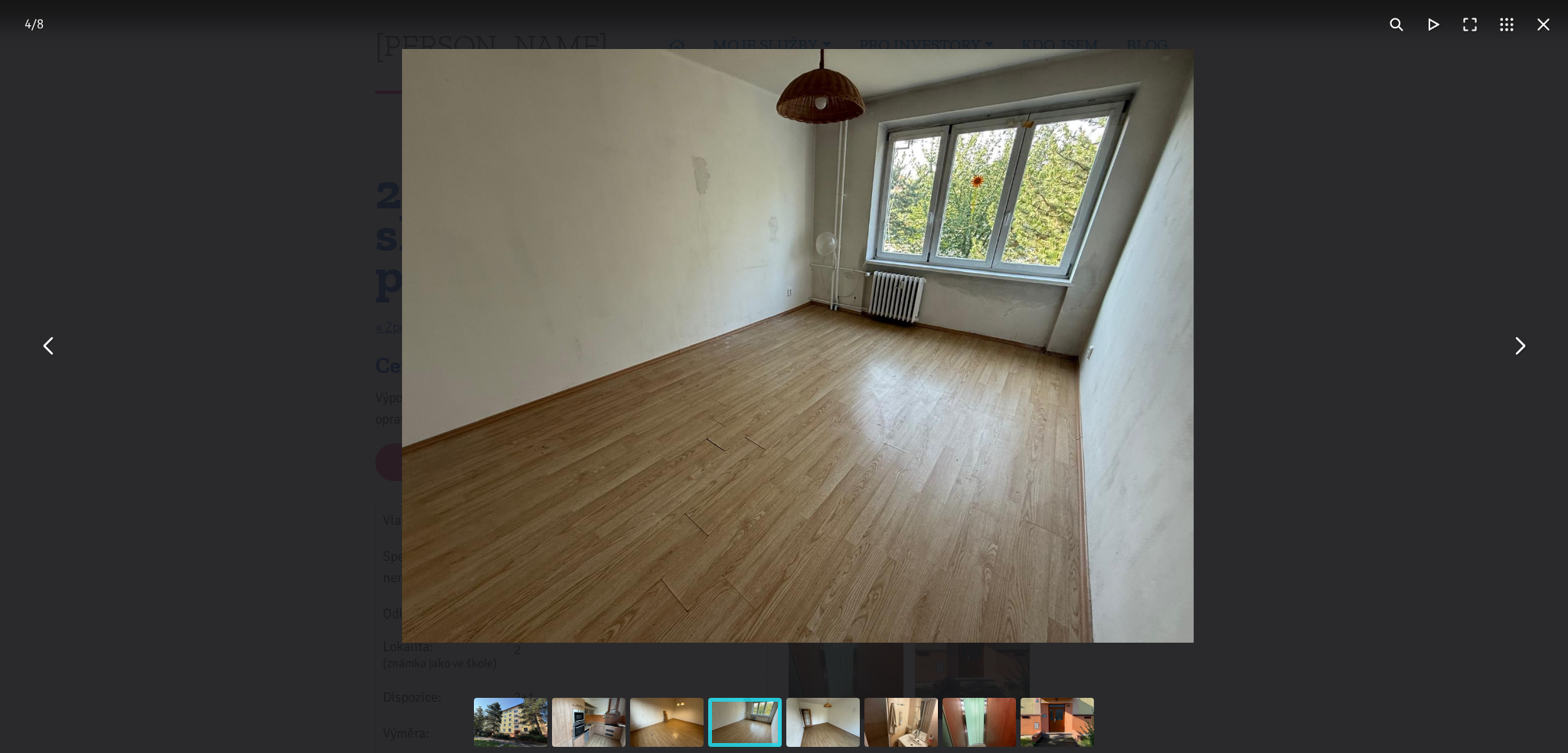
click at [1516, 346] on button "You can close this modal content with the ESC key" at bounding box center [1519, 346] width 36 height 36
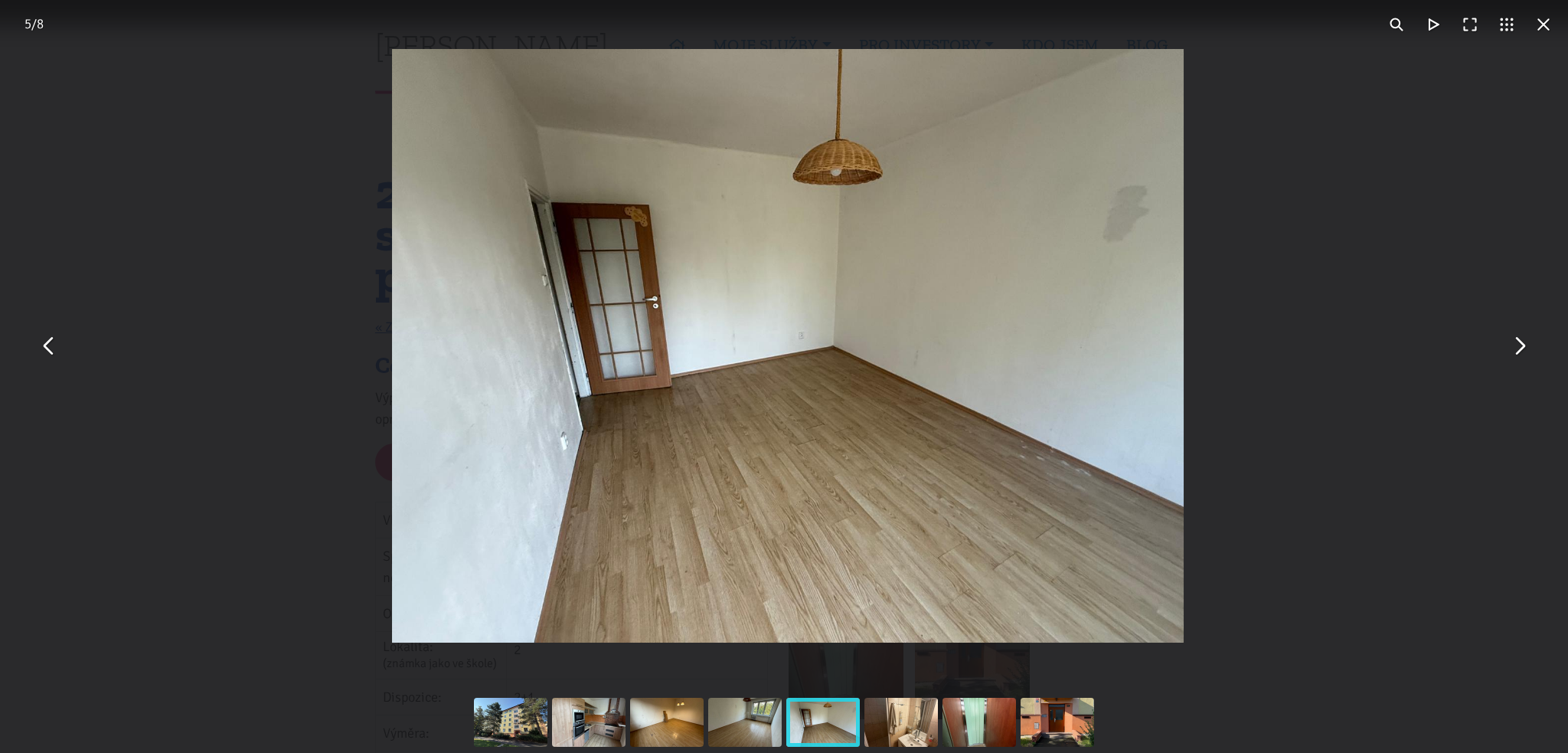
click at [1516, 346] on button "You can close this modal content with the ESC key" at bounding box center [1519, 346] width 36 height 36
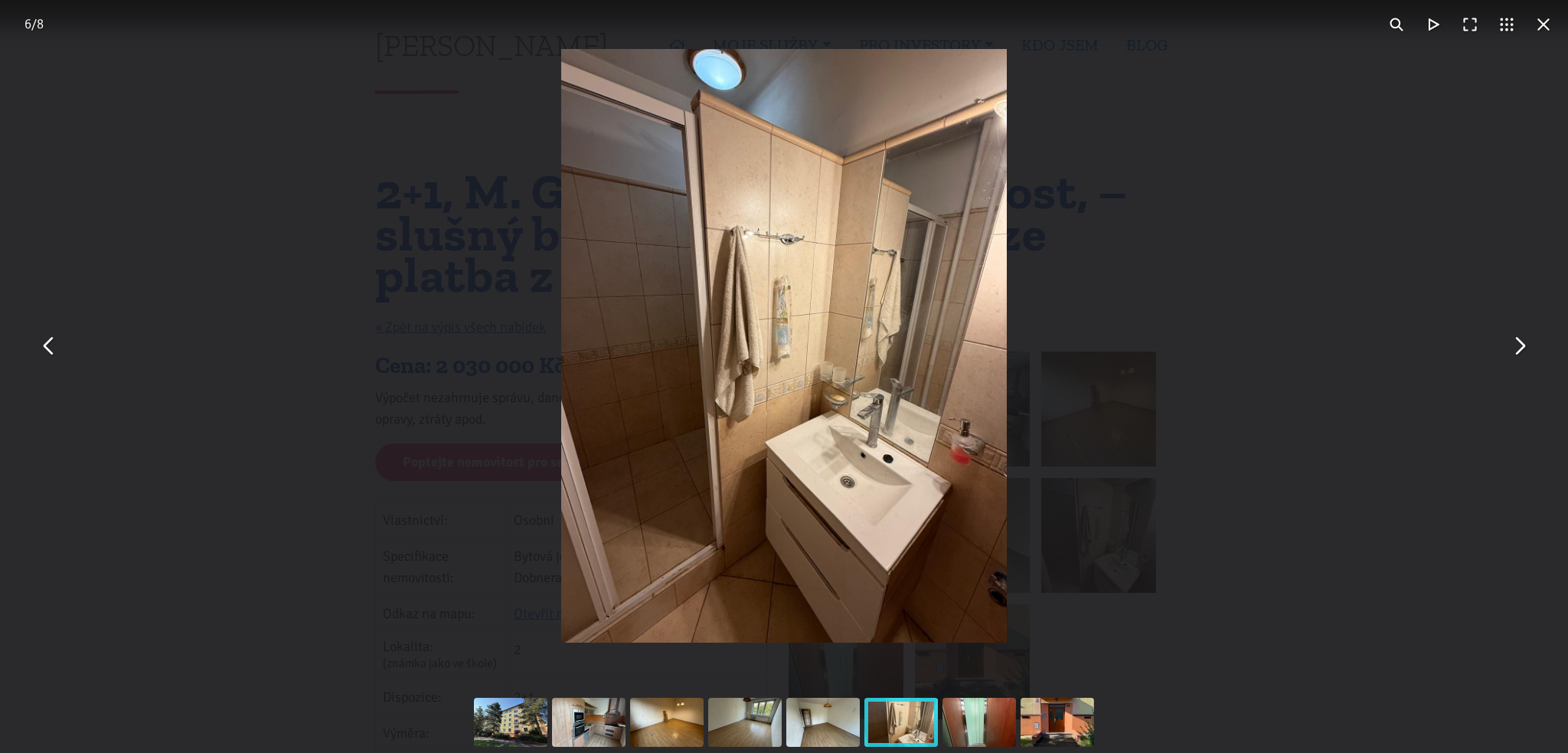
click at [1516, 346] on button "You can close this modal content with the ESC key" at bounding box center [1519, 346] width 36 height 36
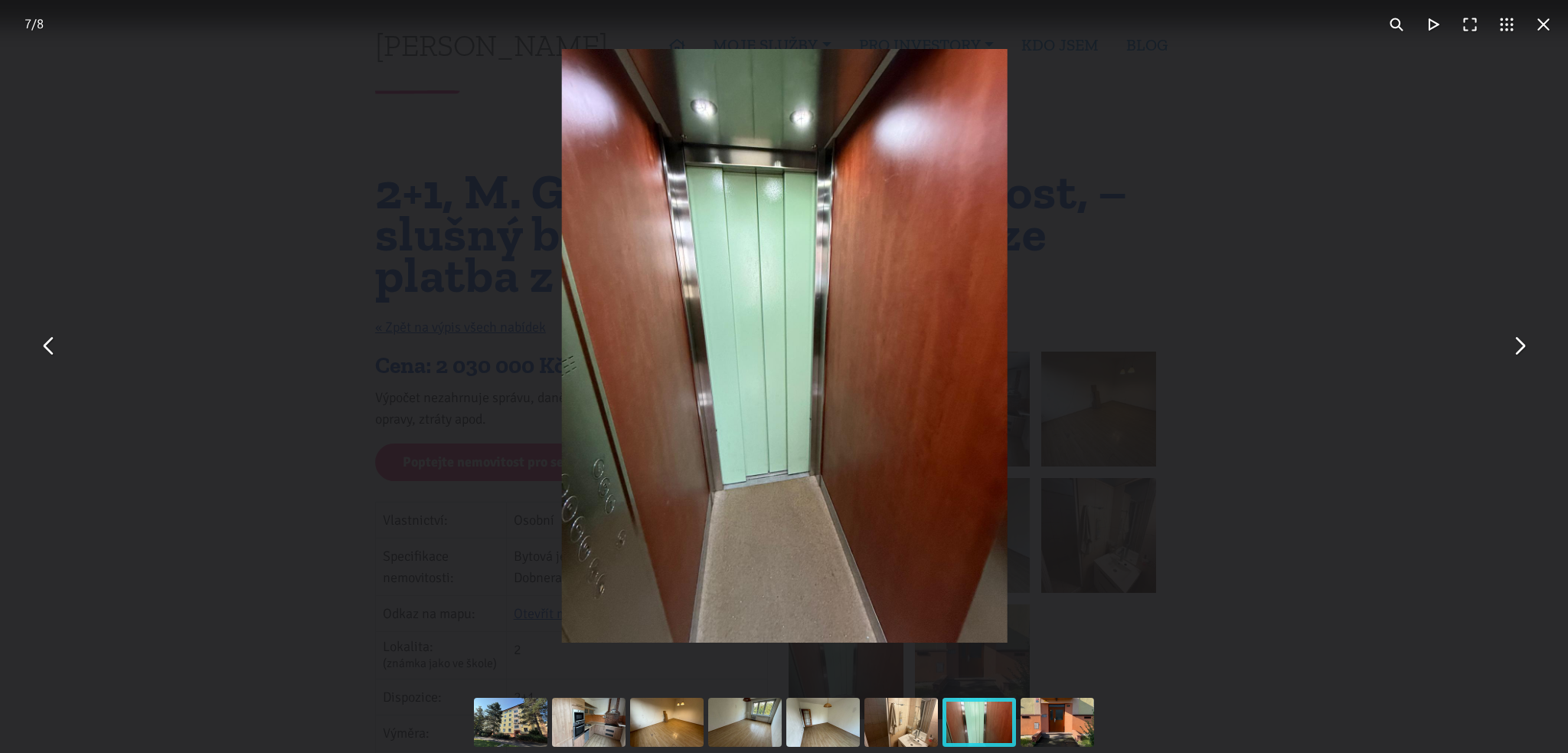
click at [1369, 251] on div "You can close this modal content with the ESC key" at bounding box center [785, 346] width 1568 height 692
